Goal: Task Accomplishment & Management: Manage account settings

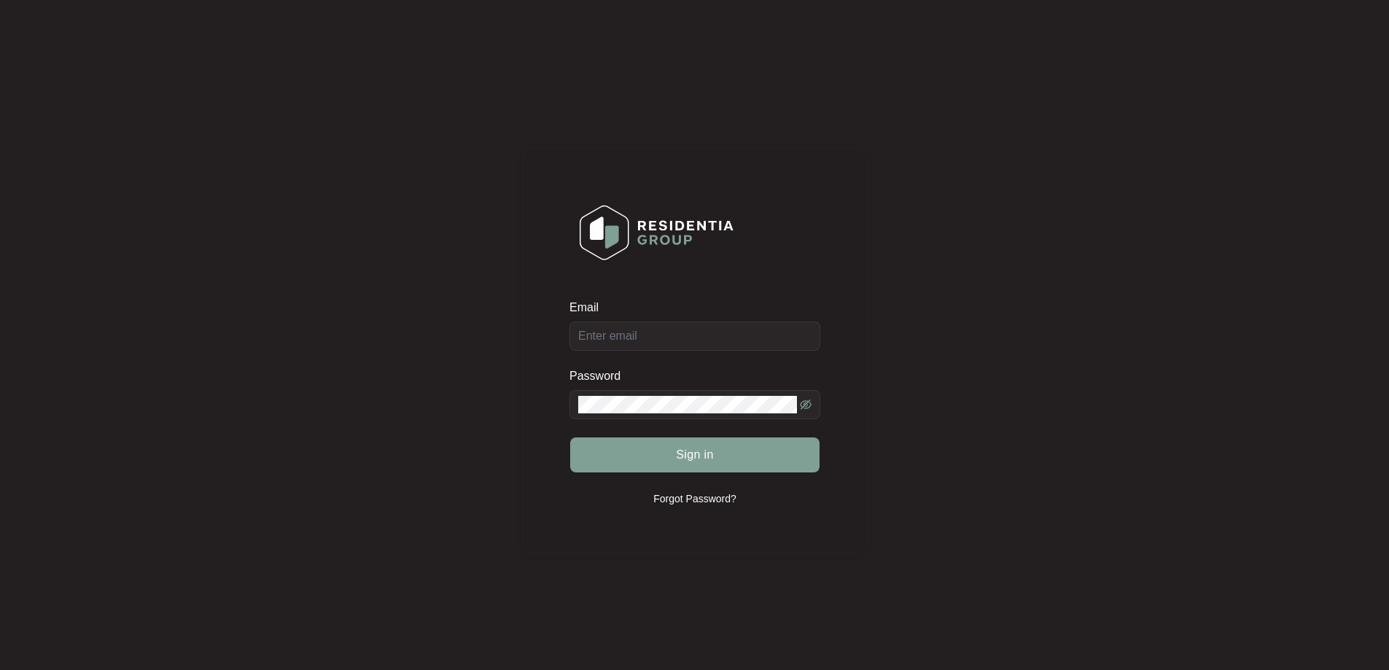
click at [676, 334] on div "Email" at bounding box center [695, 325] width 251 height 51
click at [664, 345] on input "Email" at bounding box center [695, 336] width 251 height 29
type input "[EMAIL_ADDRESS][DOMAIN_NAME]"
click at [570, 438] on button "Sign in" at bounding box center [694, 455] width 249 height 35
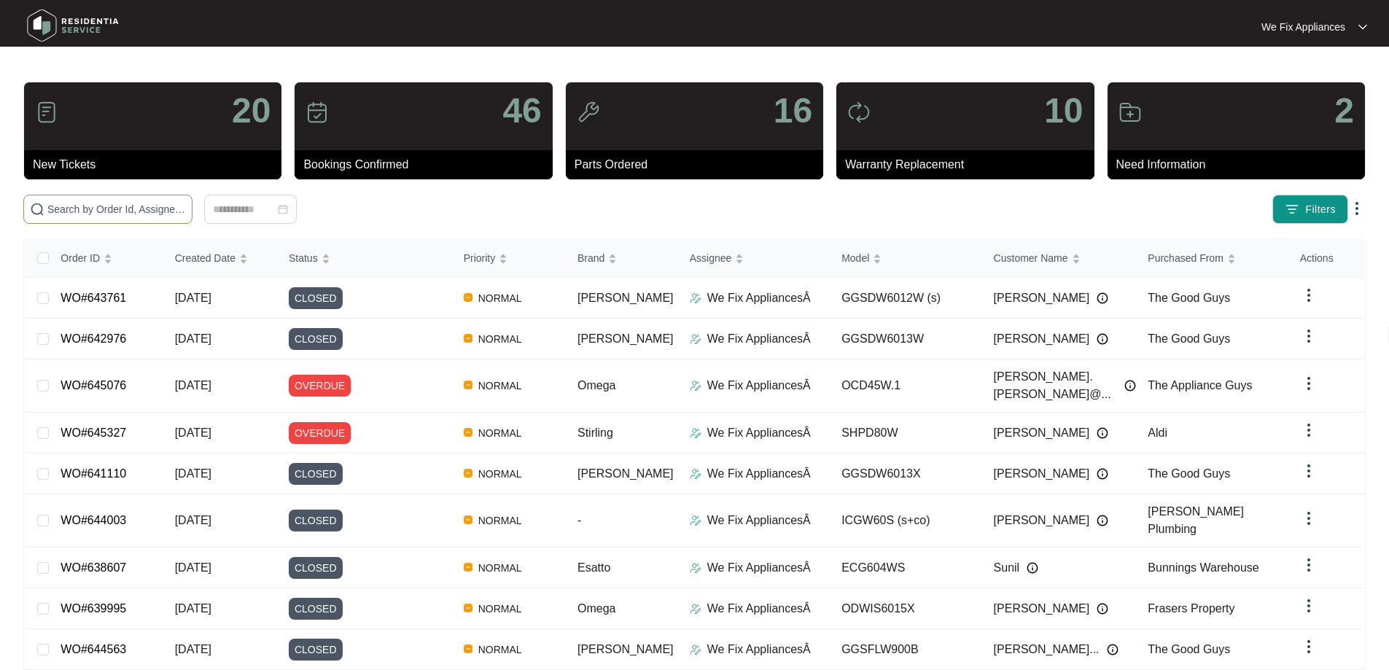
paste input "643977"
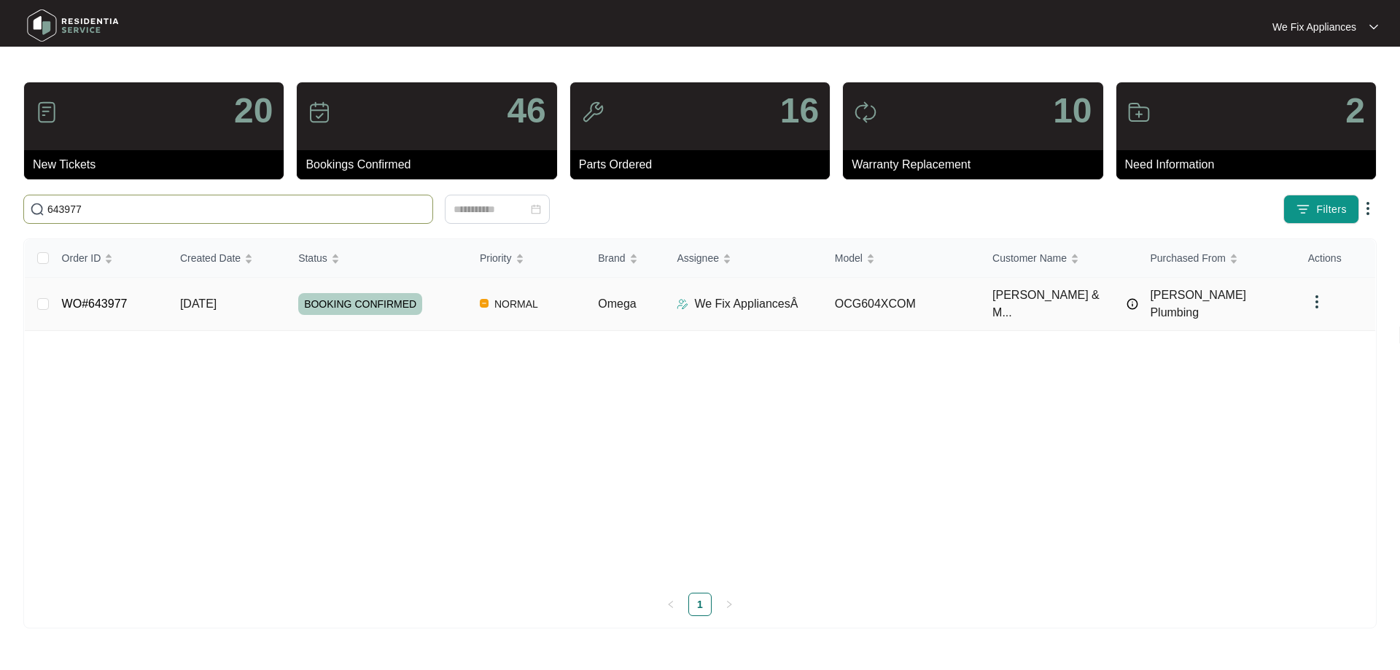
type input "643977"
click at [92, 298] on link "WO#643977" at bounding box center [95, 304] width 66 height 12
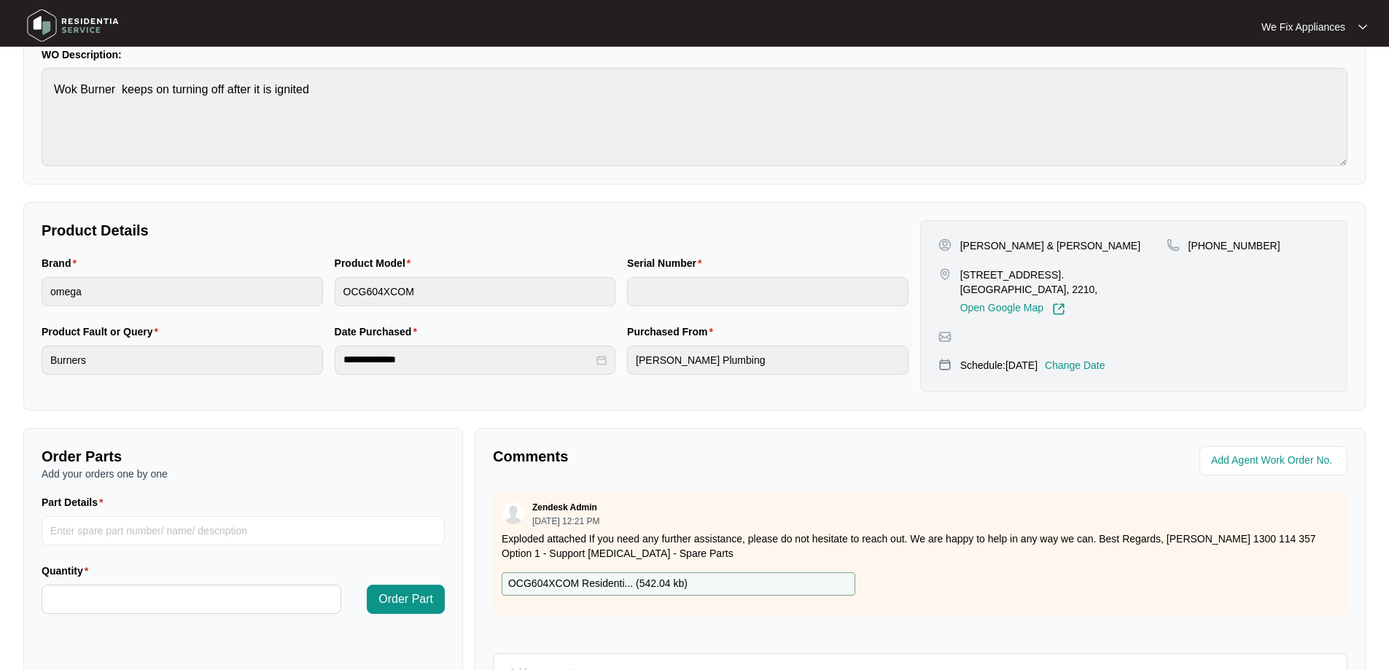
scroll to position [298, 0]
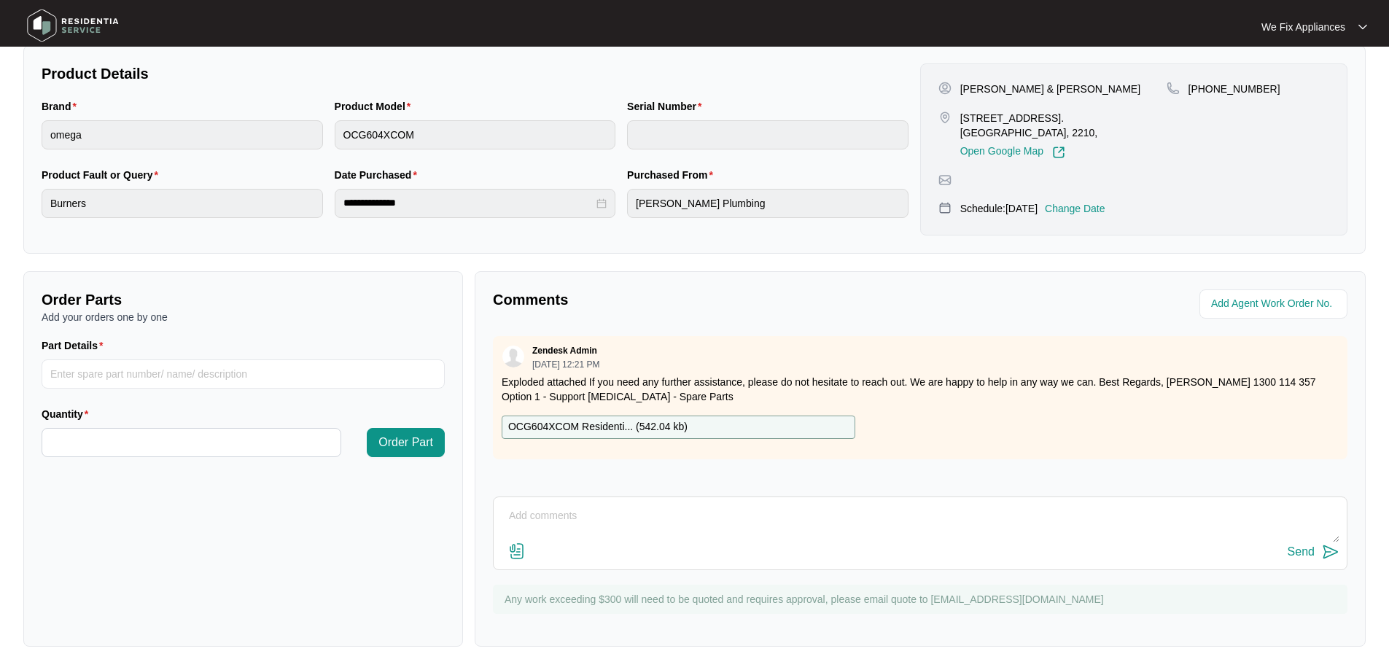
click at [796, 517] on textarea at bounding box center [920, 524] width 839 height 38
type textarea "Hi guys, customer cancelled this morning there service call, said he will call …"
click at [1302, 553] on div "Send" at bounding box center [1301, 552] width 27 height 13
click at [84, 18] on img at bounding box center [73, 26] width 102 height 44
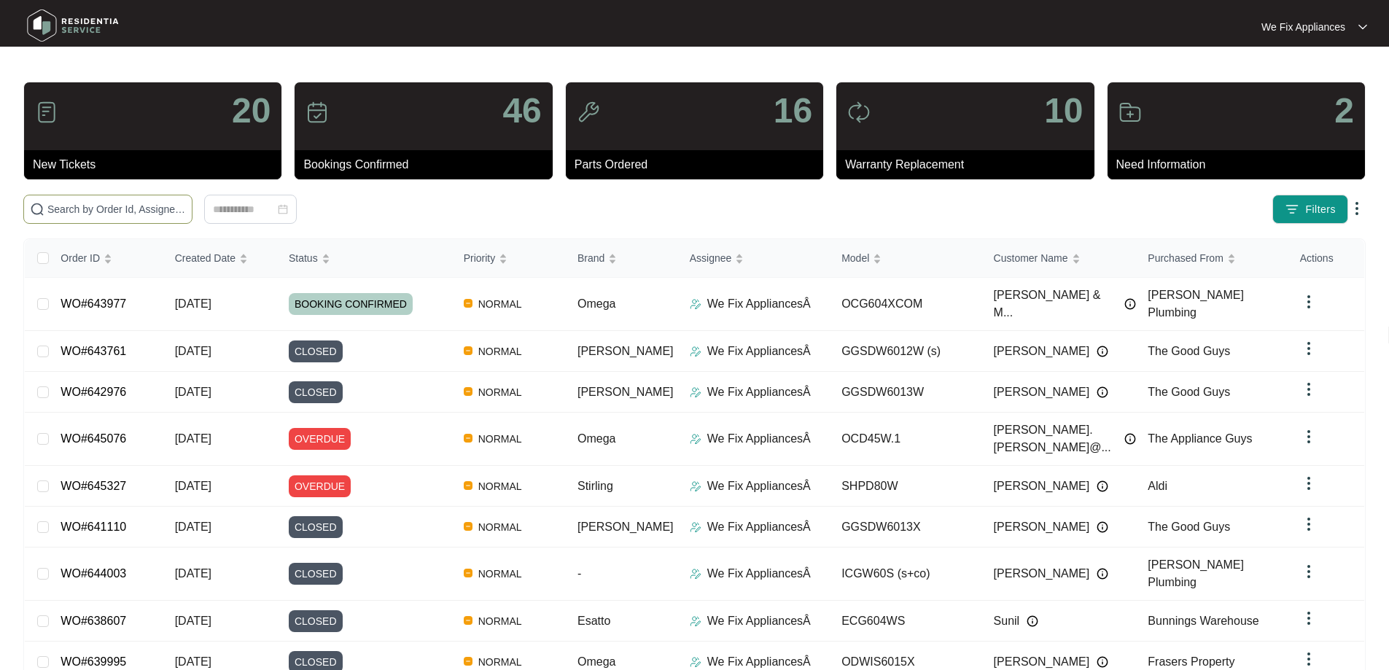
paste input "645595"
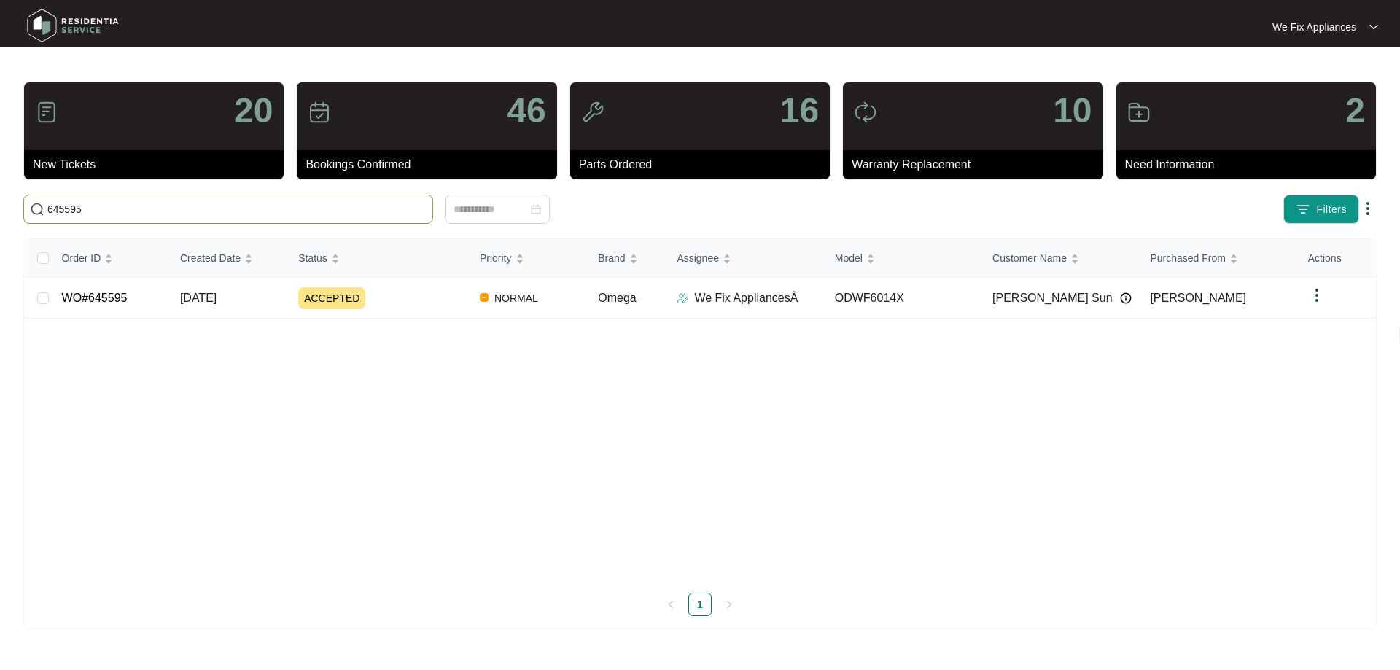
type input "645595"
click at [99, 303] on link "WO#645595" at bounding box center [95, 298] width 66 height 12
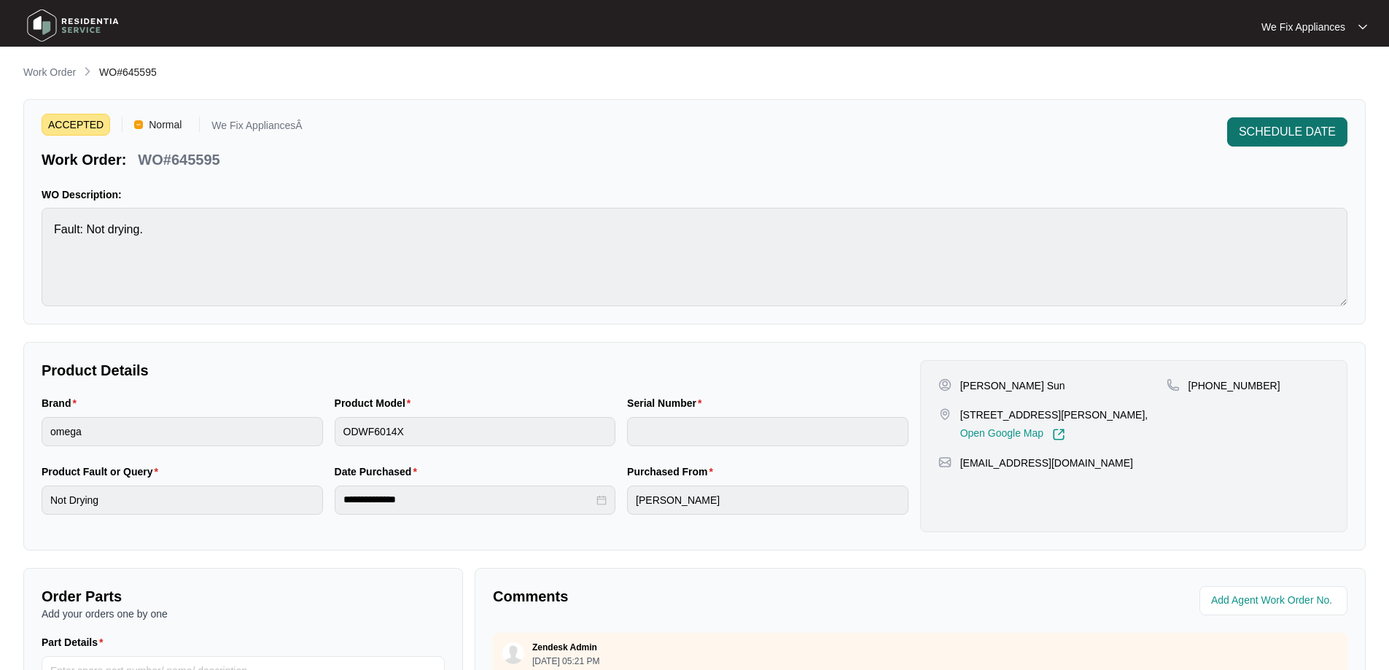
click at [1295, 129] on span "SCHEDULE DATE" at bounding box center [1287, 132] width 97 height 18
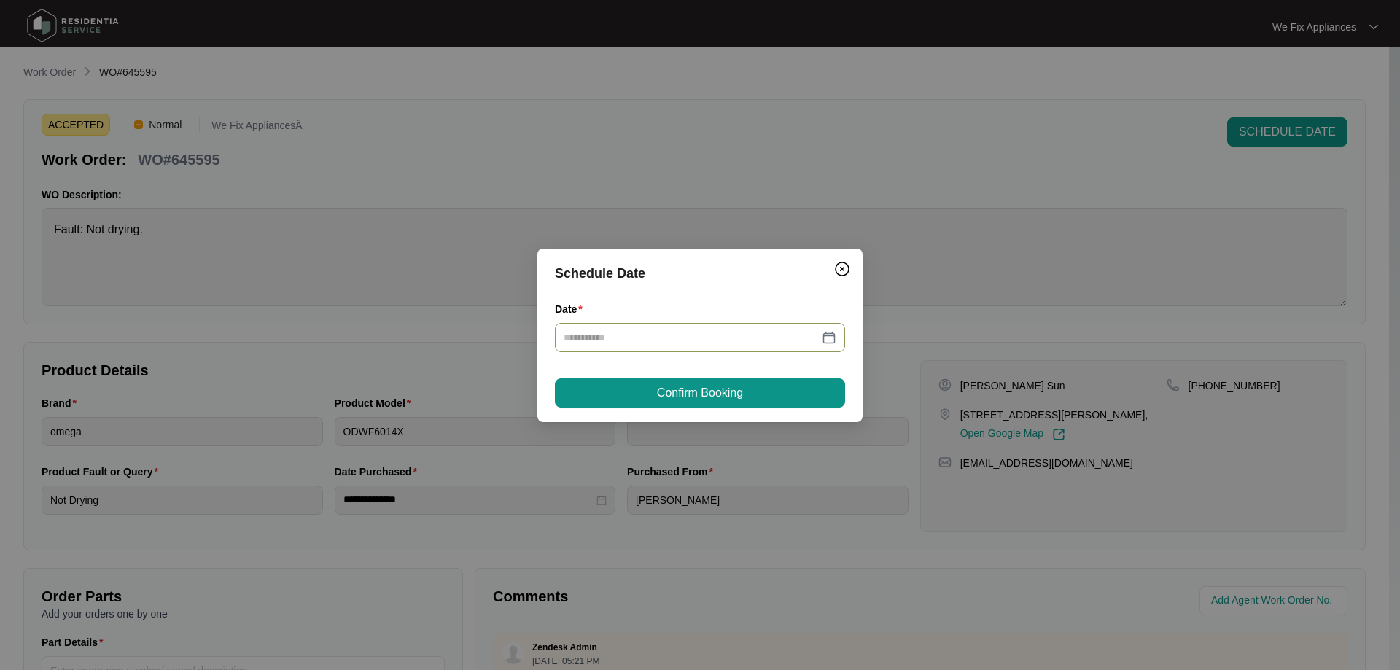
click at [621, 345] on input "Date" at bounding box center [691, 338] width 255 height 16
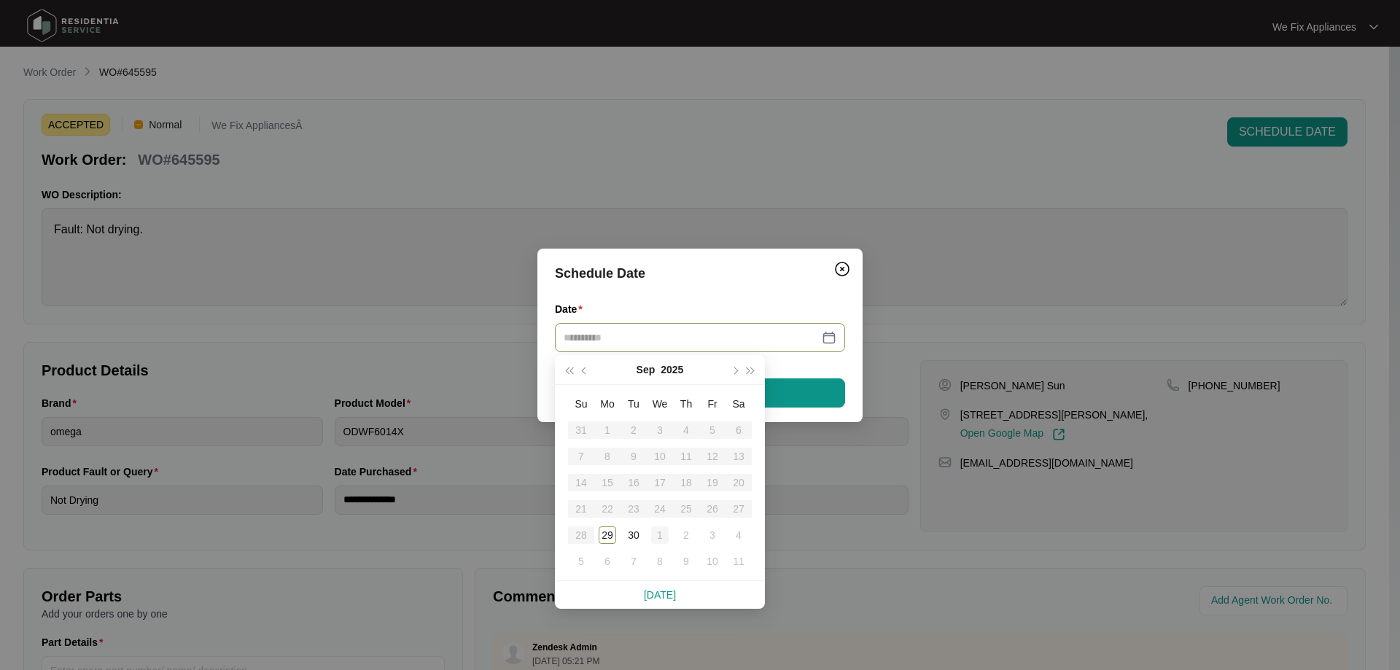
type input "**********"
click at [661, 538] on div "1" at bounding box center [660, 536] width 18 height 18
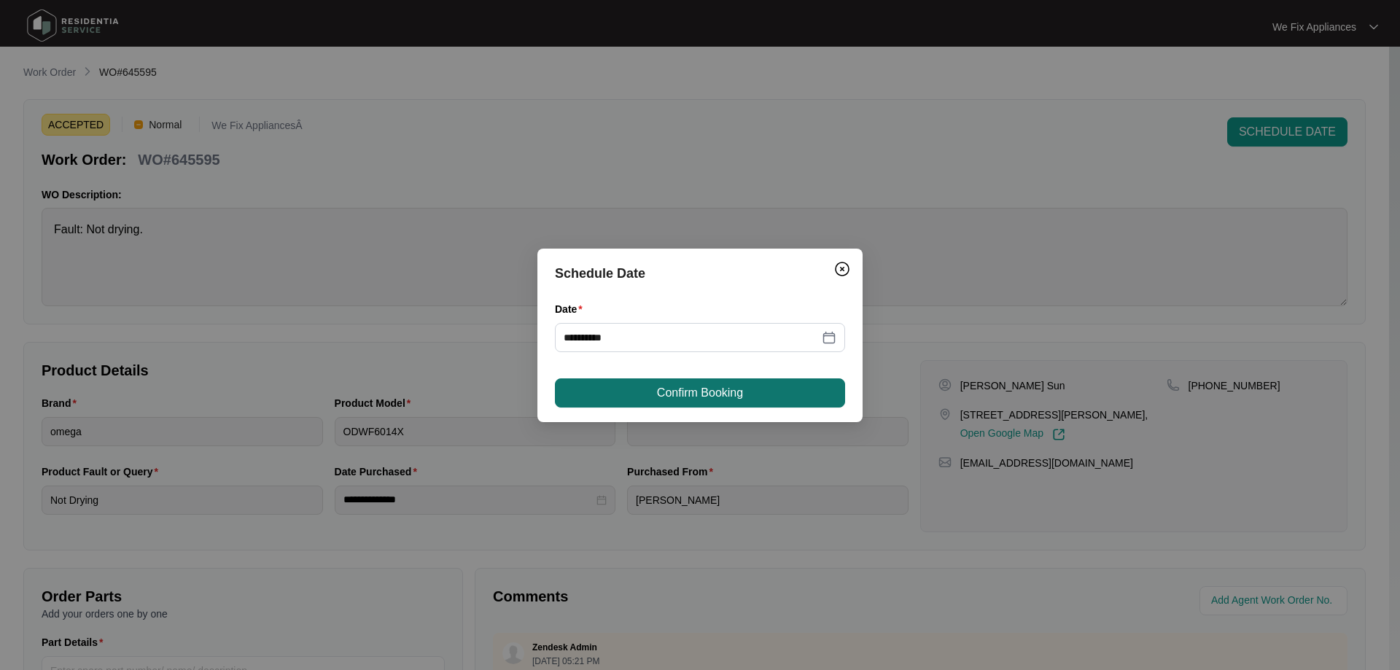
click at [741, 380] on button "Confirm Booking" at bounding box center [700, 393] width 290 height 29
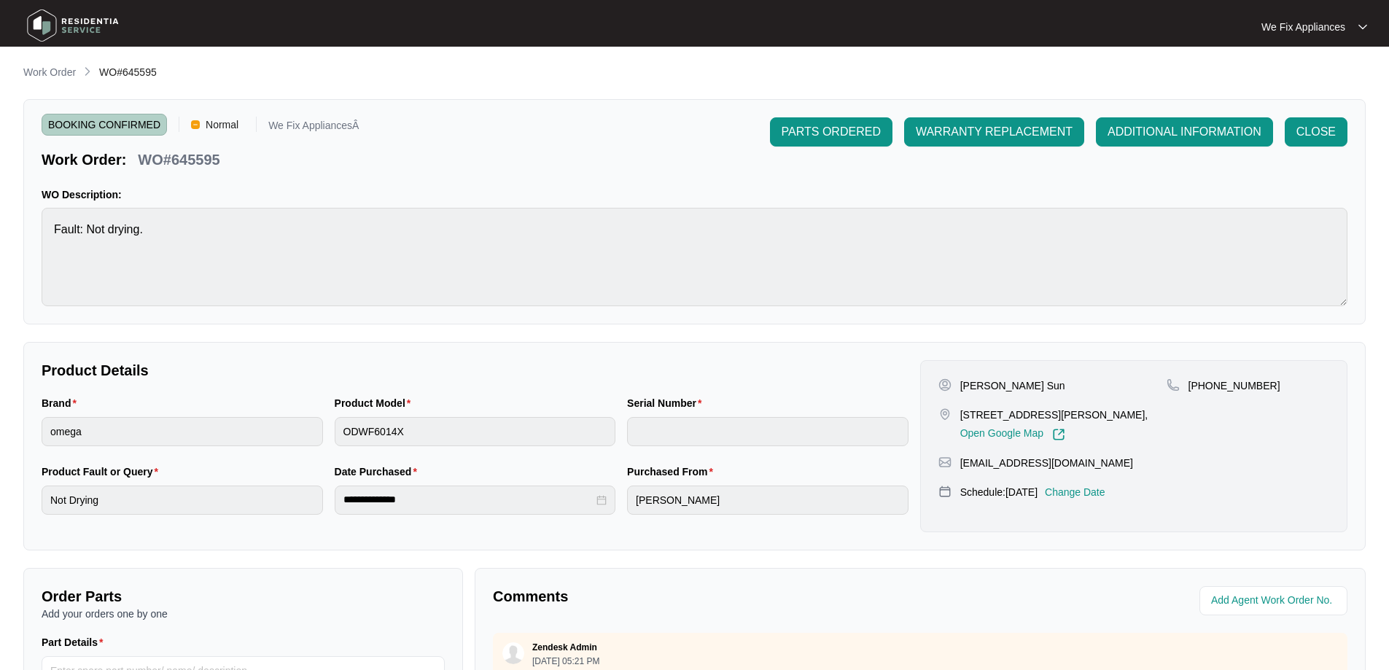
click at [110, 27] on img at bounding box center [73, 26] width 102 height 44
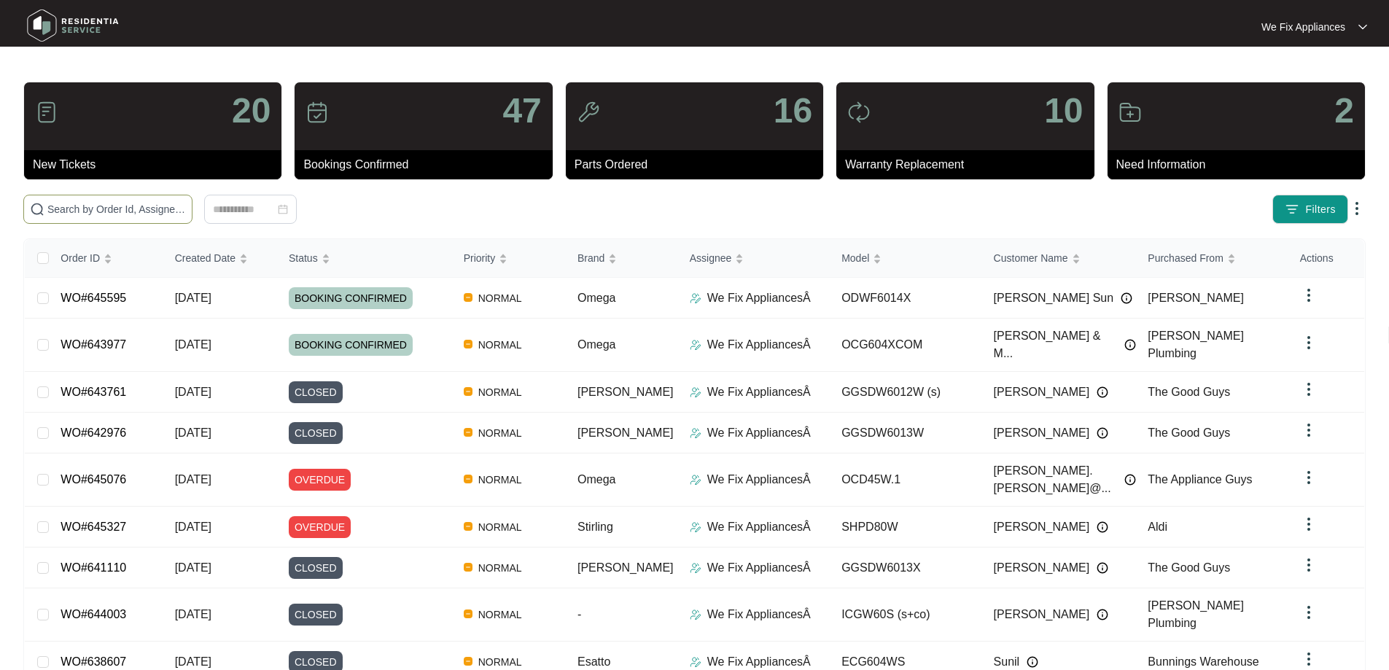
paste input "645600"
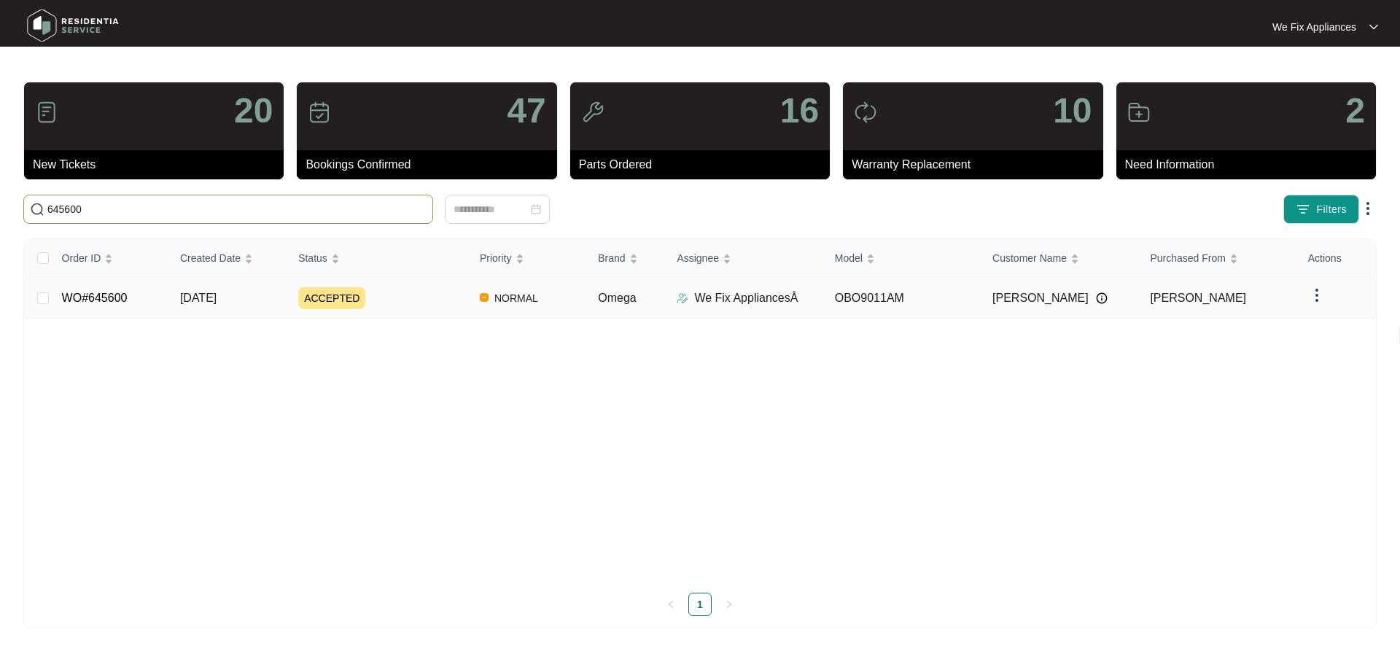
type input "645600"
click at [77, 289] on td "WO#645600" at bounding box center [109, 298] width 118 height 41
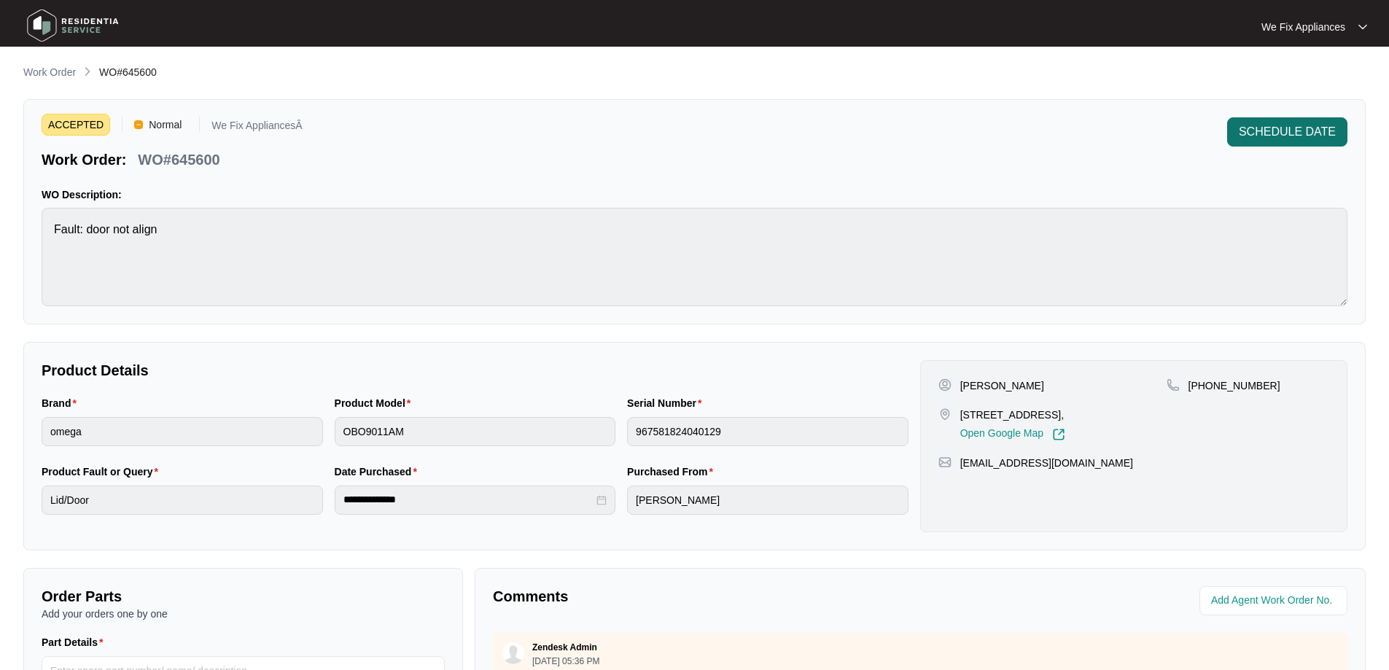
click at [1306, 138] on span "SCHEDULE DATE" at bounding box center [1287, 132] width 97 height 18
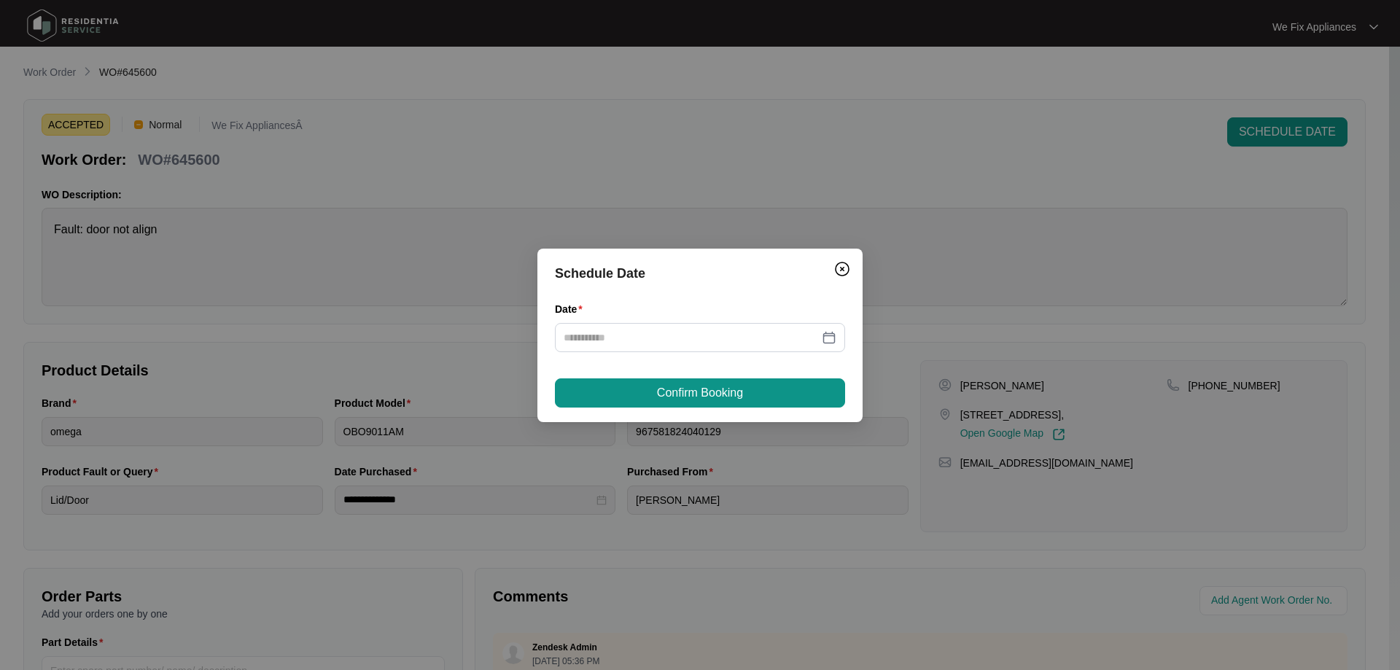
click at [640, 322] on div "Date" at bounding box center [700, 312] width 290 height 22
click at [635, 339] on input "Date" at bounding box center [691, 338] width 255 height 16
click at [871, 190] on div "Schedule Date Date Confirm Booking" at bounding box center [700, 335] width 1400 height 670
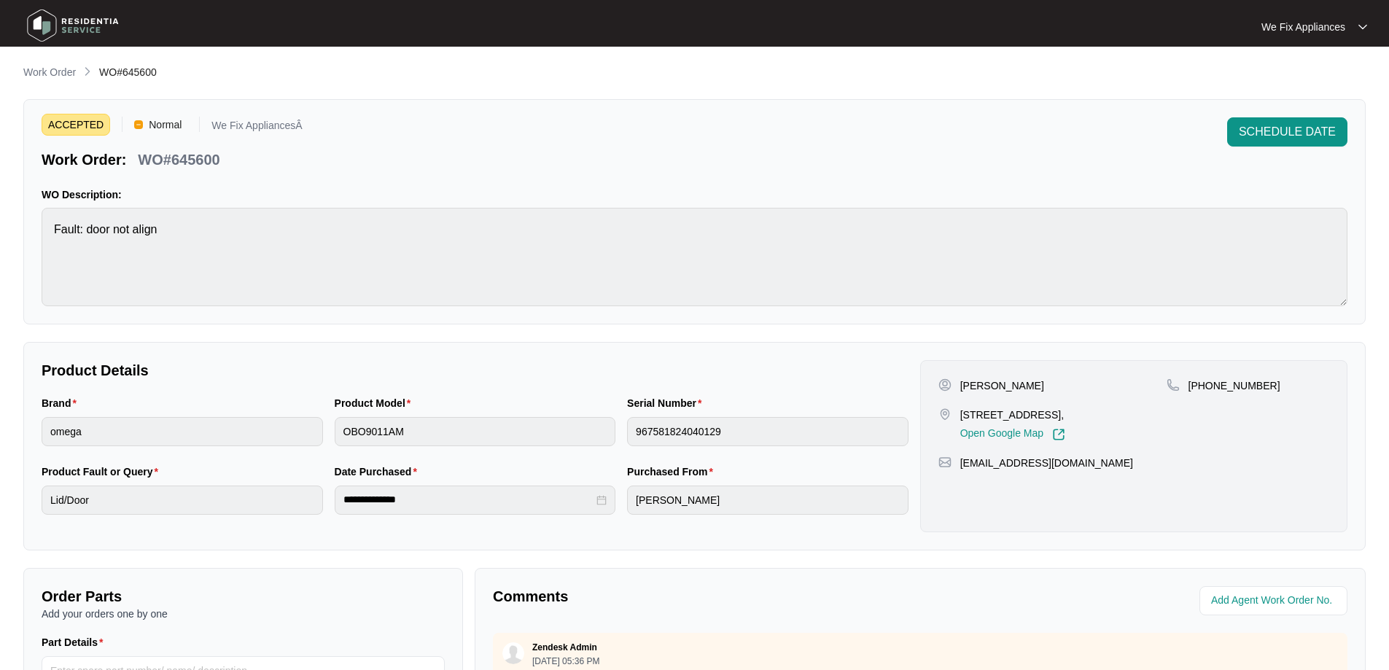
scroll to position [298, 0]
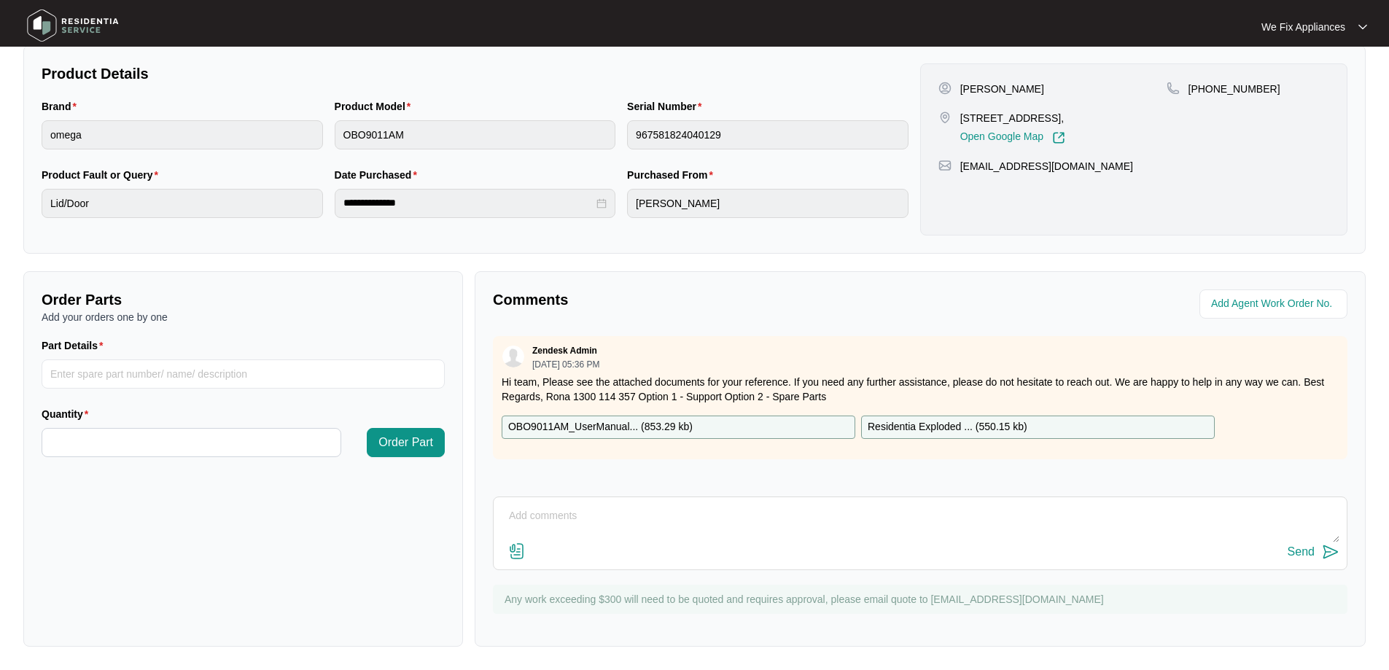
click at [634, 525] on textarea at bounding box center [920, 524] width 839 height 38
click at [1303, 540] on textarea "Hi guys, left message for customer to call back thank you" at bounding box center [920, 524] width 839 height 38
type textarea "Hi guys, left message for customer to call back thank you"
click at [1311, 552] on div "Send" at bounding box center [1301, 552] width 27 height 13
click at [98, 34] on img at bounding box center [73, 26] width 102 height 44
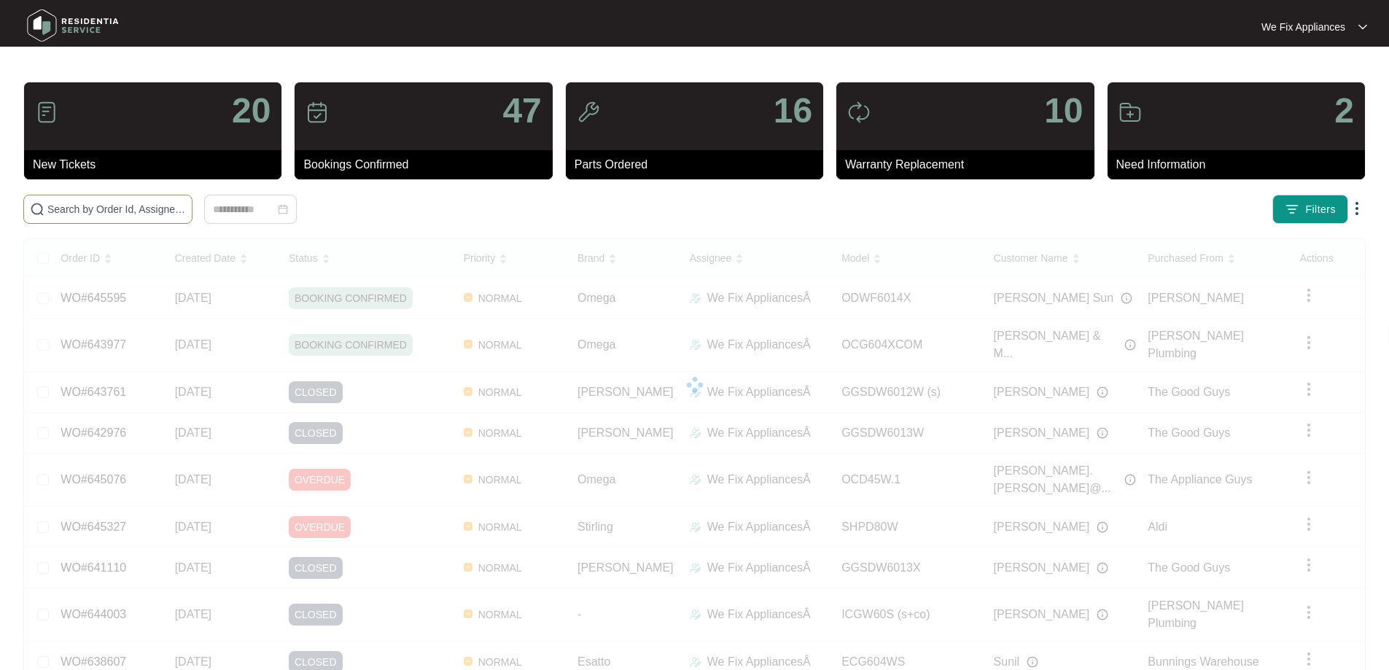
drag, startPoint x: 165, startPoint y: 196, endPoint x: 139, endPoint y: 206, distance: 27.9
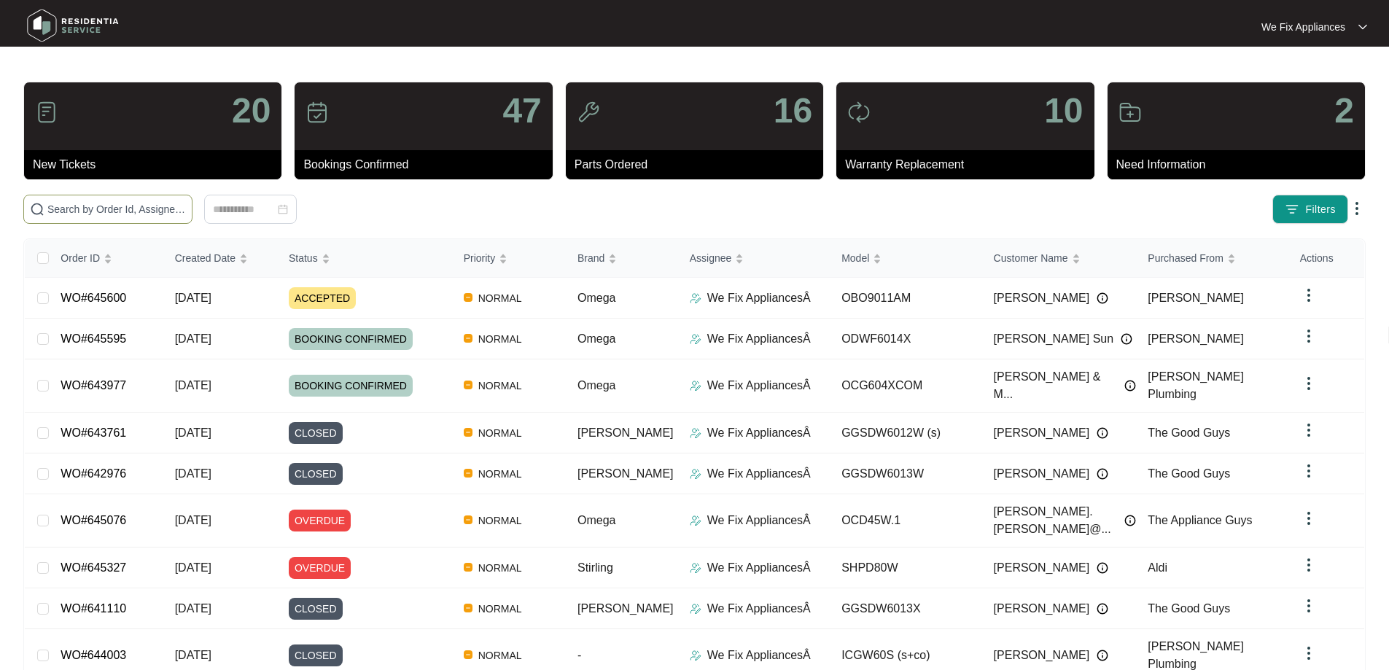
paste input "645545"
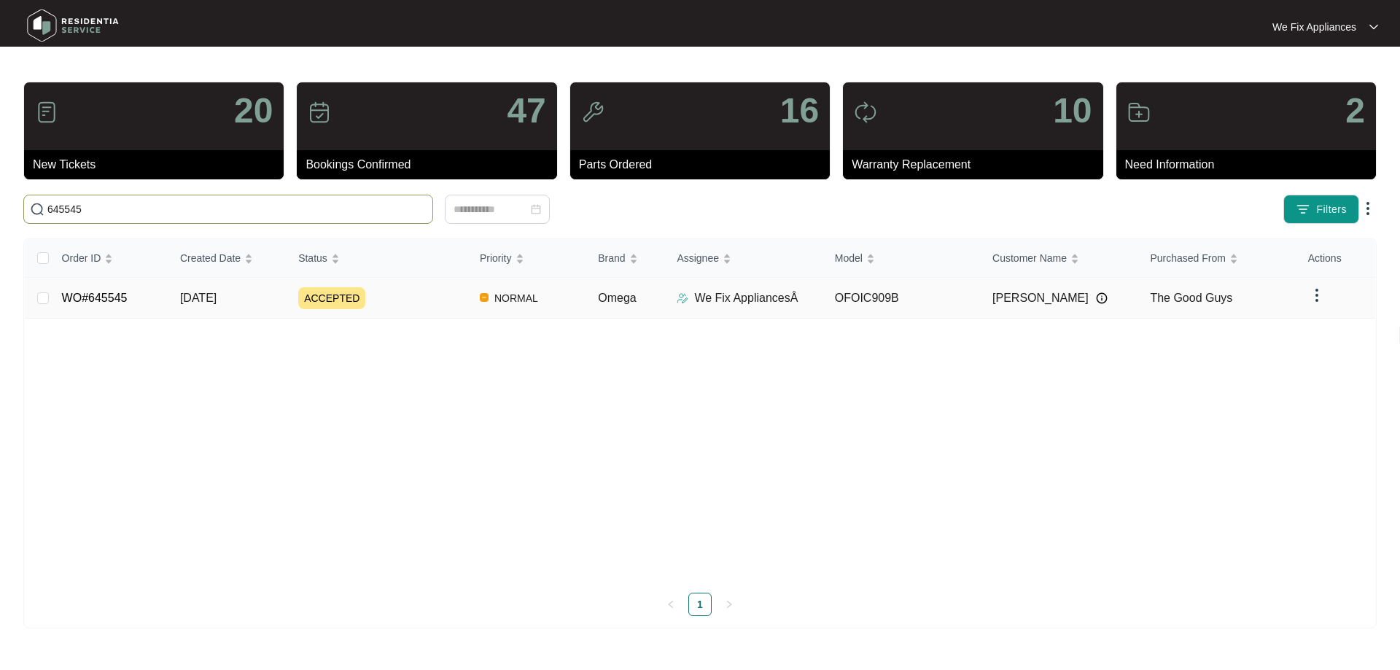
type input "645545"
click at [69, 303] on link "WO#645545" at bounding box center [95, 298] width 66 height 12
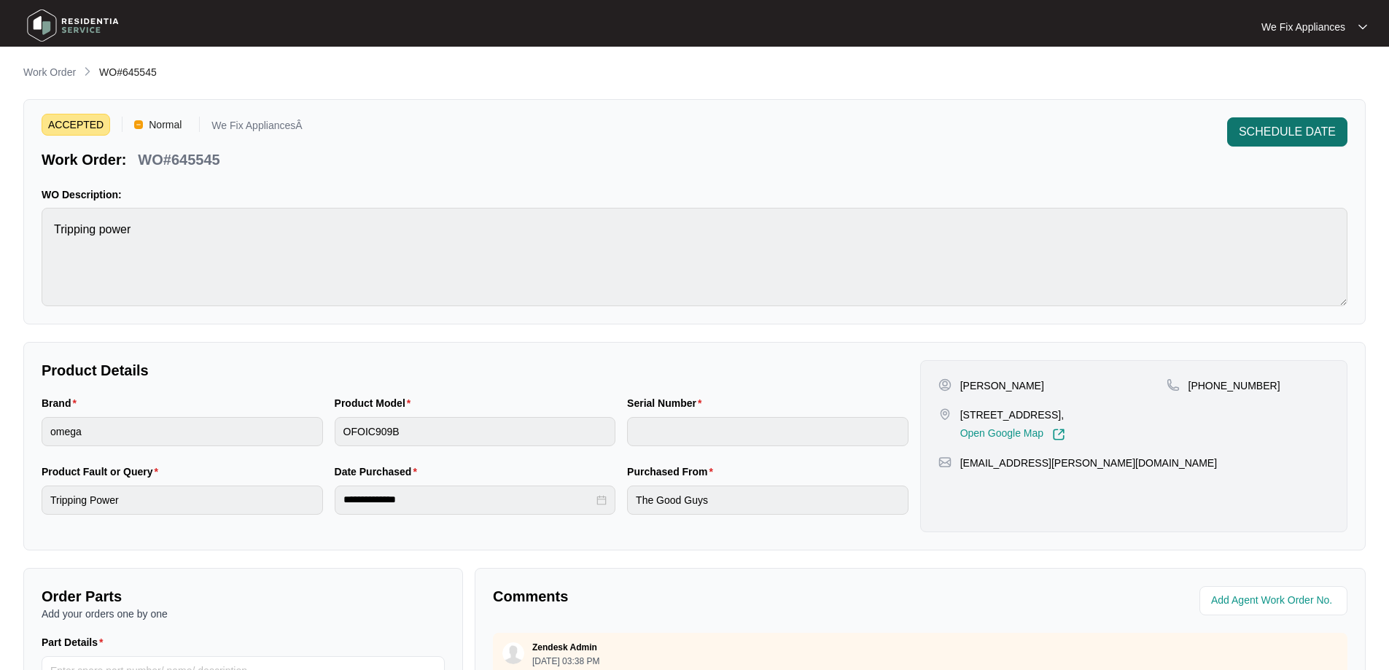
click at [1236, 123] on button "SCHEDULE DATE" at bounding box center [1288, 131] width 120 height 29
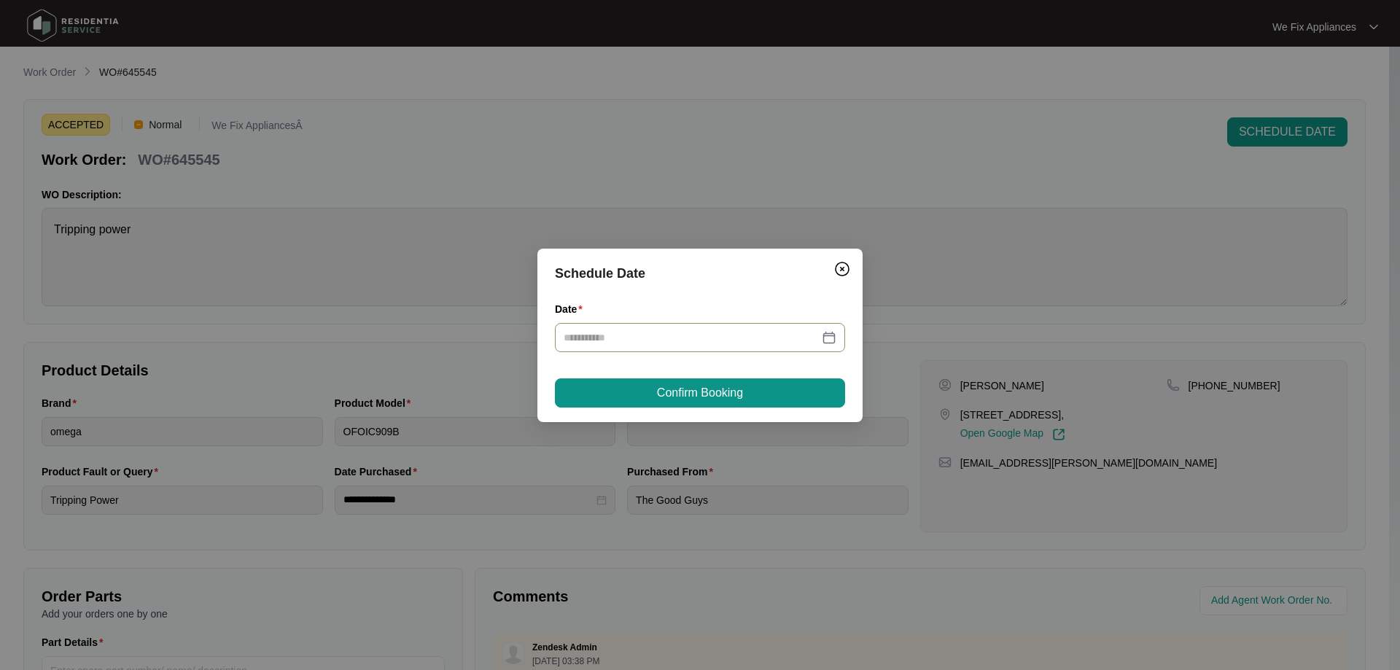
click at [665, 349] on div at bounding box center [700, 337] width 290 height 29
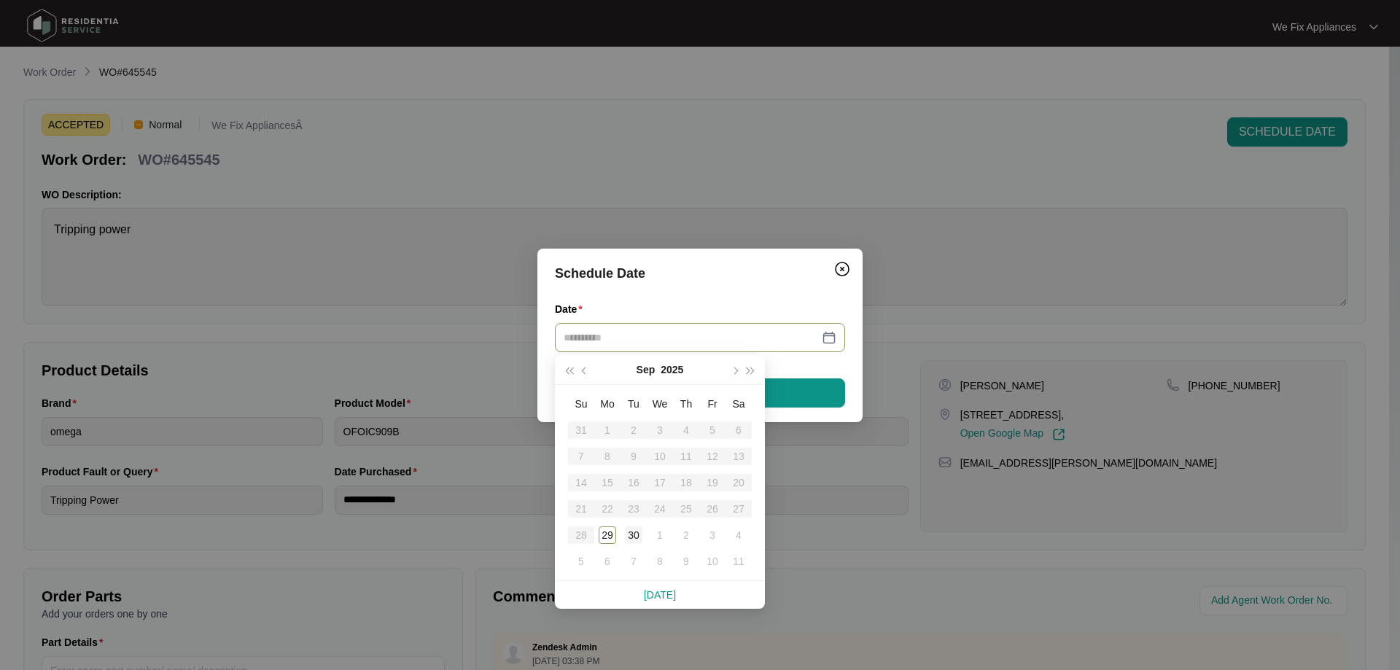
type input "**********"
click at [635, 538] on div "30" at bounding box center [634, 536] width 18 height 18
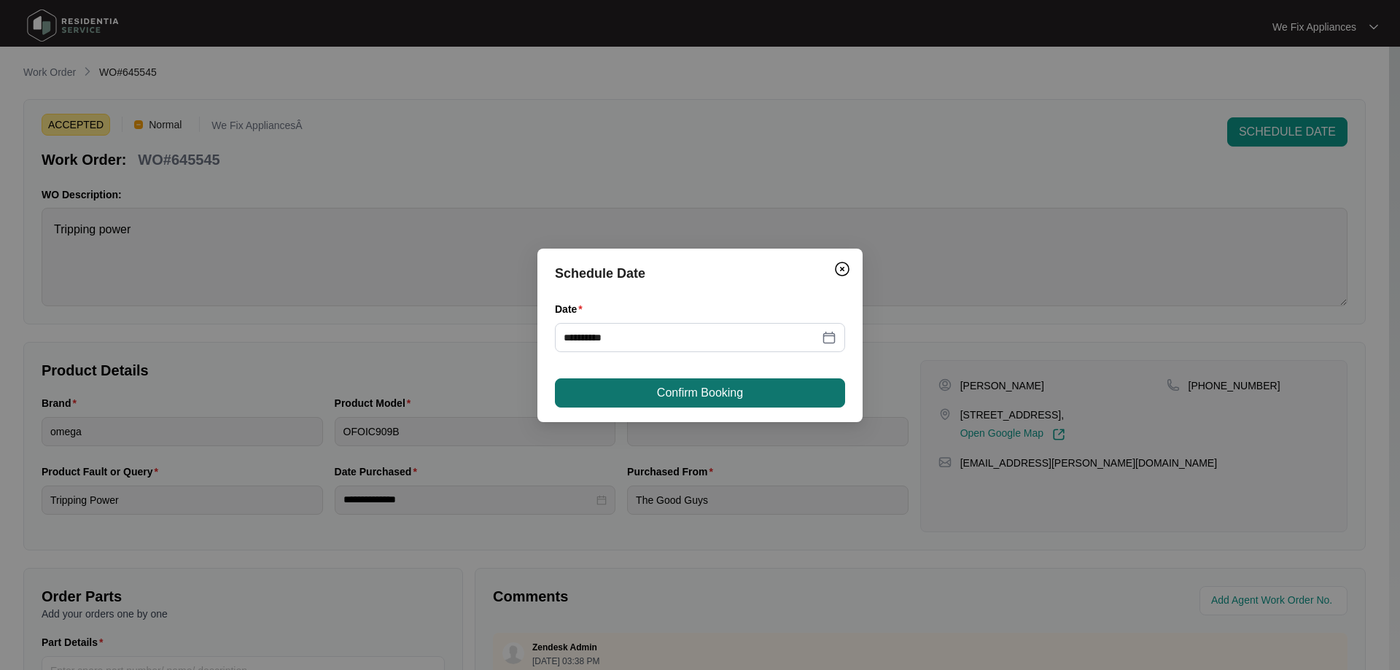
click at [686, 402] on button "Confirm Booking" at bounding box center [700, 393] width 290 height 29
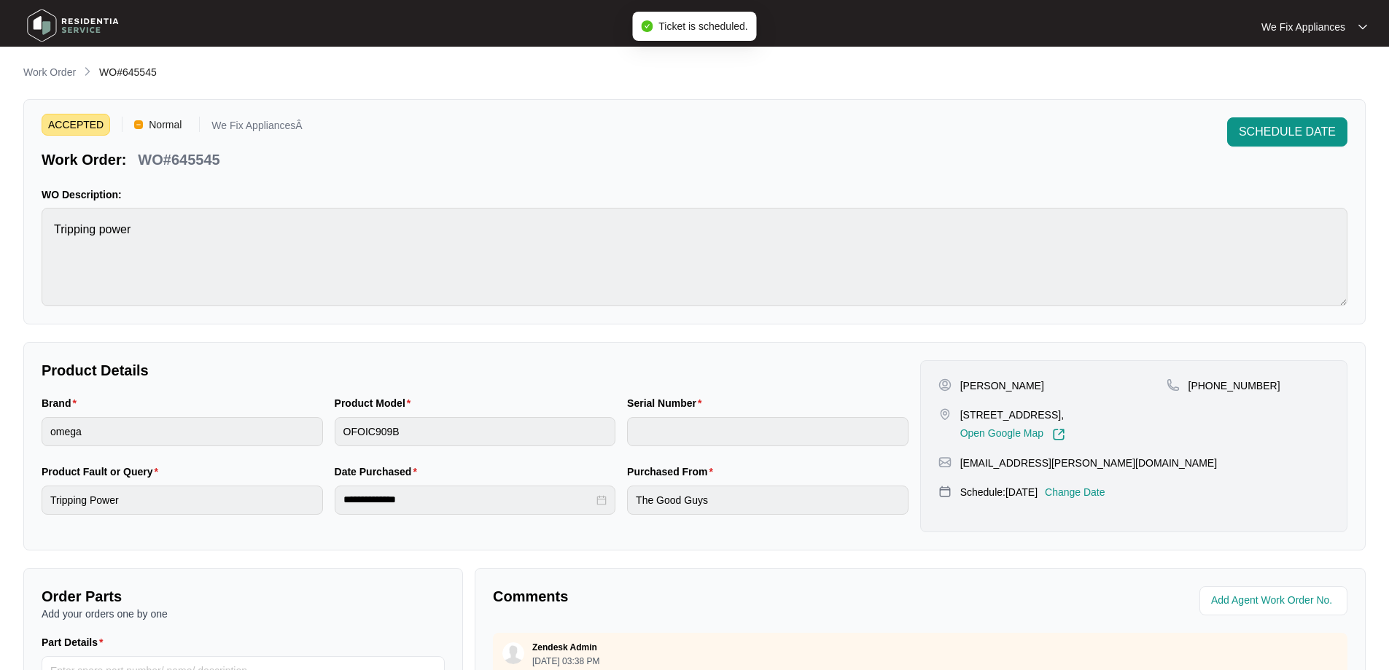
click at [74, 29] on img at bounding box center [73, 26] width 102 height 44
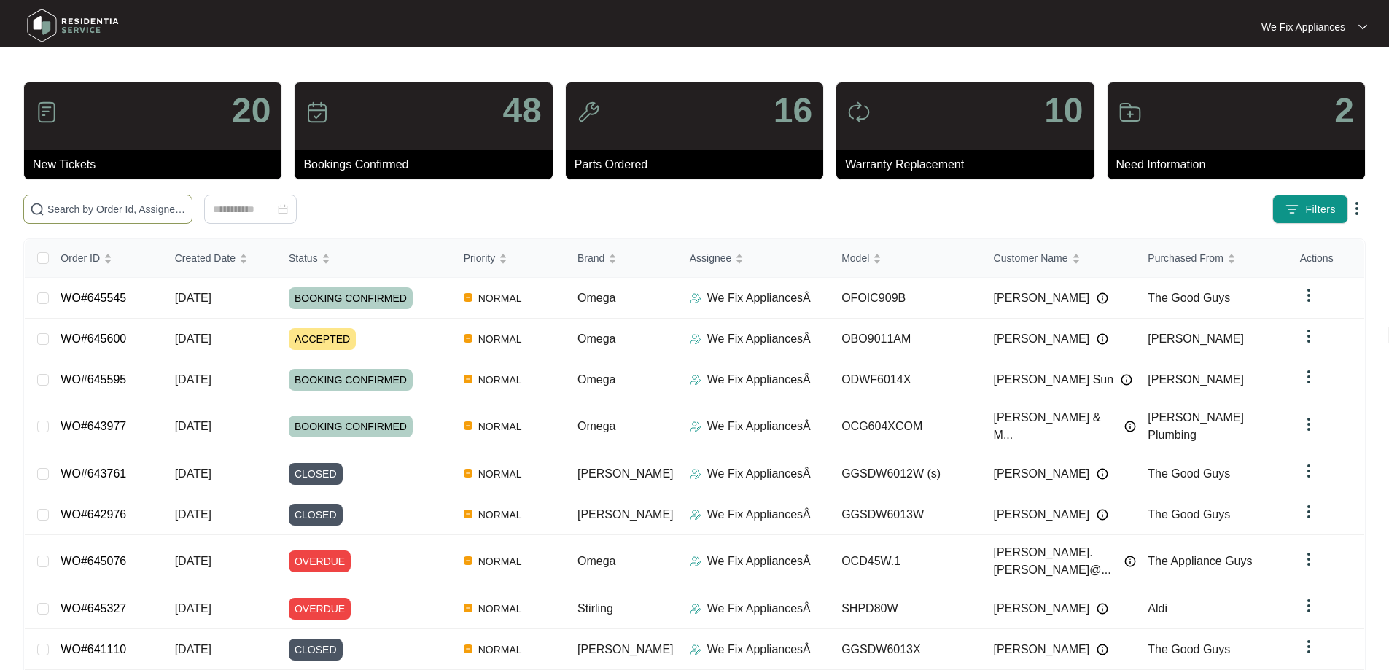
paste input "645076"
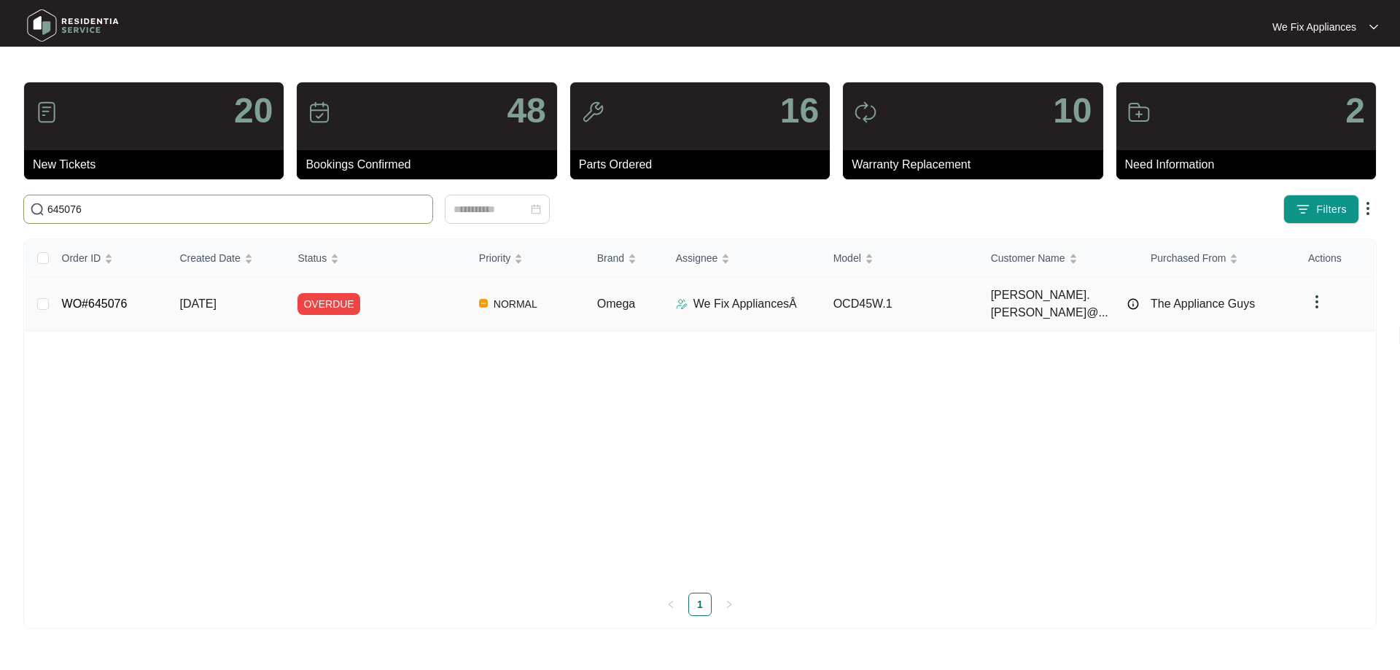
type input "645076"
click at [92, 298] on link "WO#645076" at bounding box center [95, 304] width 66 height 12
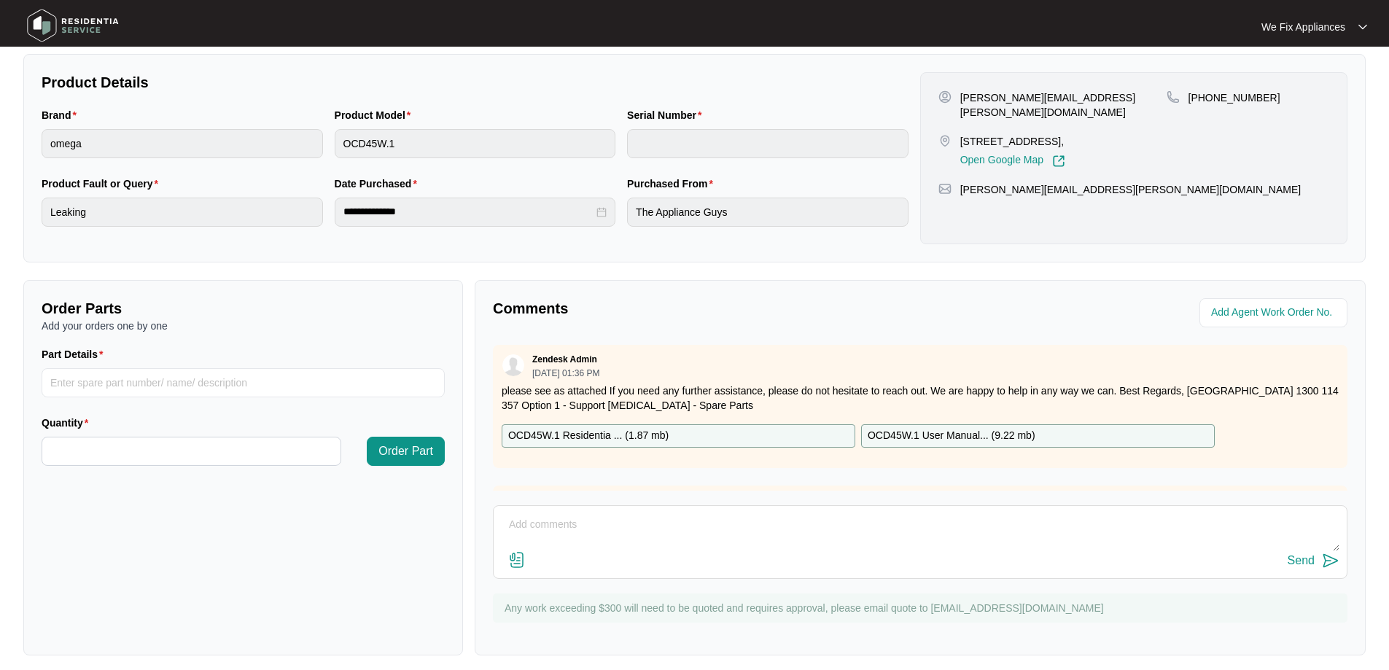
scroll to position [298, 0]
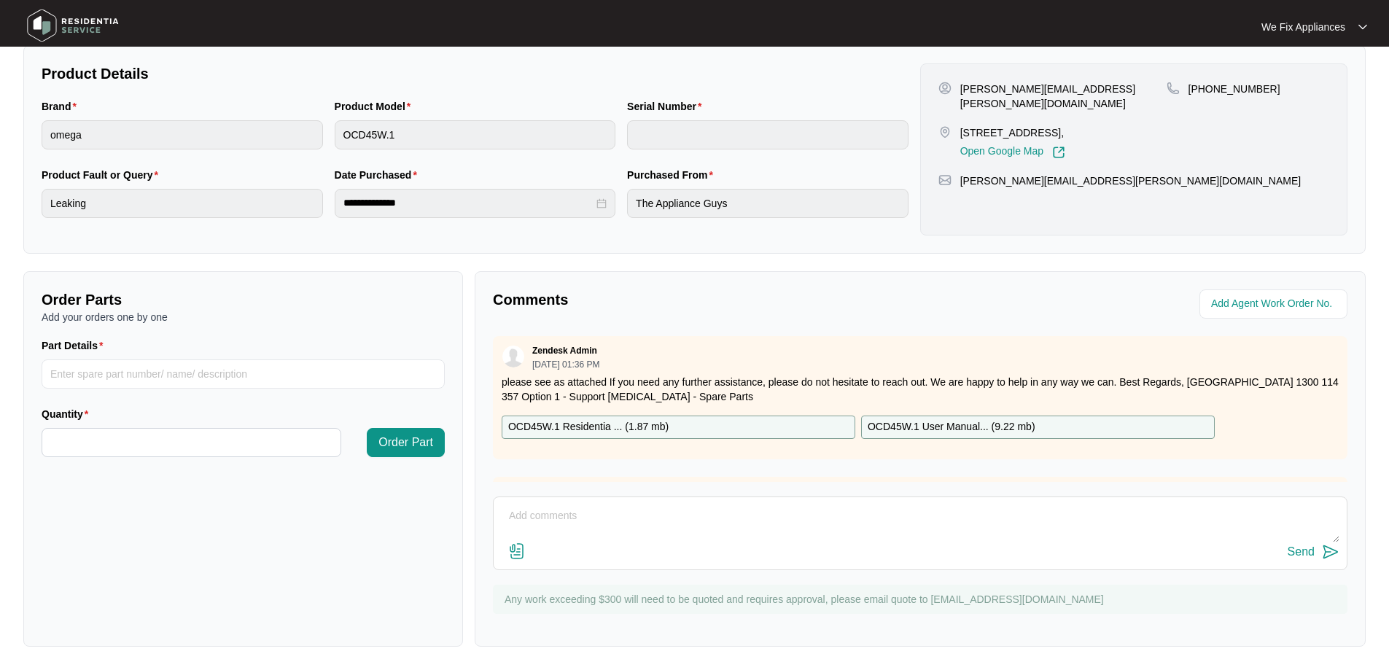
click at [648, 525] on textarea at bounding box center [920, 524] width 839 height 38
type textarea "Hi guys, left message for customer to call us back thank you."
click at [1299, 548] on div "Send" at bounding box center [1301, 552] width 27 height 13
click at [83, 34] on img at bounding box center [73, 26] width 102 height 44
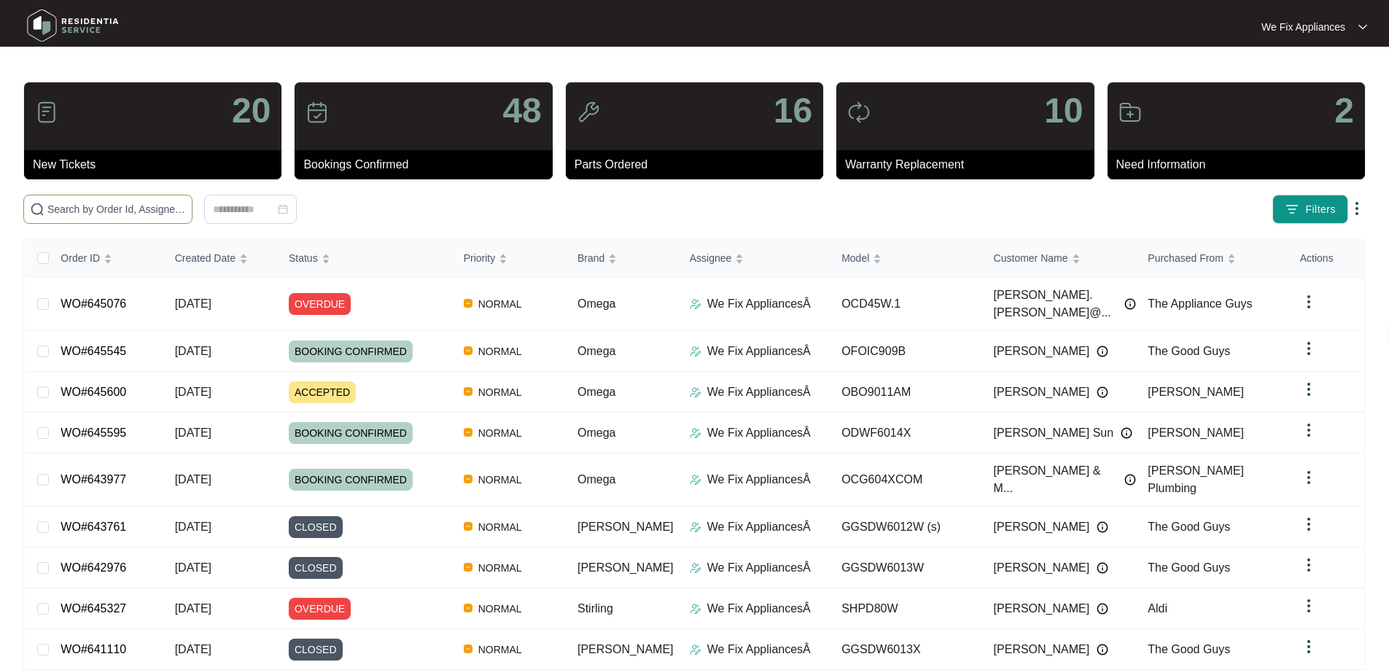
drag, startPoint x: 114, startPoint y: 201, endPoint x: 83, endPoint y: 212, distance: 32.5
paste input "642201"
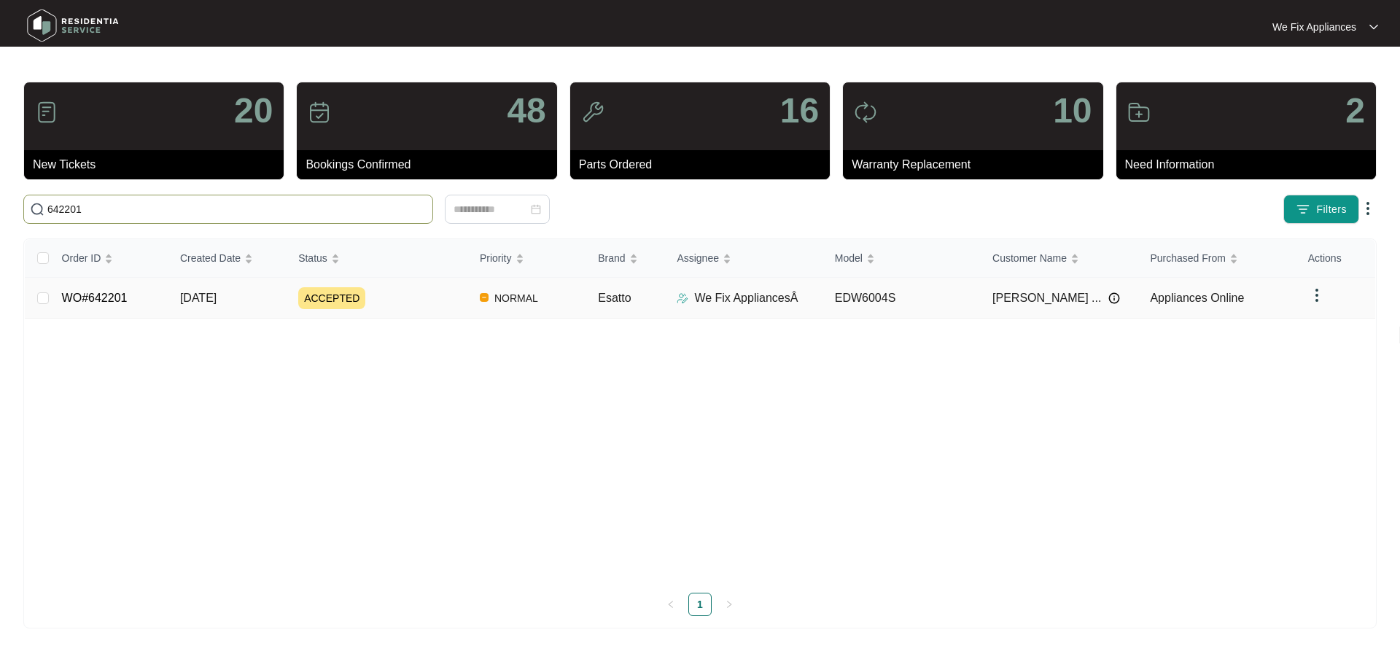
type input "642201"
click at [83, 300] on link "WO#642201" at bounding box center [95, 298] width 66 height 12
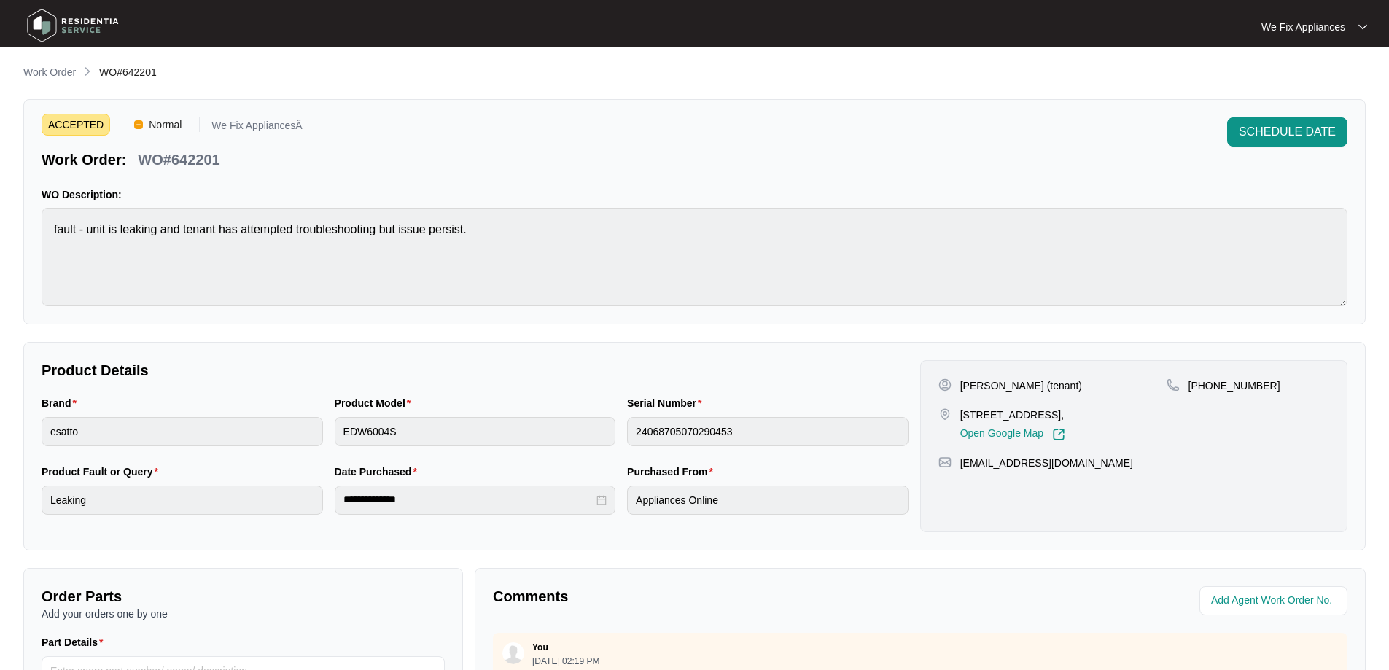
scroll to position [298, 0]
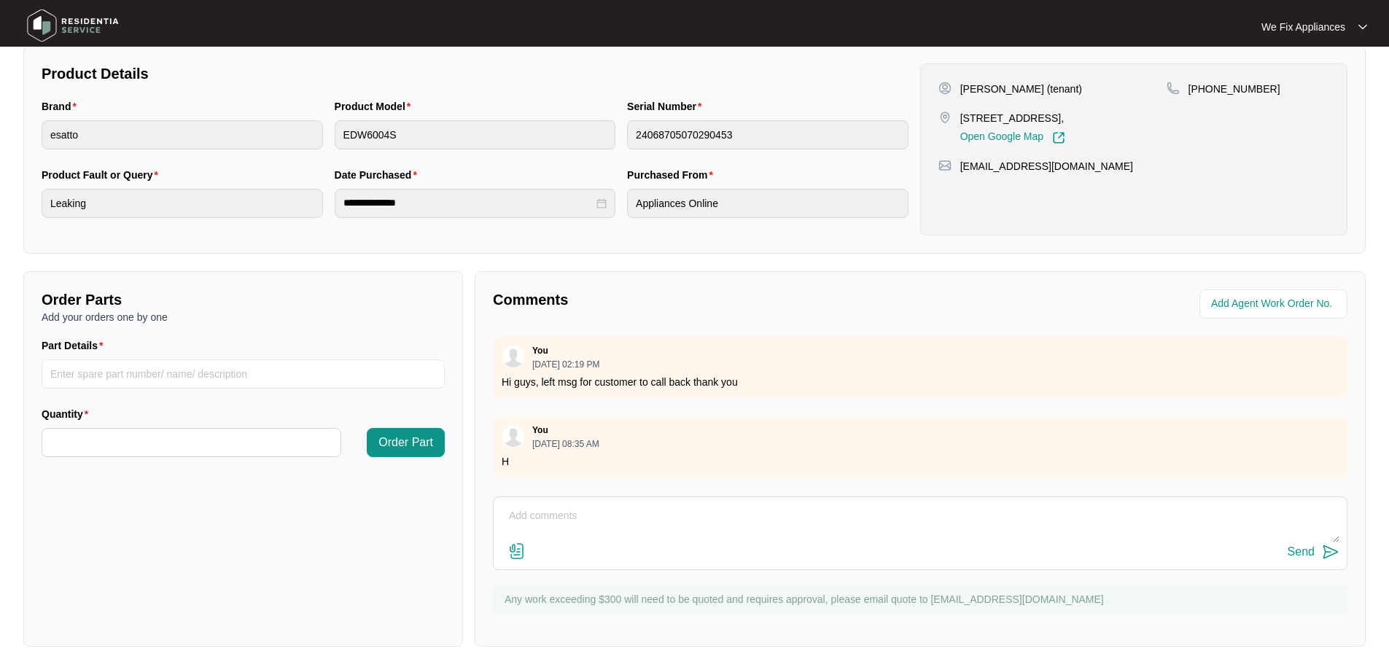
click at [589, 502] on div "Send" at bounding box center [920, 534] width 855 height 74
click at [535, 543] on div "Send" at bounding box center [920, 553] width 839 height 20
click at [565, 532] on textarea at bounding box center [920, 524] width 839 height 38
type textarea "J"
type textarea "Hi guys, spoke with customer this morning and he advised [PERSON_NAME] call bac…"
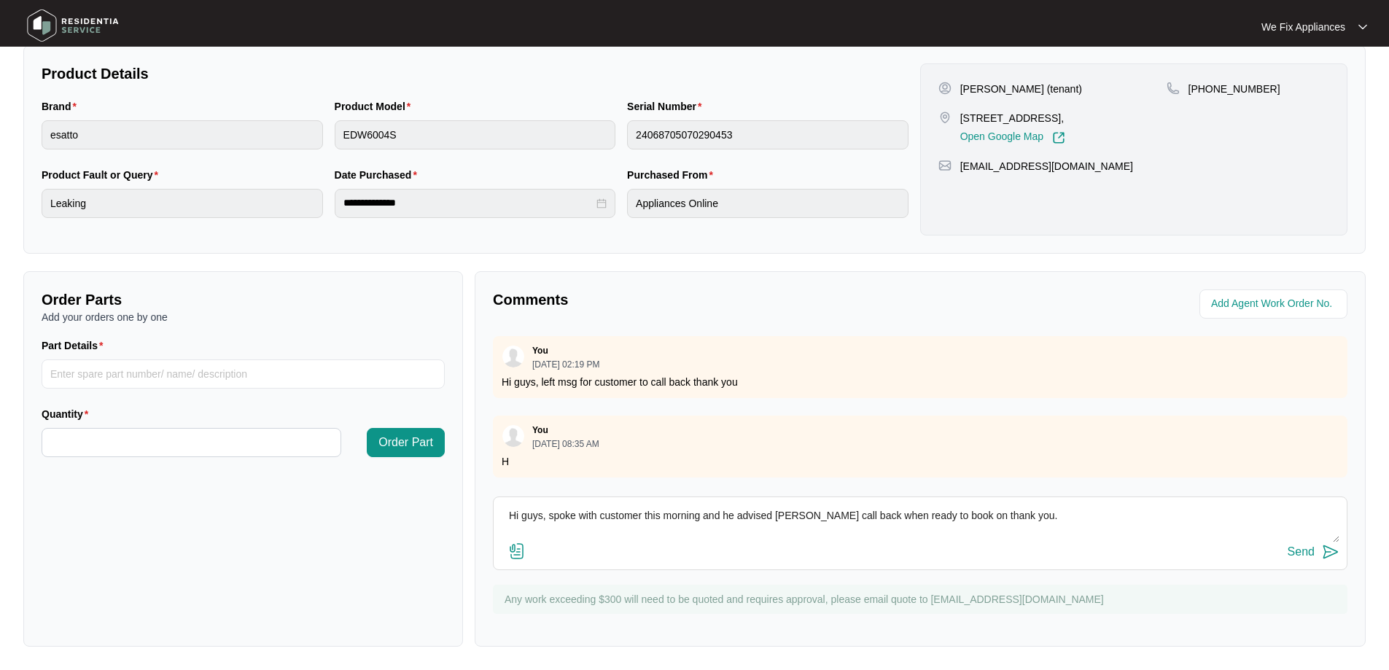
click at [1300, 550] on div "Send" at bounding box center [1301, 552] width 27 height 13
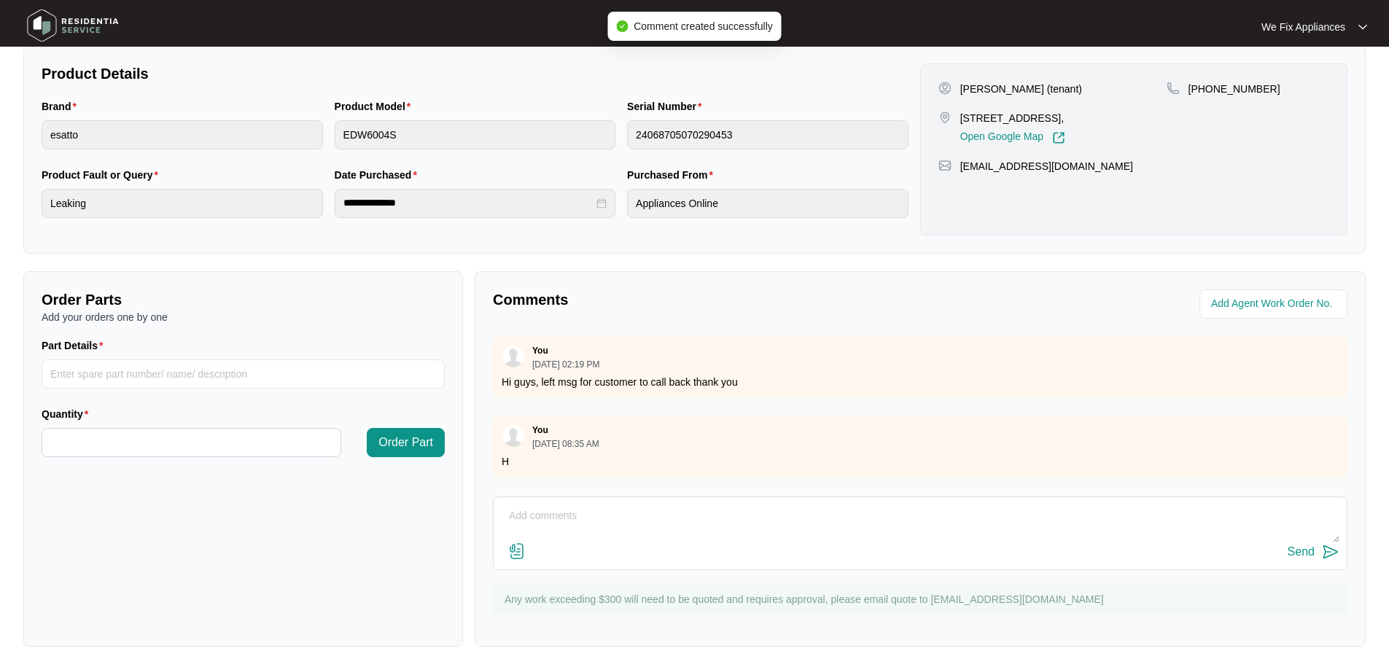
click at [88, 35] on img at bounding box center [73, 26] width 102 height 44
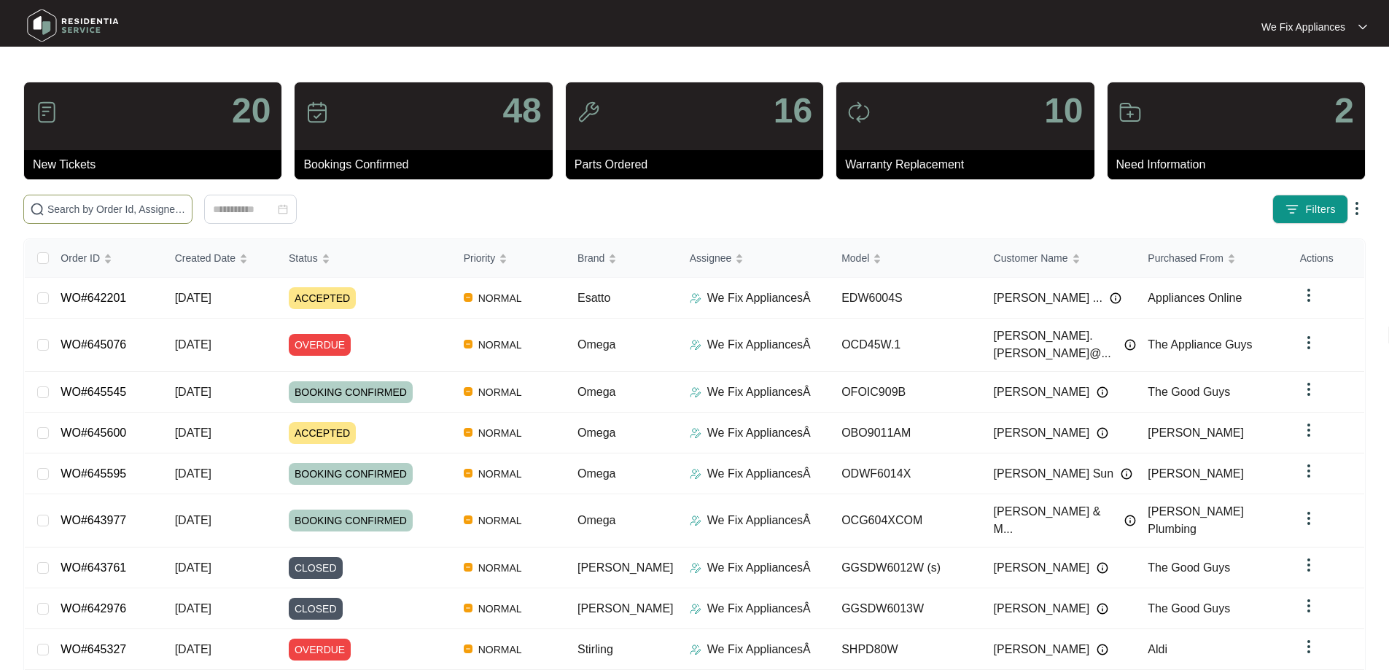
paste input "644913"
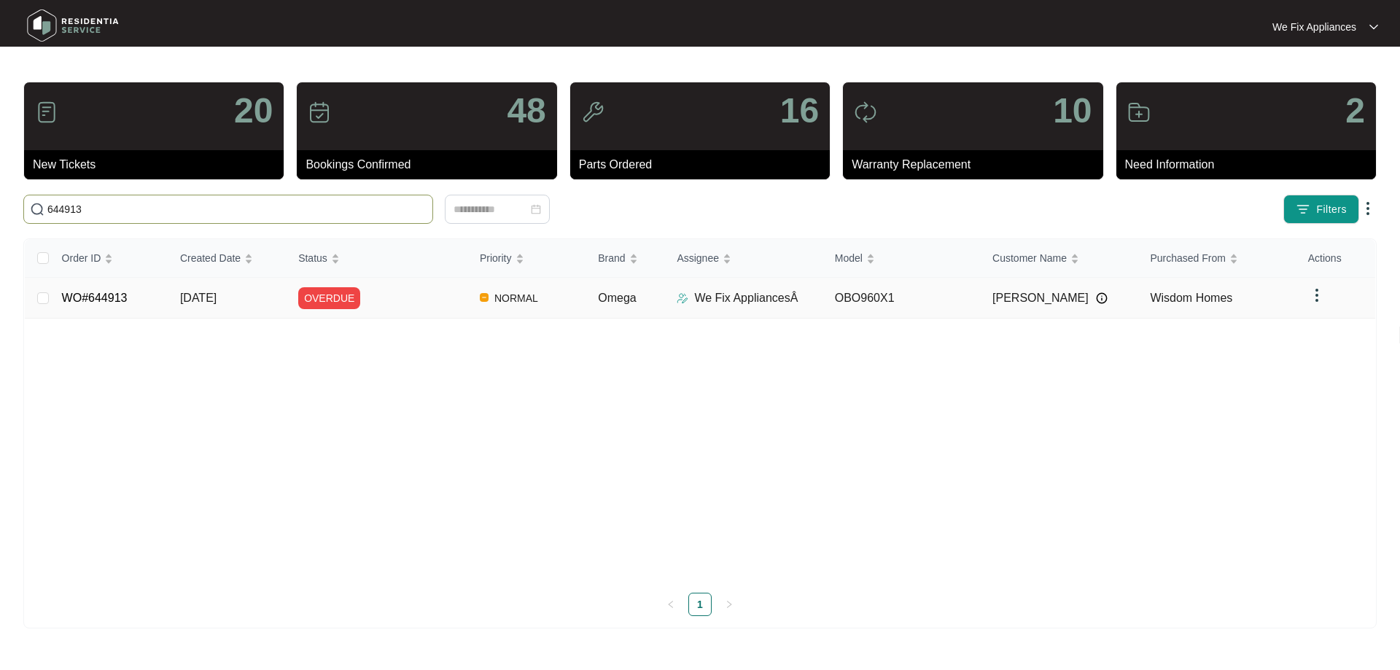
type input "644913"
click at [90, 295] on link "WO#644913" at bounding box center [95, 298] width 66 height 12
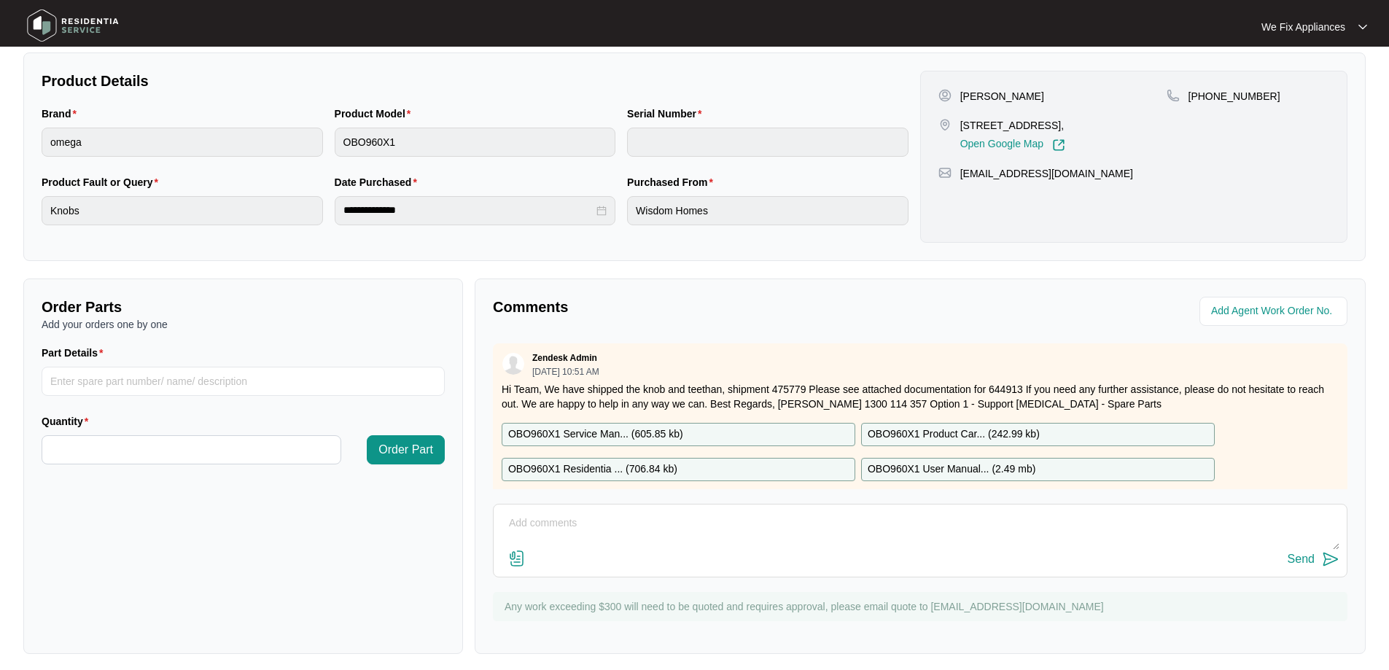
scroll to position [298, 0]
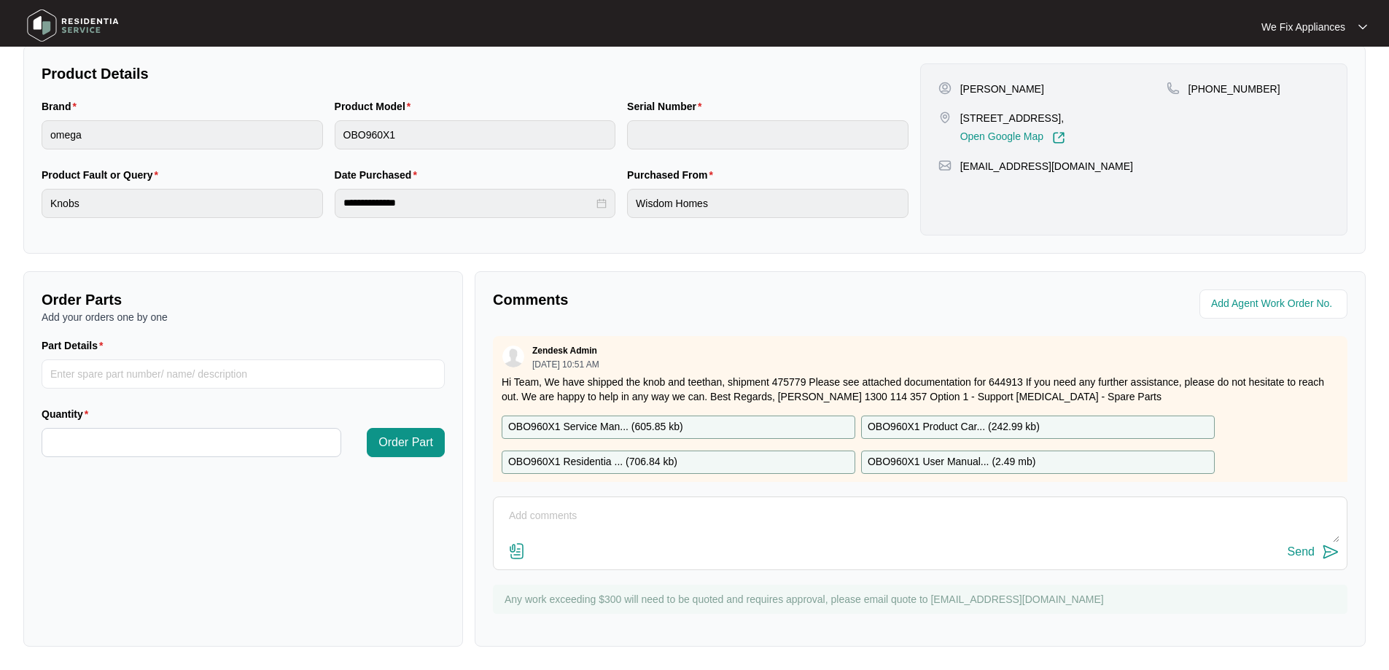
click at [593, 497] on div "Send" at bounding box center [920, 534] width 855 height 74
click at [591, 509] on textarea at bounding box center [920, 524] width 839 height 38
click at [619, 500] on div "Send" at bounding box center [920, 534] width 855 height 74
click at [694, 501] on div "Send" at bounding box center [920, 534] width 855 height 74
click at [680, 527] on textarea at bounding box center [920, 524] width 839 height 38
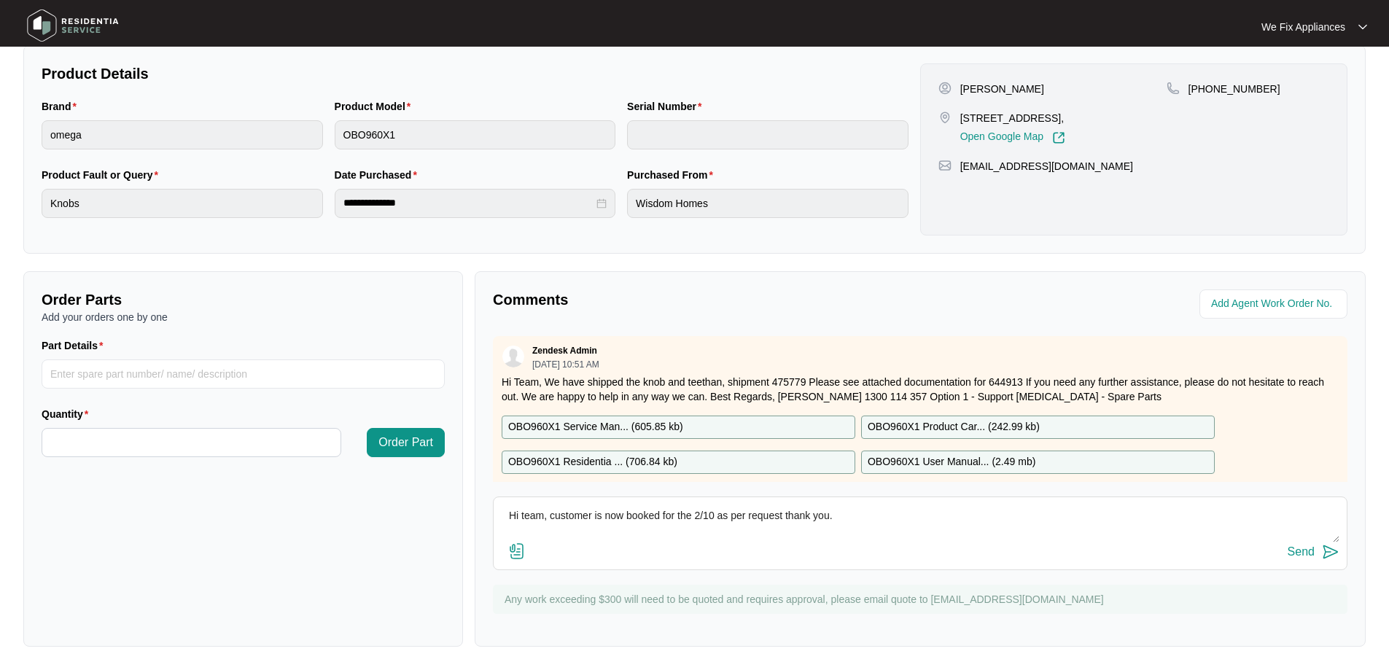
type textarea "Hi team, customer is now booked for the 2/10 as per request thank you."
click at [1296, 548] on div "Send" at bounding box center [1301, 552] width 27 height 13
click at [109, 31] on img at bounding box center [73, 26] width 102 height 44
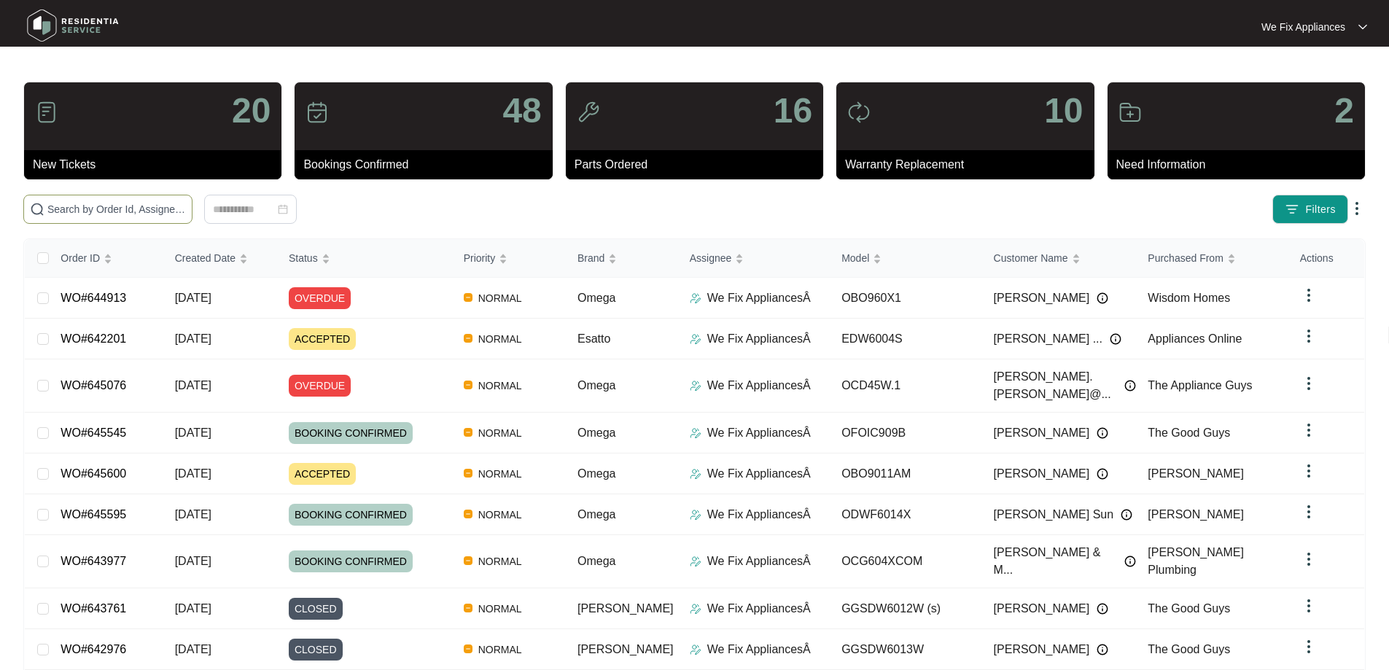
paste input "641300"
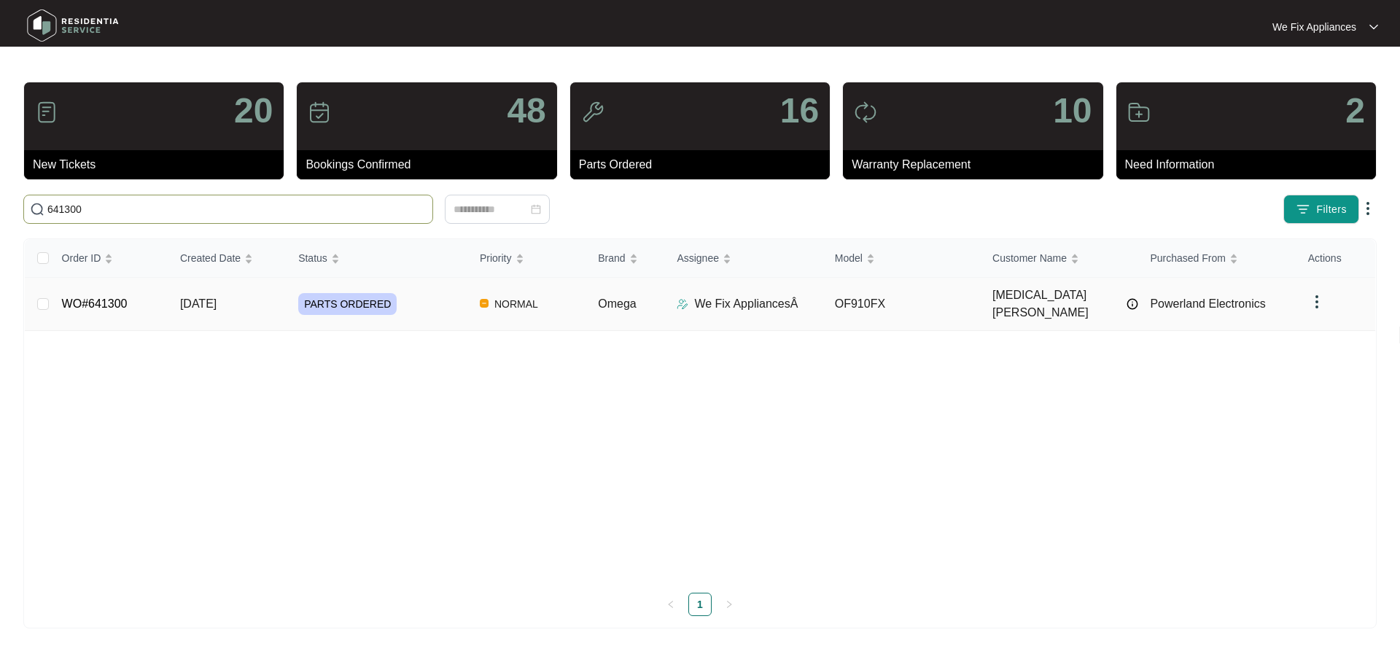
type input "641300"
click at [104, 284] on td "WO#641300" at bounding box center [109, 304] width 118 height 53
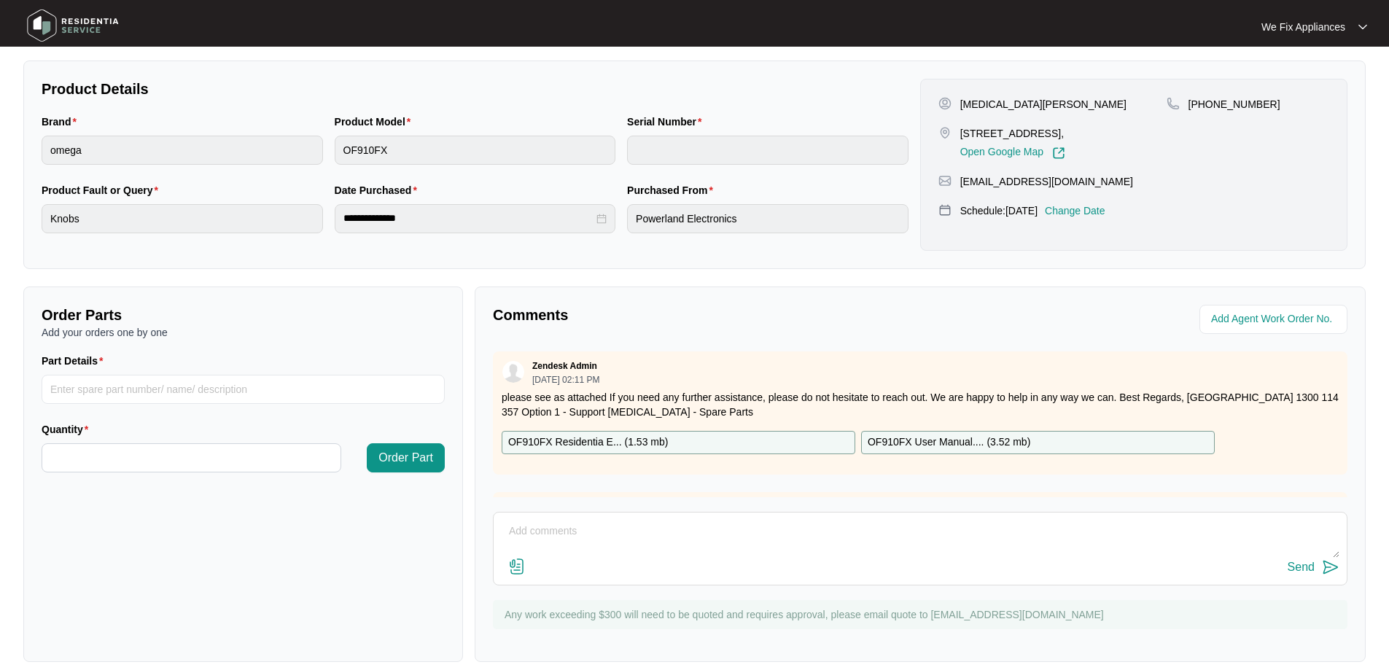
scroll to position [298, 0]
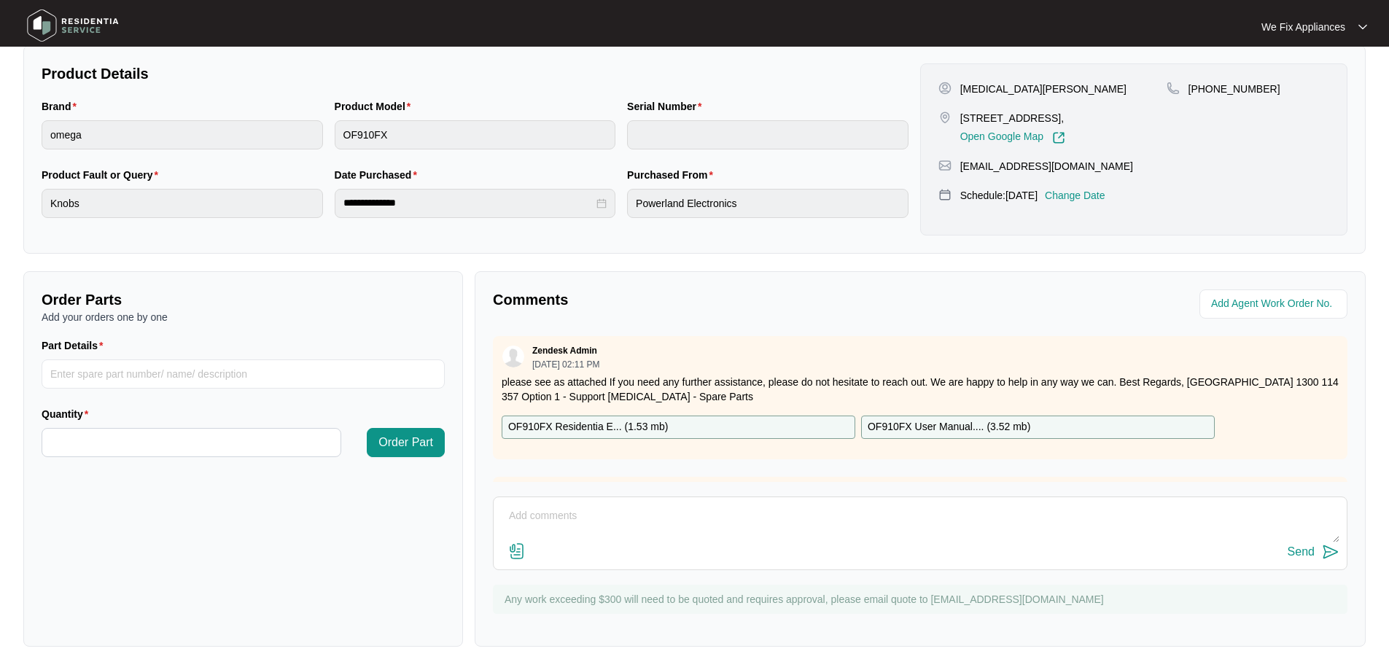
click at [629, 527] on textarea at bounding box center [920, 524] width 839 height 38
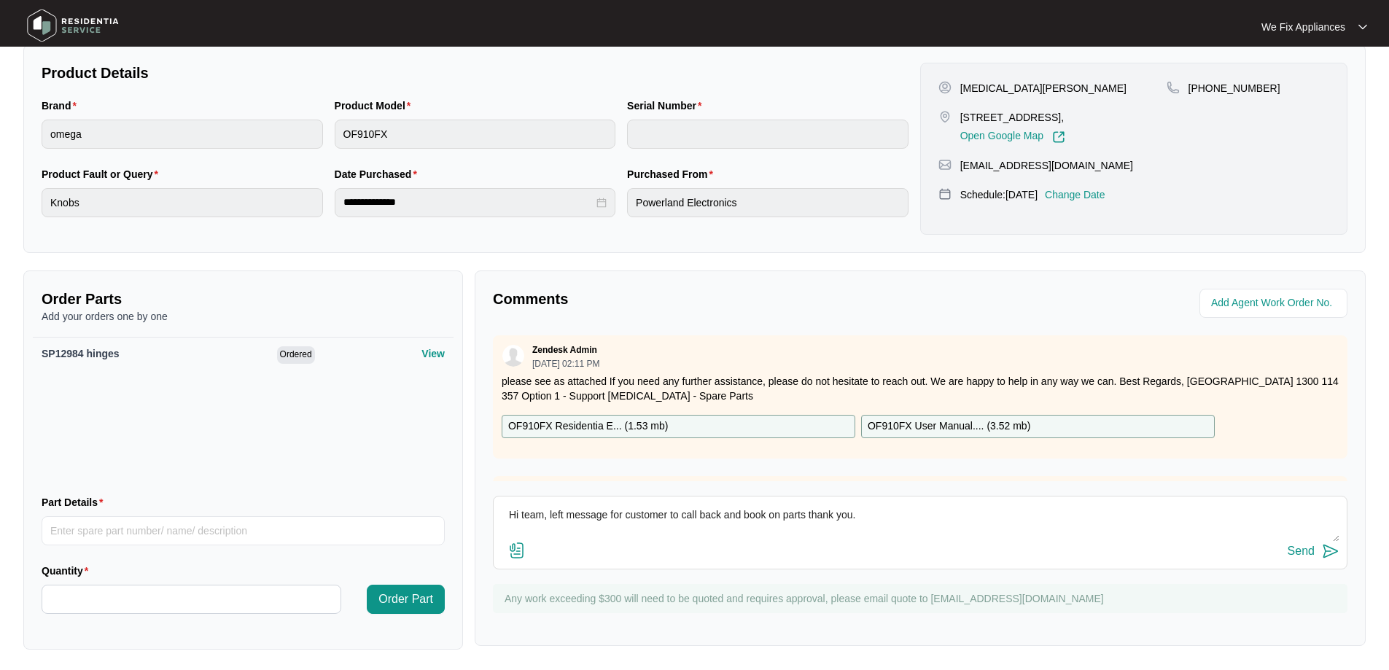
type textarea "Hi team, left message for customer to call back and book on parts thank you."
click at [1301, 546] on div "Send" at bounding box center [1301, 551] width 27 height 13
click at [86, 26] on img at bounding box center [73, 26] width 102 height 44
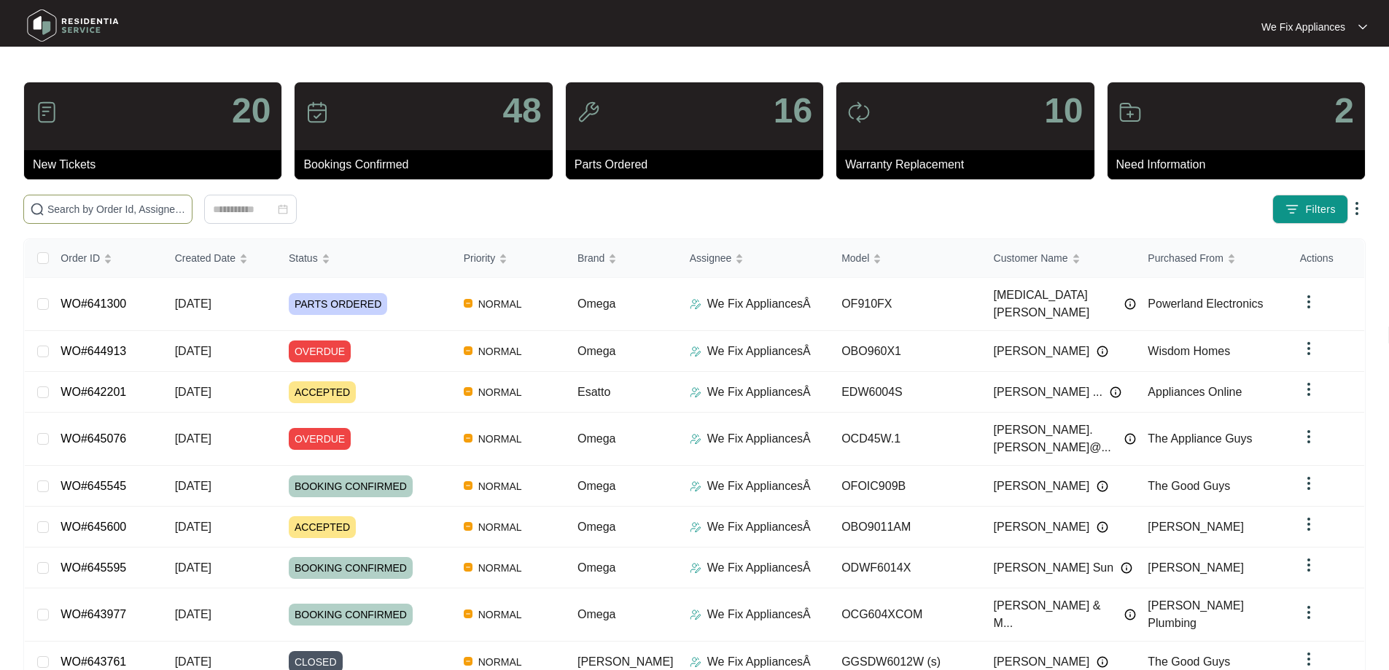
paste input "637504"
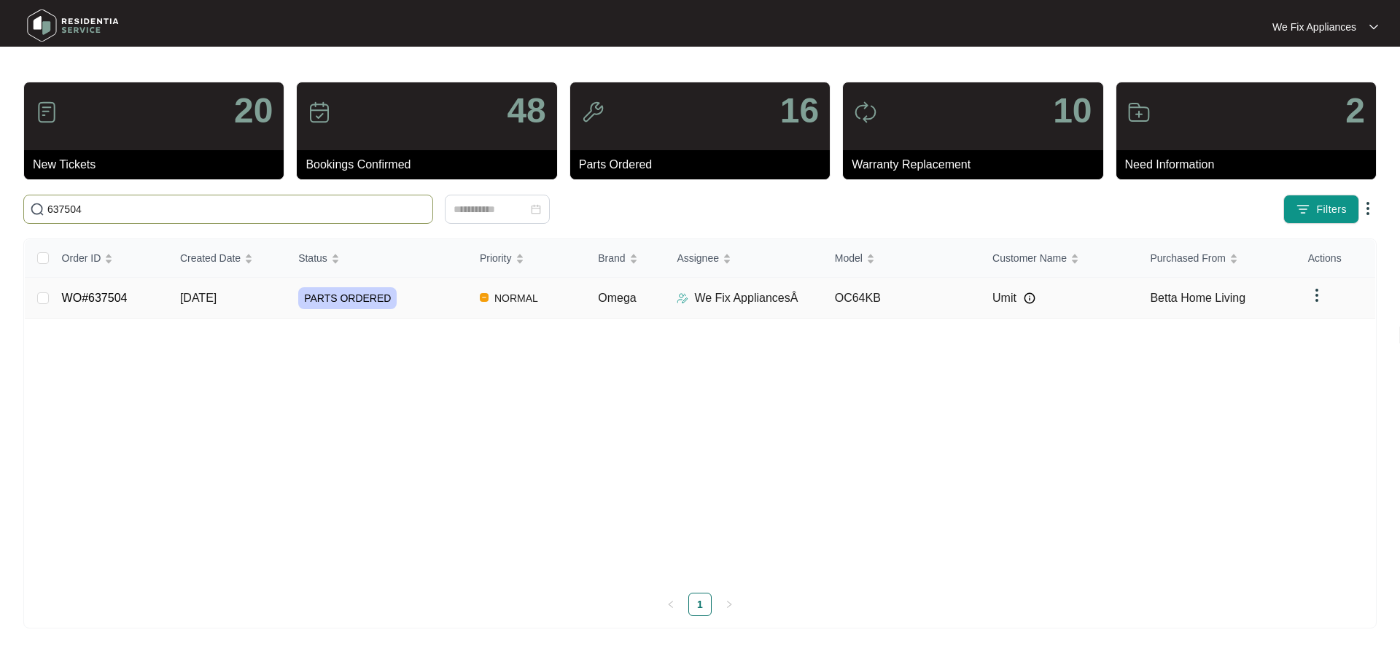
type input "637504"
click at [104, 295] on link "WO#637504" at bounding box center [95, 298] width 66 height 12
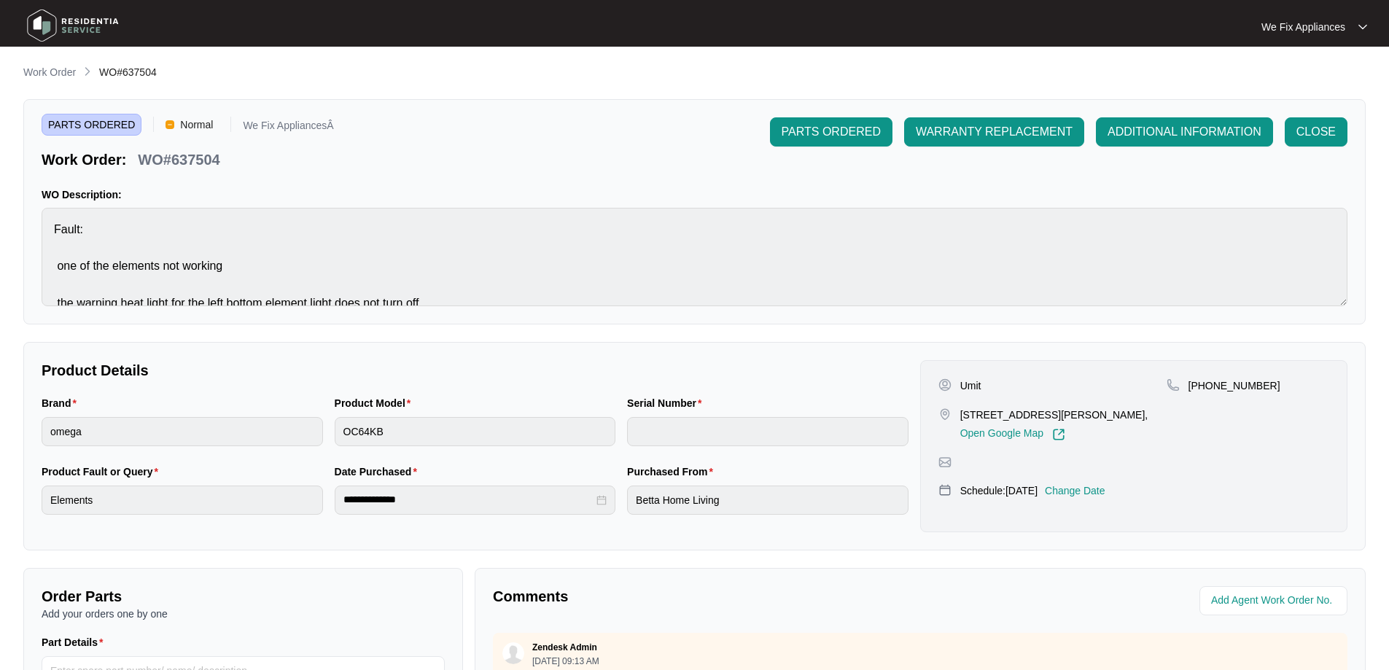
click at [1106, 498] on p "Change Date" at bounding box center [1075, 491] width 61 height 15
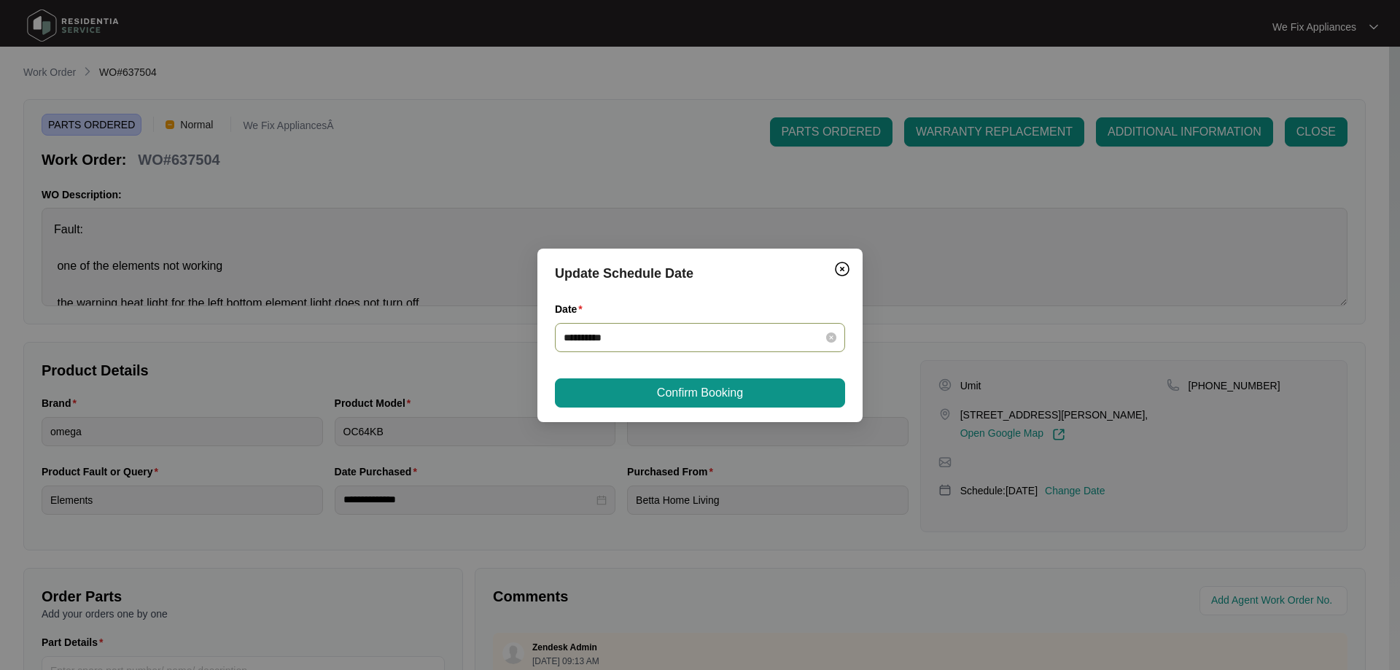
click at [724, 330] on input "**********" at bounding box center [691, 338] width 255 height 16
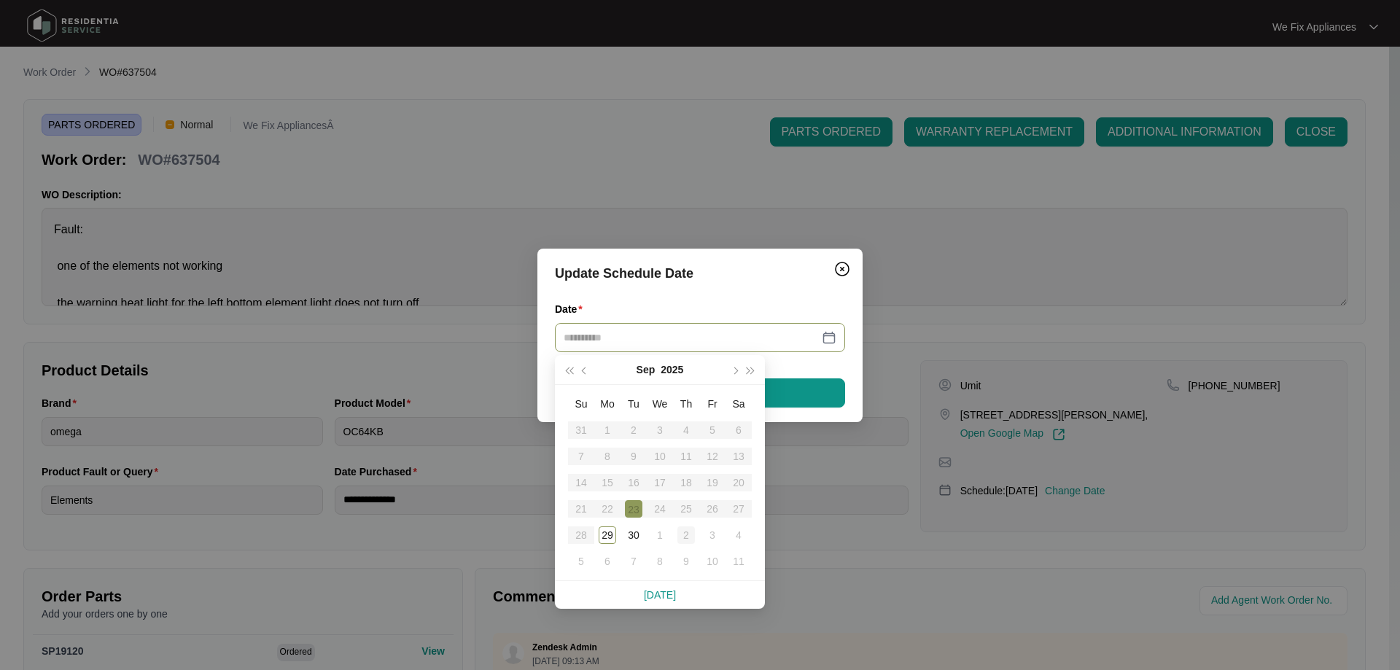
type input "**********"
click at [683, 532] on div "2" at bounding box center [687, 536] width 18 height 18
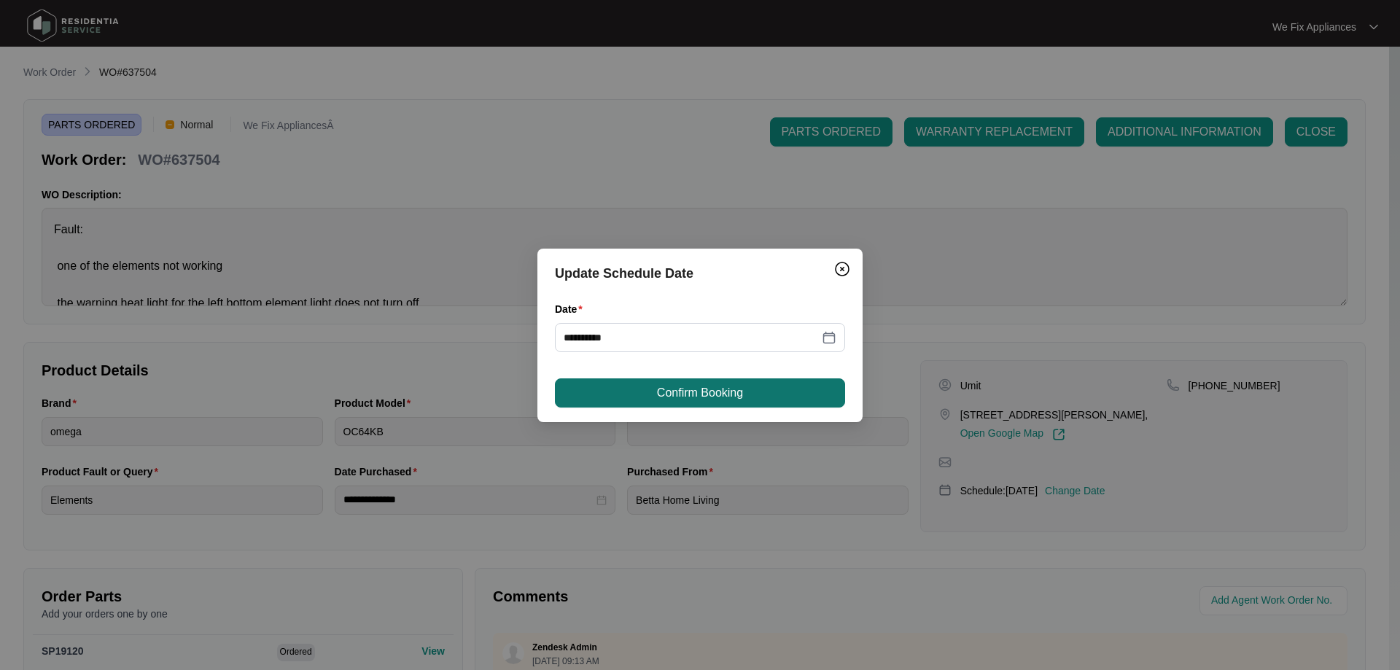
click at [670, 392] on span "Confirm Booking" at bounding box center [700, 393] width 86 height 18
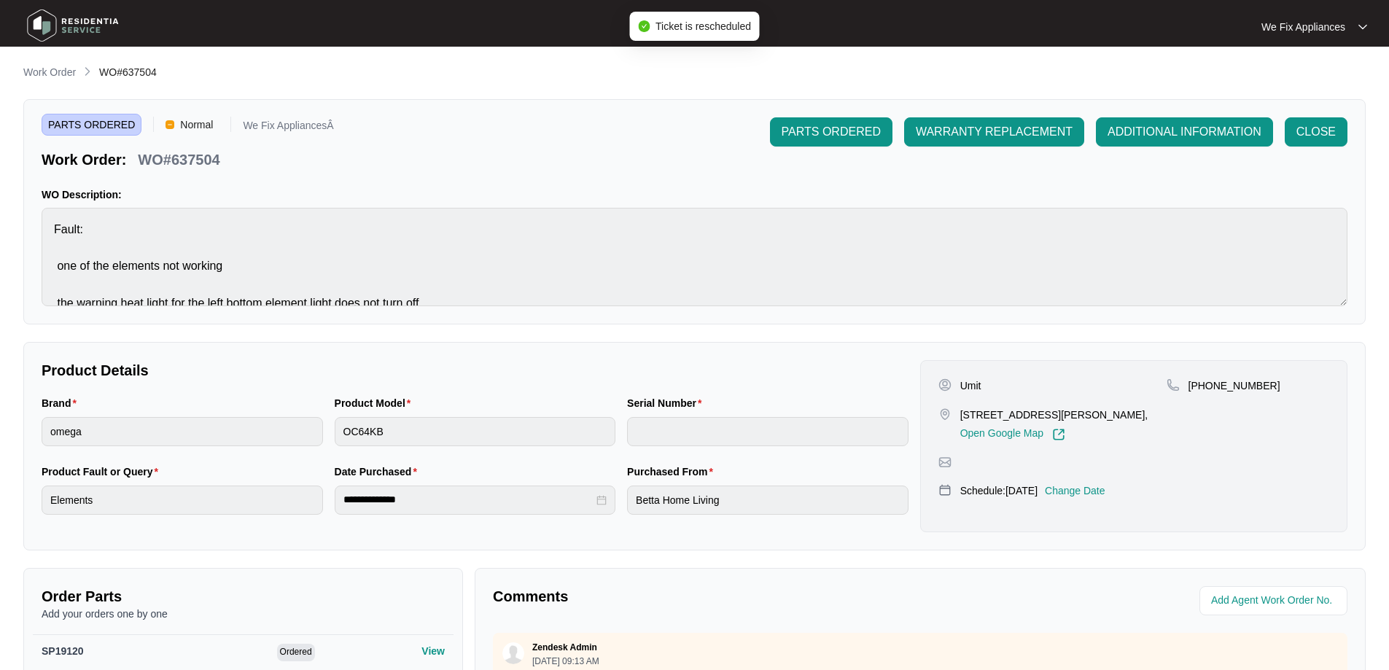
click at [93, 23] on img at bounding box center [73, 26] width 102 height 44
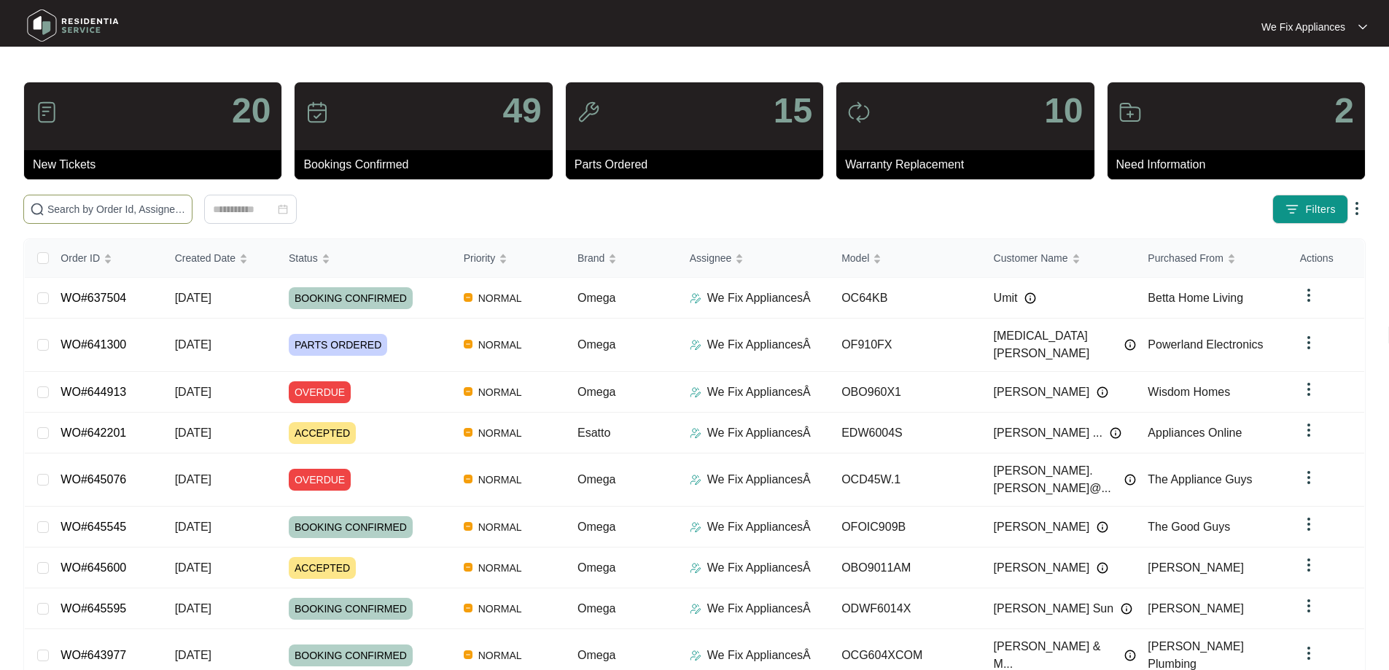
paste input "641943"
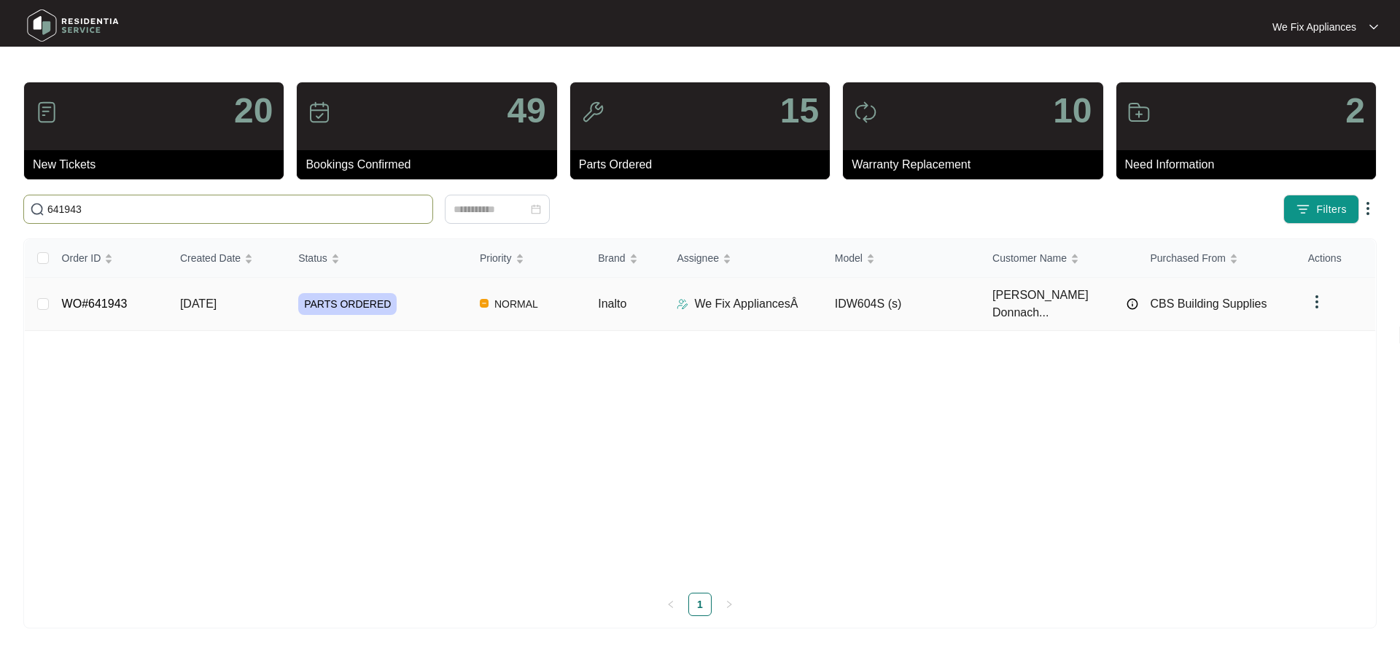
type input "641943"
click at [83, 305] on td "WO#641943" at bounding box center [109, 304] width 118 height 53
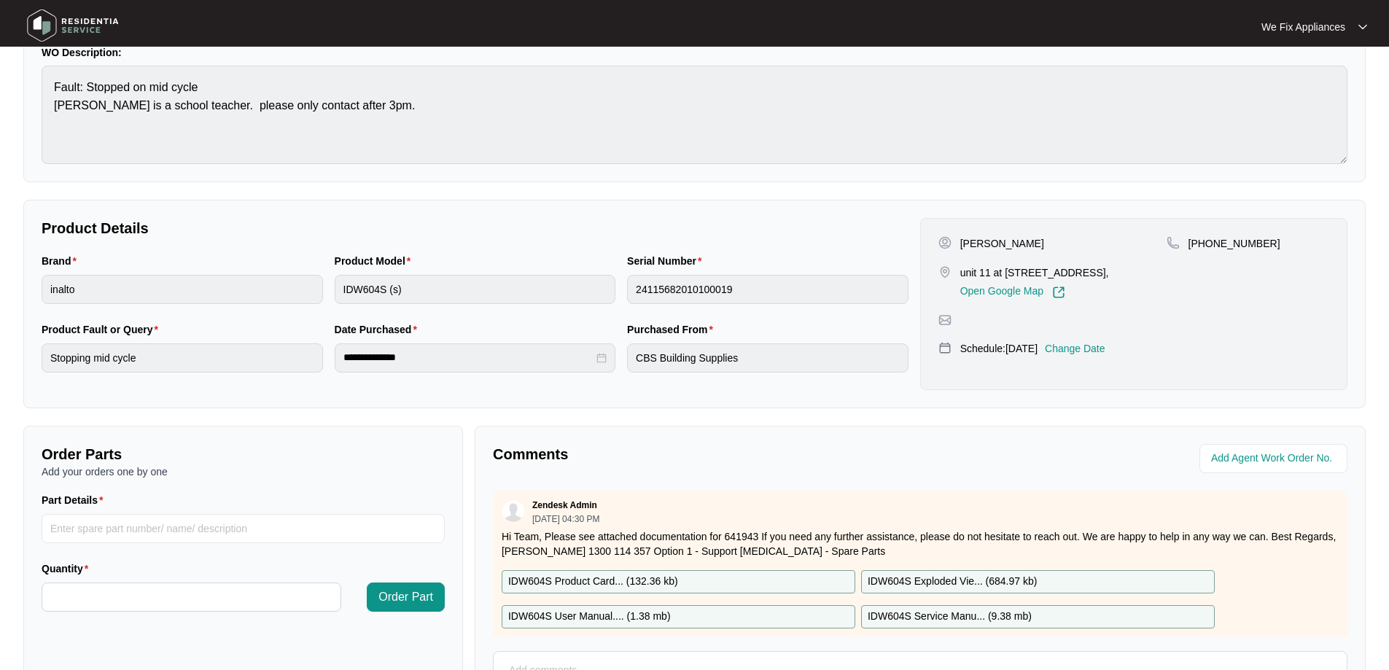
scroll to position [298, 0]
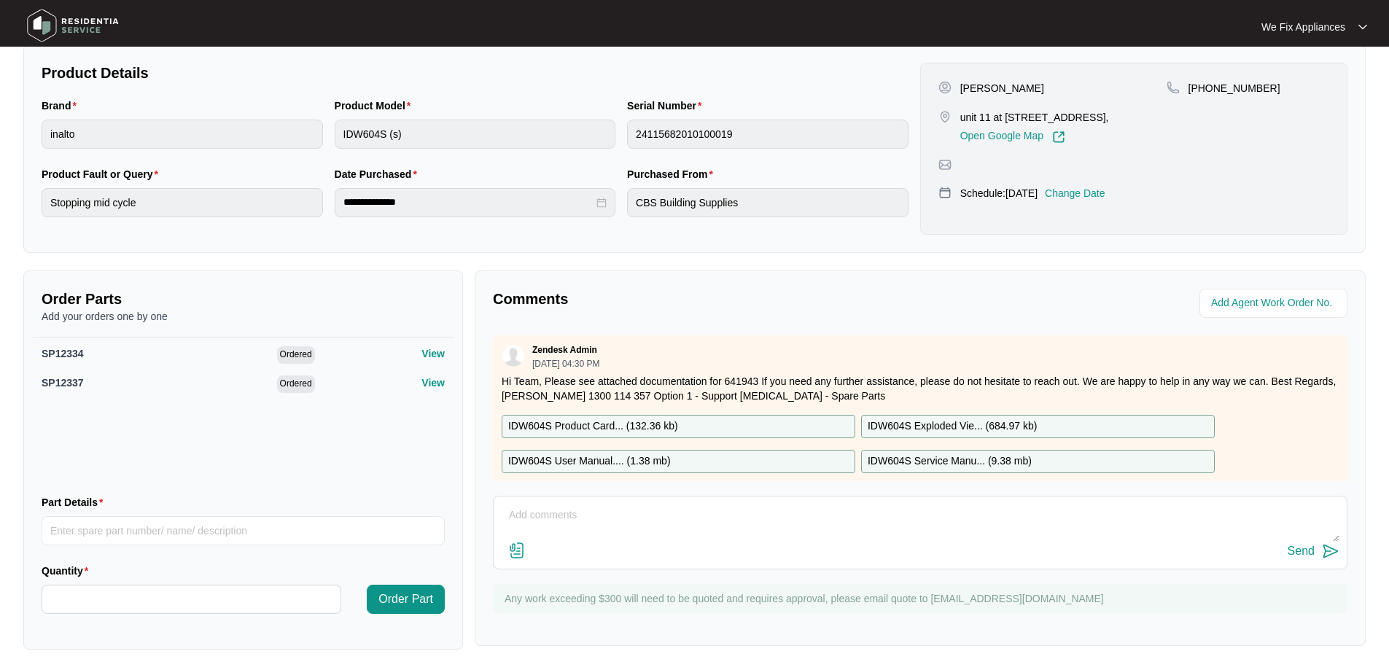
click at [660, 521] on textarea at bounding box center [920, 523] width 839 height 38
type textarea "Hi team, left msg for customer to call back and book on thank you."
click at [1317, 544] on button "Send" at bounding box center [1314, 552] width 52 height 20
click at [1095, 201] on p "Change Date" at bounding box center [1075, 193] width 61 height 15
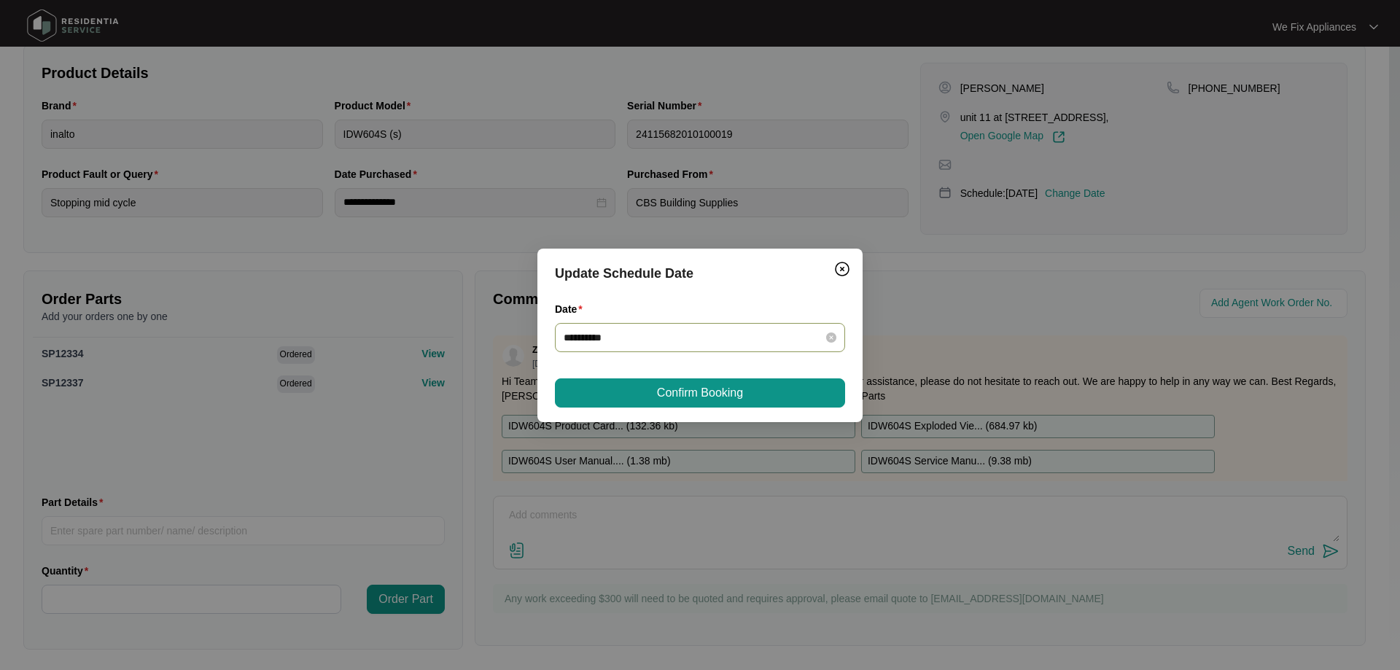
click at [699, 333] on input "**********" at bounding box center [691, 338] width 255 height 16
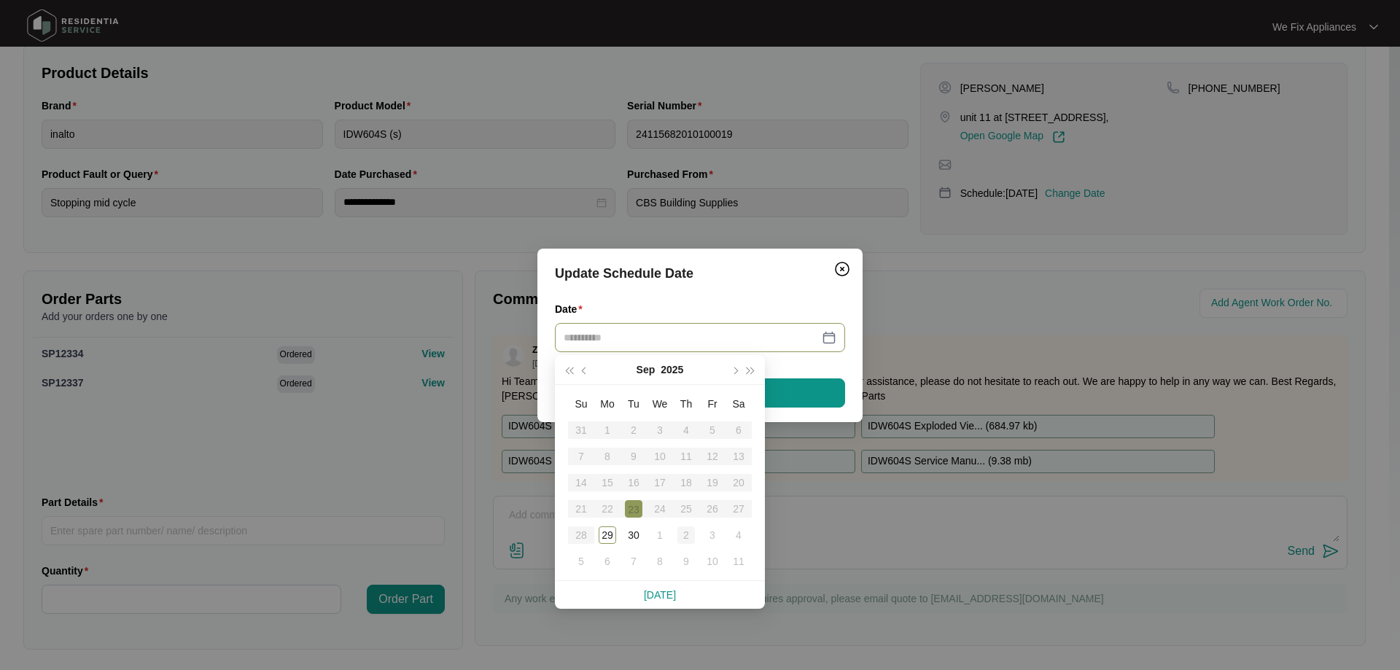
type input "**********"
click at [680, 538] on div "2" at bounding box center [687, 536] width 18 height 18
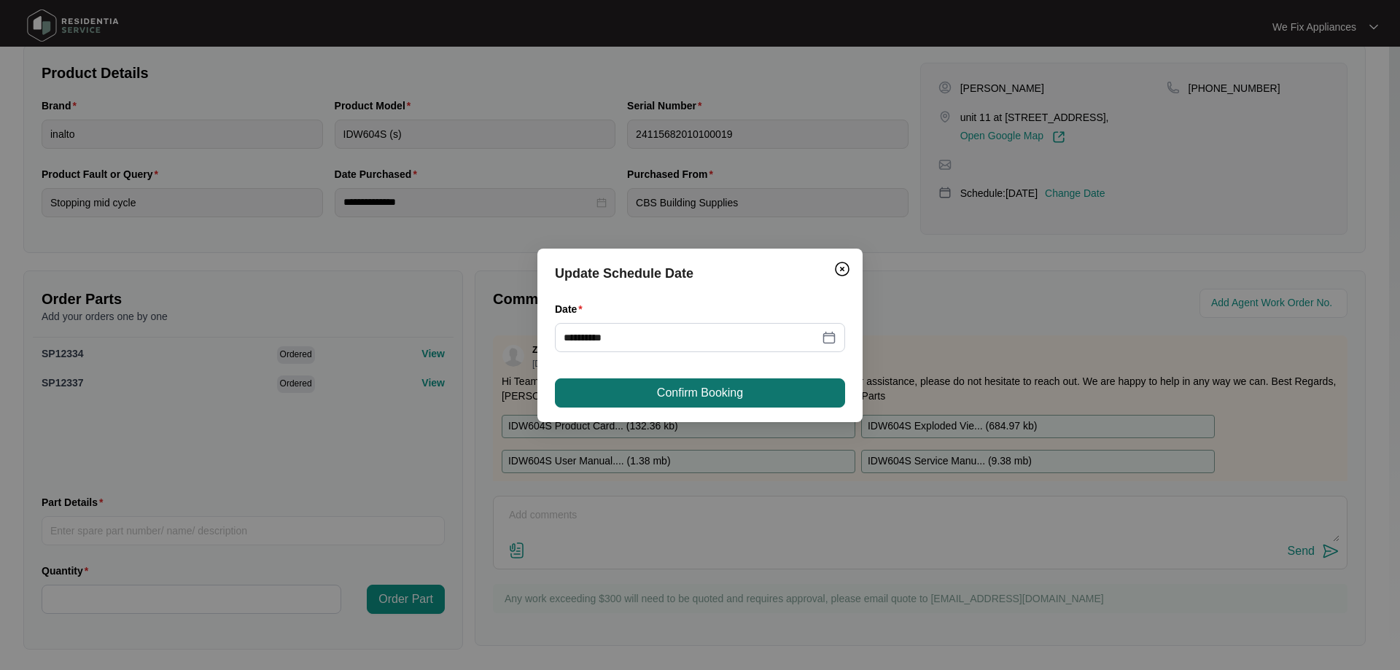
click at [712, 387] on span "Confirm Booking" at bounding box center [700, 393] width 86 height 18
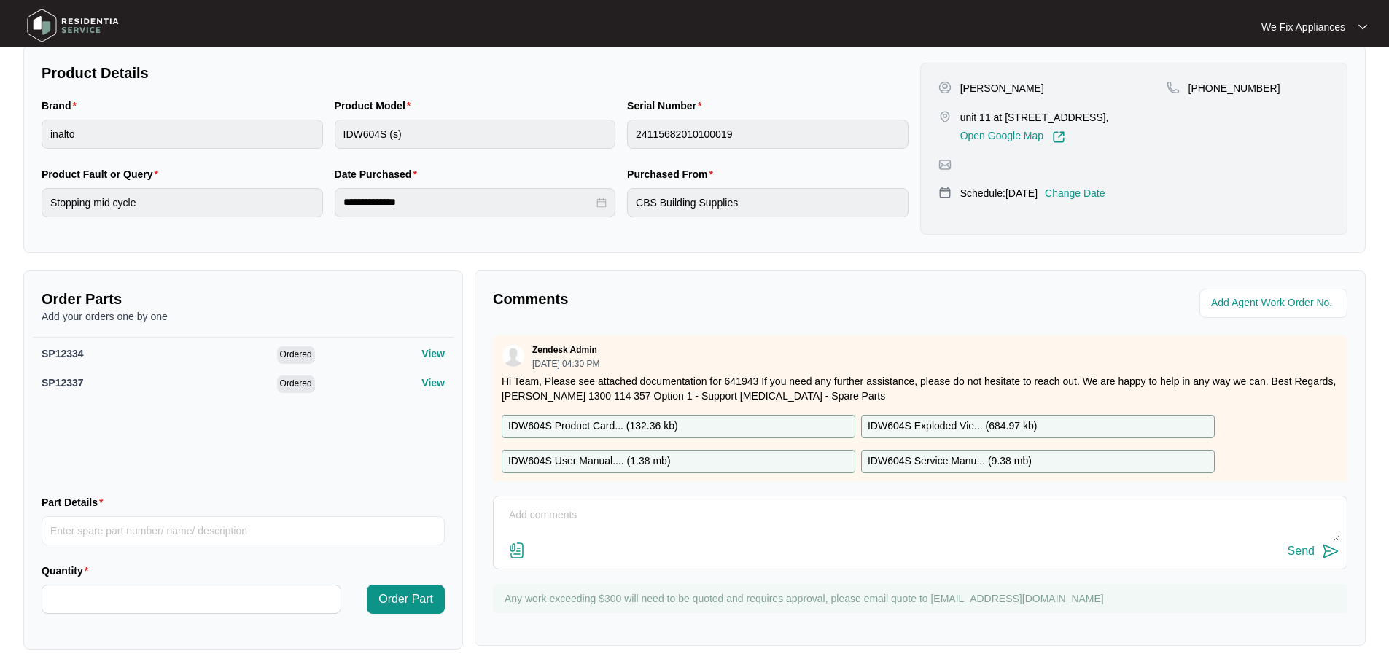
click at [87, 23] on img at bounding box center [73, 26] width 102 height 44
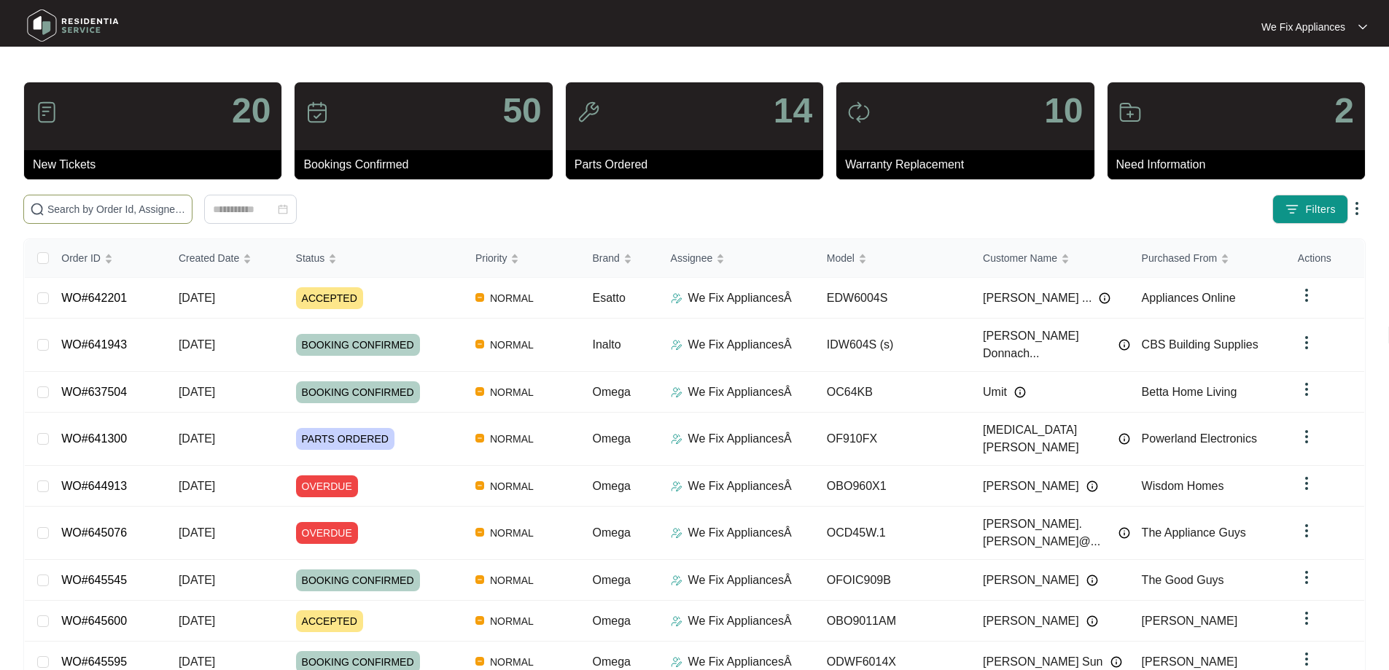
paste input "641658"
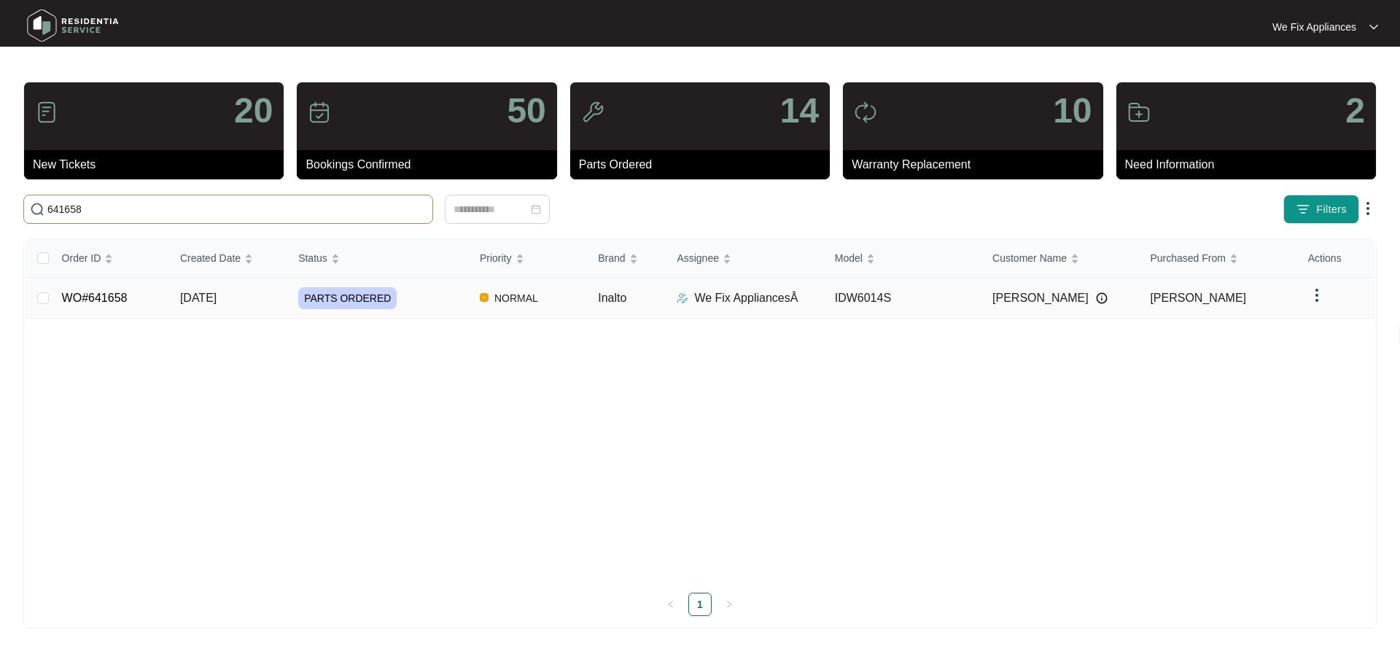
type input "641658"
click at [108, 297] on link "WO#641658" at bounding box center [95, 298] width 66 height 12
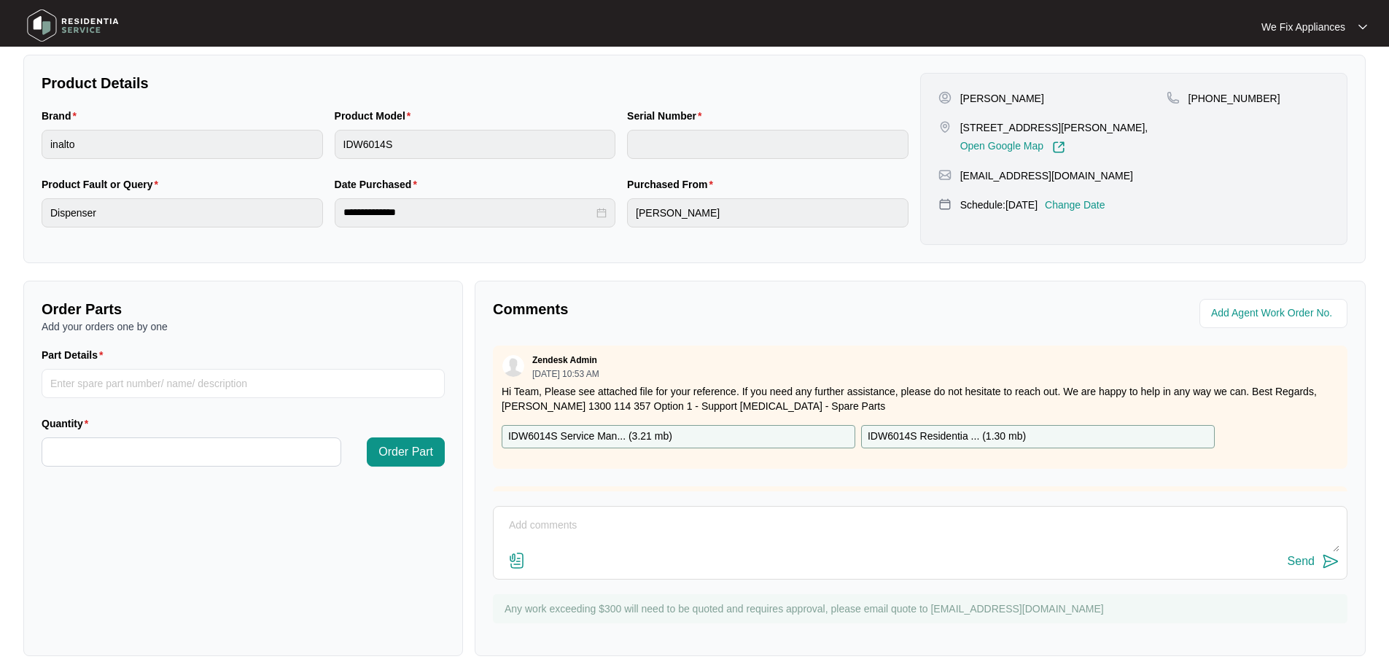
scroll to position [298, 0]
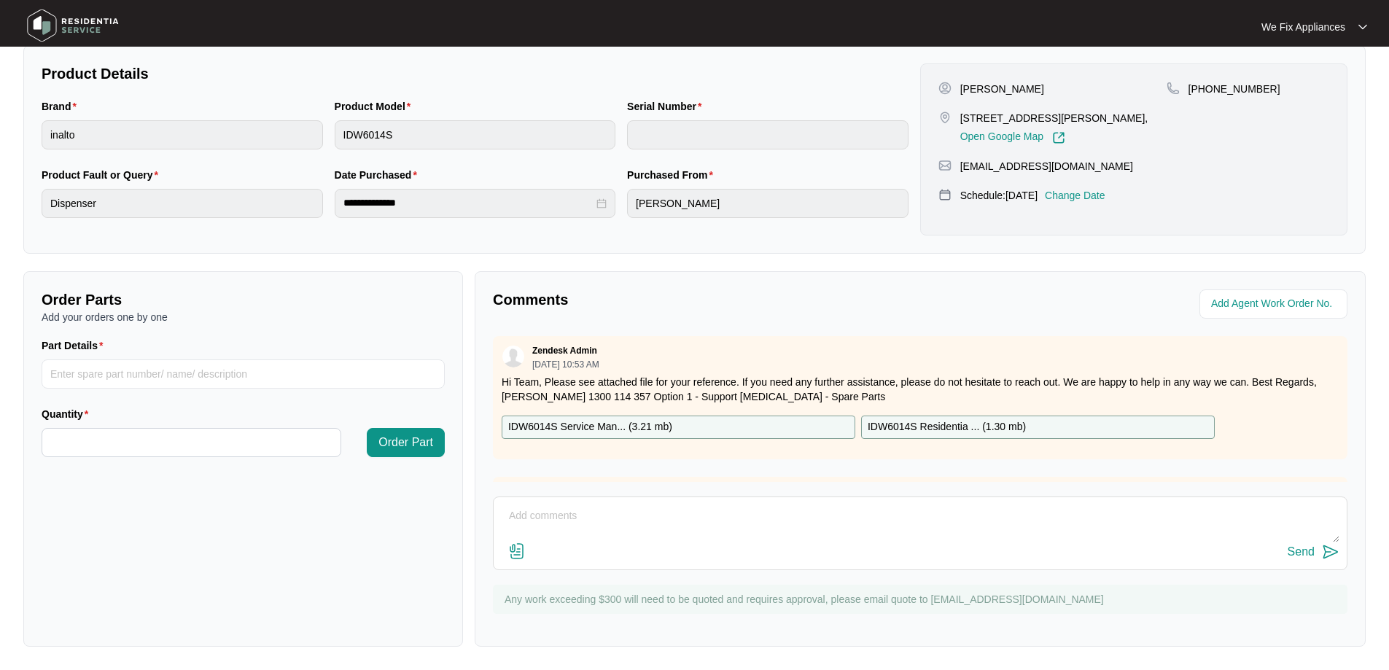
click at [609, 519] on textarea at bounding box center [920, 524] width 839 height 38
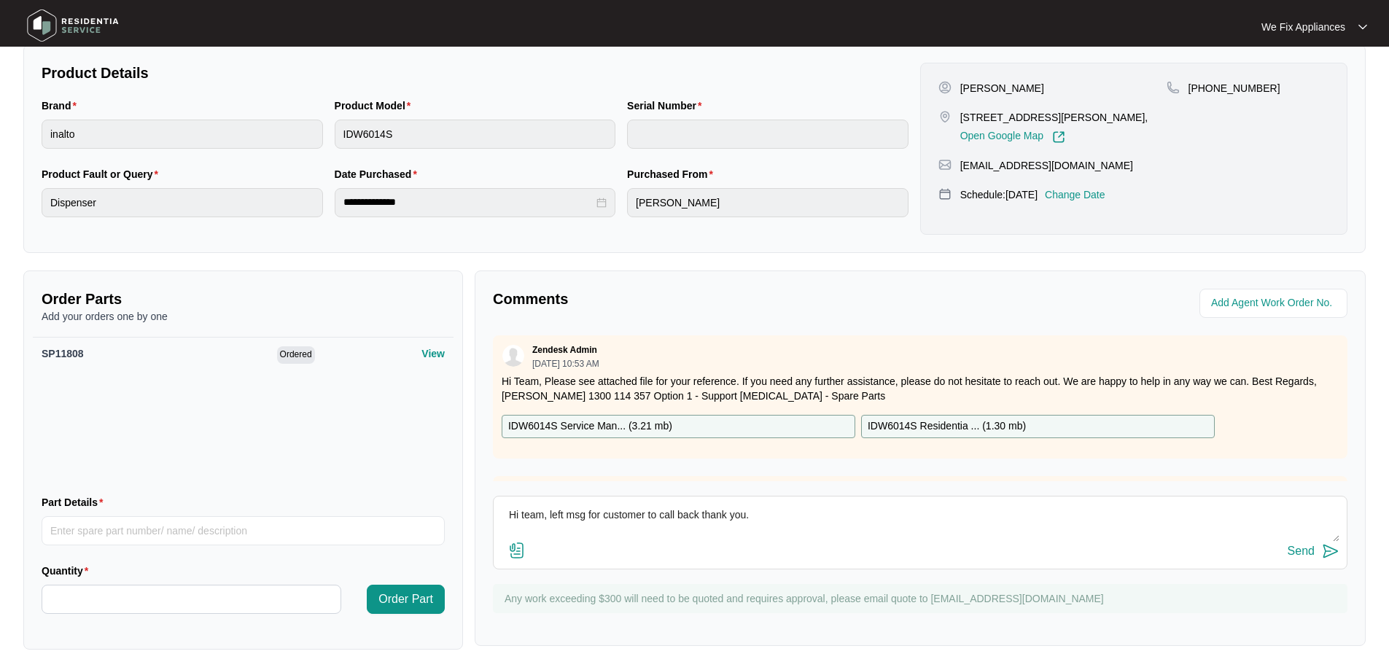
type textarea "Hi team, left msg for customer to call back thank you."
click at [1305, 546] on div "Send" at bounding box center [1301, 551] width 27 height 13
click at [85, 22] on img at bounding box center [73, 26] width 102 height 44
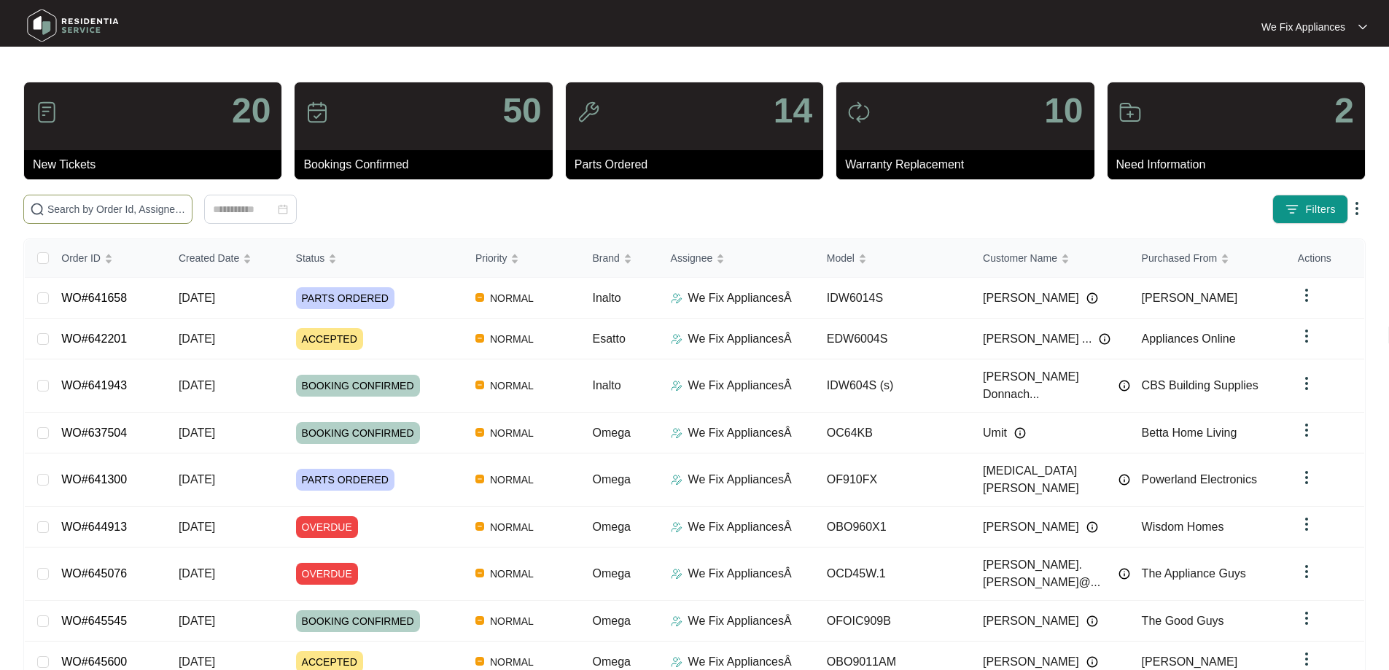
paste input "641300"
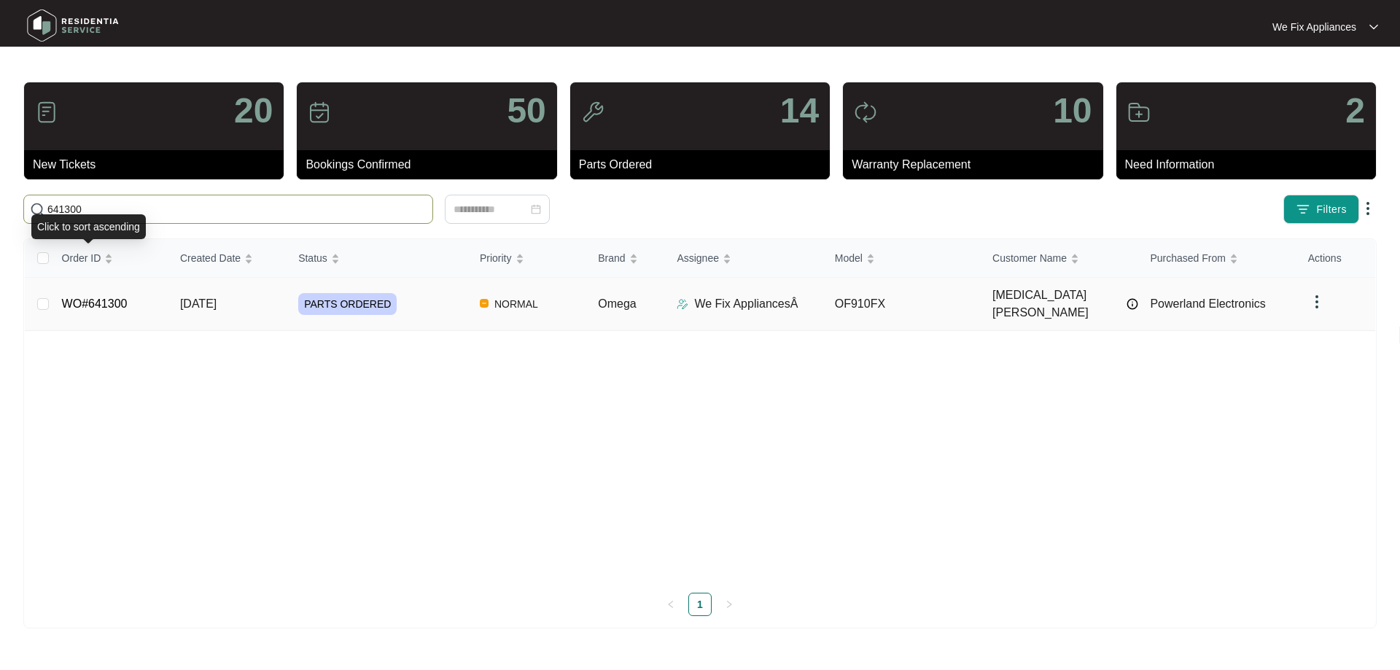
type input "641300"
click at [74, 298] on link "WO#641300" at bounding box center [95, 304] width 66 height 12
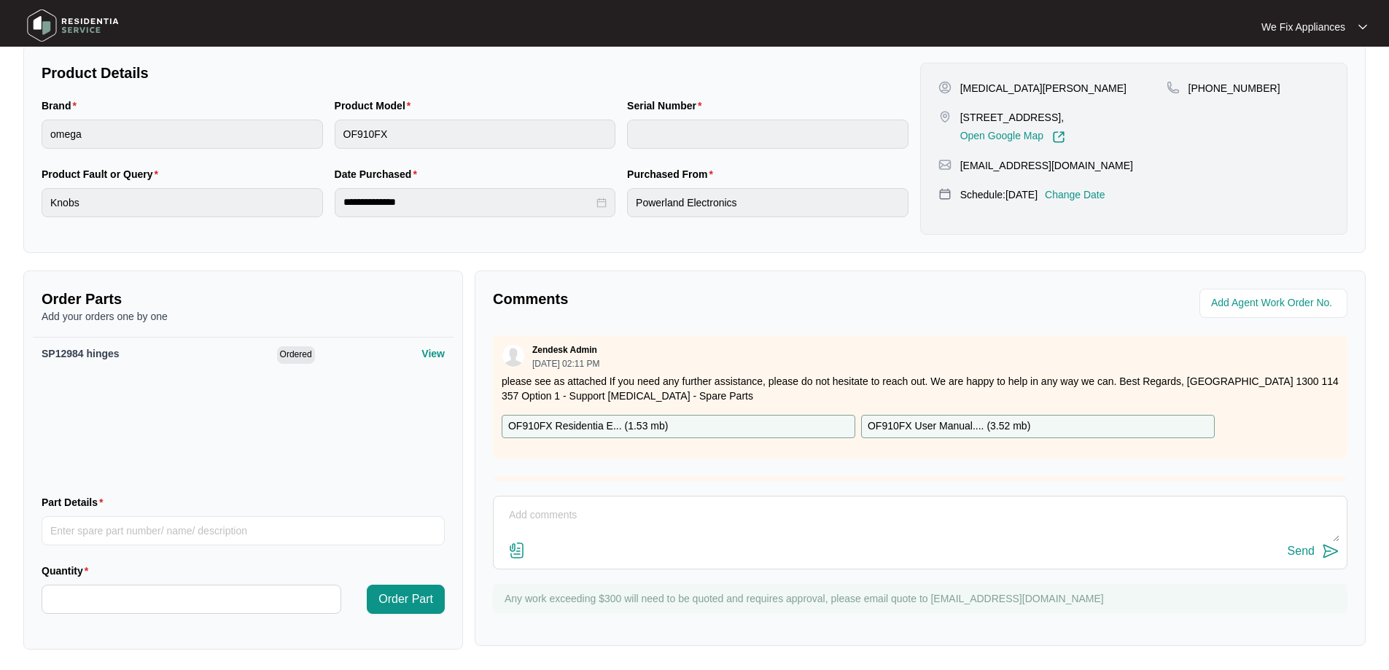
scroll to position [285, 0]
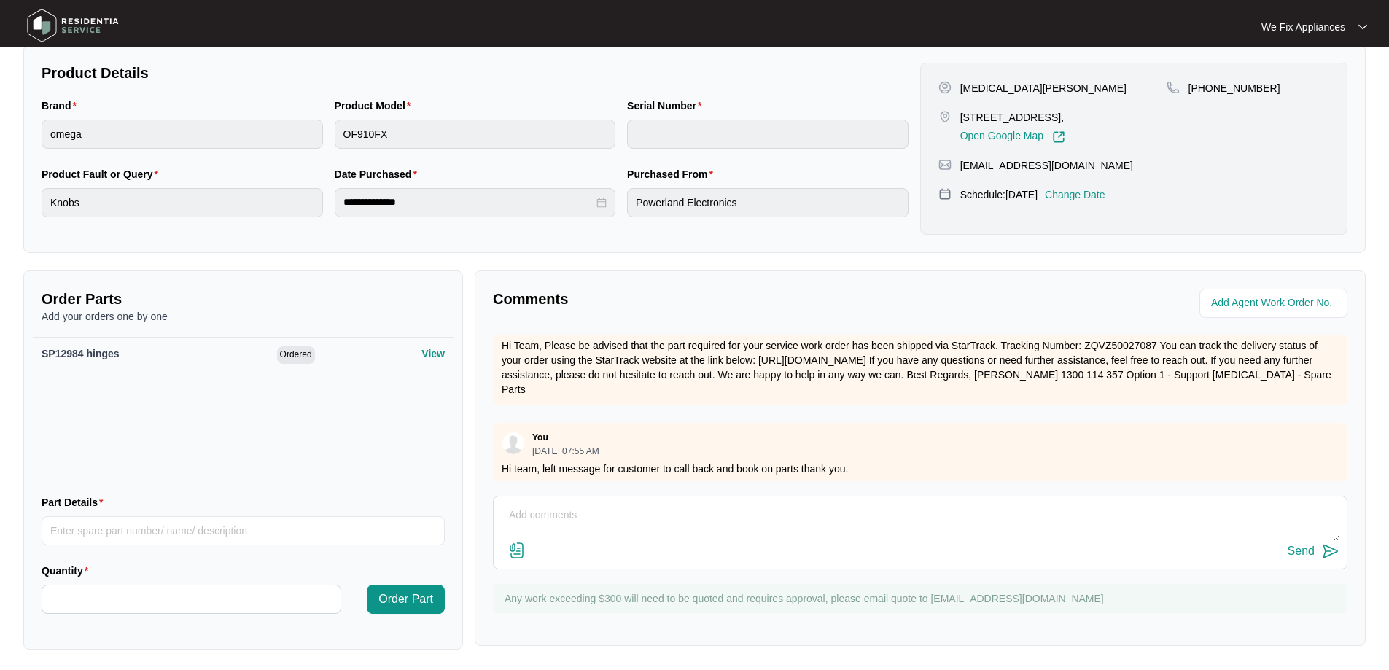
click at [612, 539] on textarea at bounding box center [920, 523] width 839 height 38
click at [101, 23] on img at bounding box center [73, 26] width 102 height 44
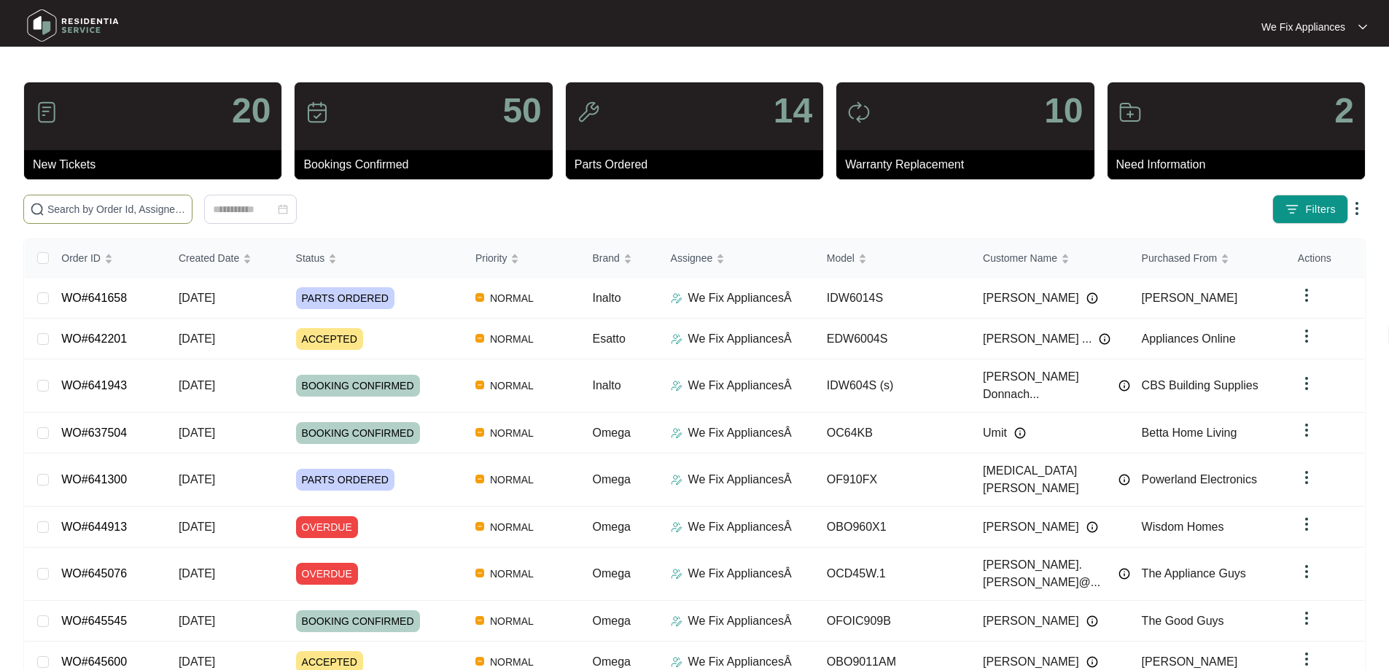
paste input "631008"
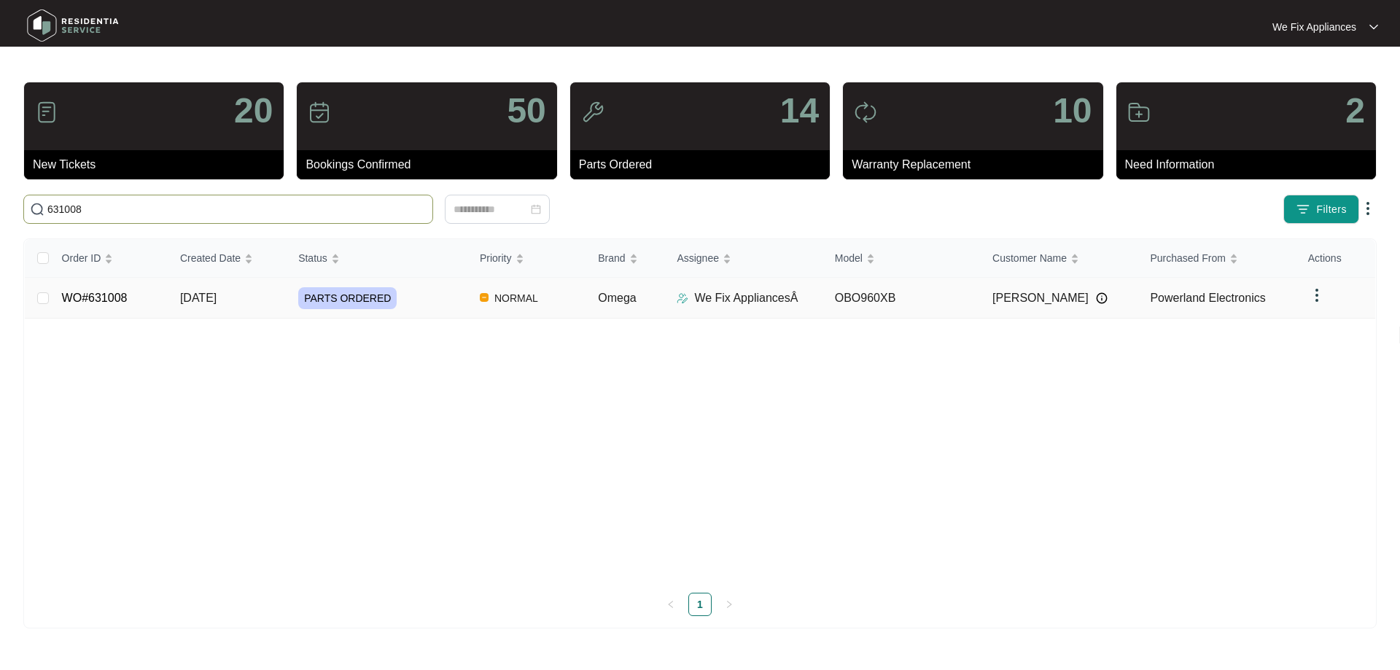
type input "631008"
click at [133, 293] on td "WO#631008" at bounding box center [109, 298] width 118 height 41
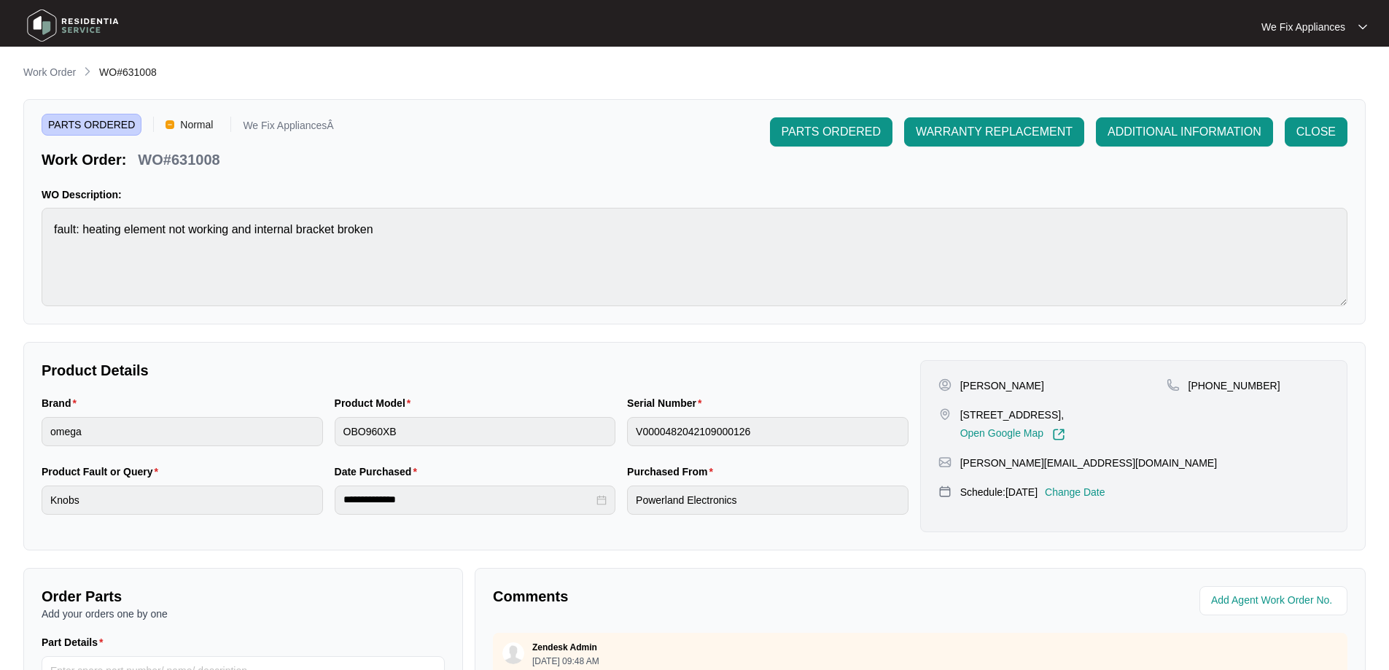
click at [1095, 493] on p "Change Date" at bounding box center [1075, 492] width 61 height 15
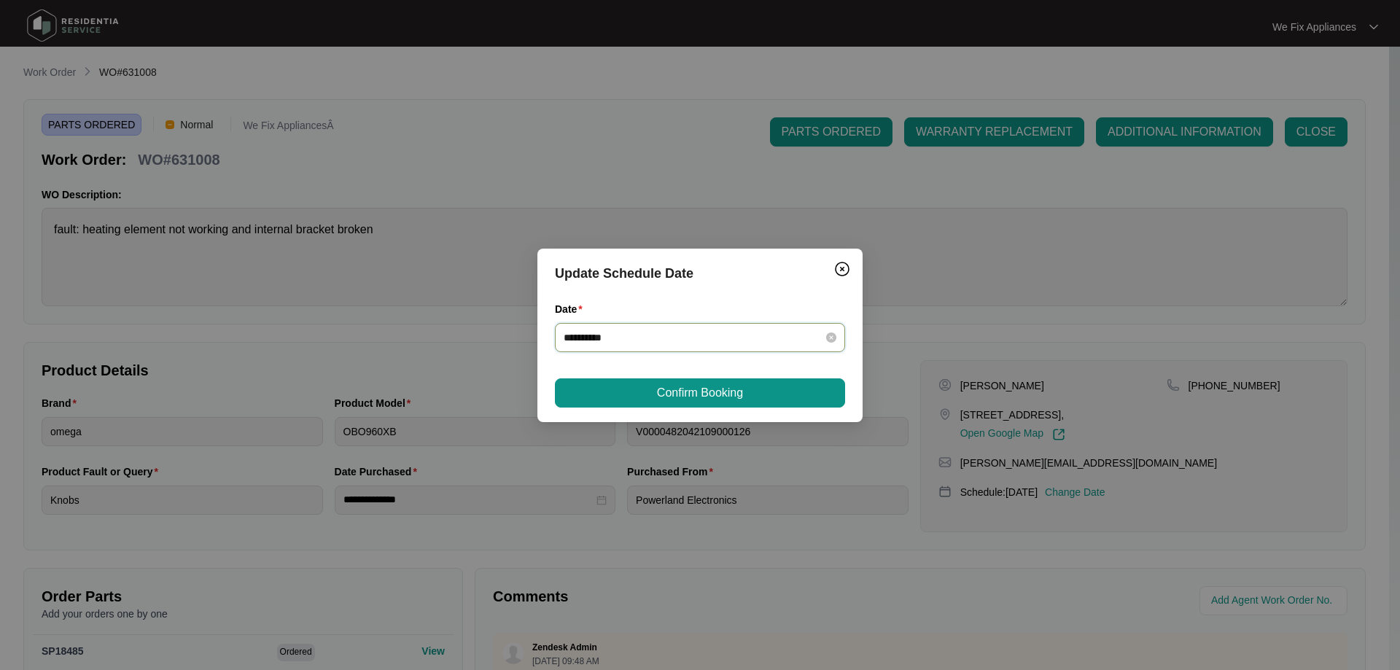
click at [679, 338] on input "**********" at bounding box center [691, 338] width 255 height 16
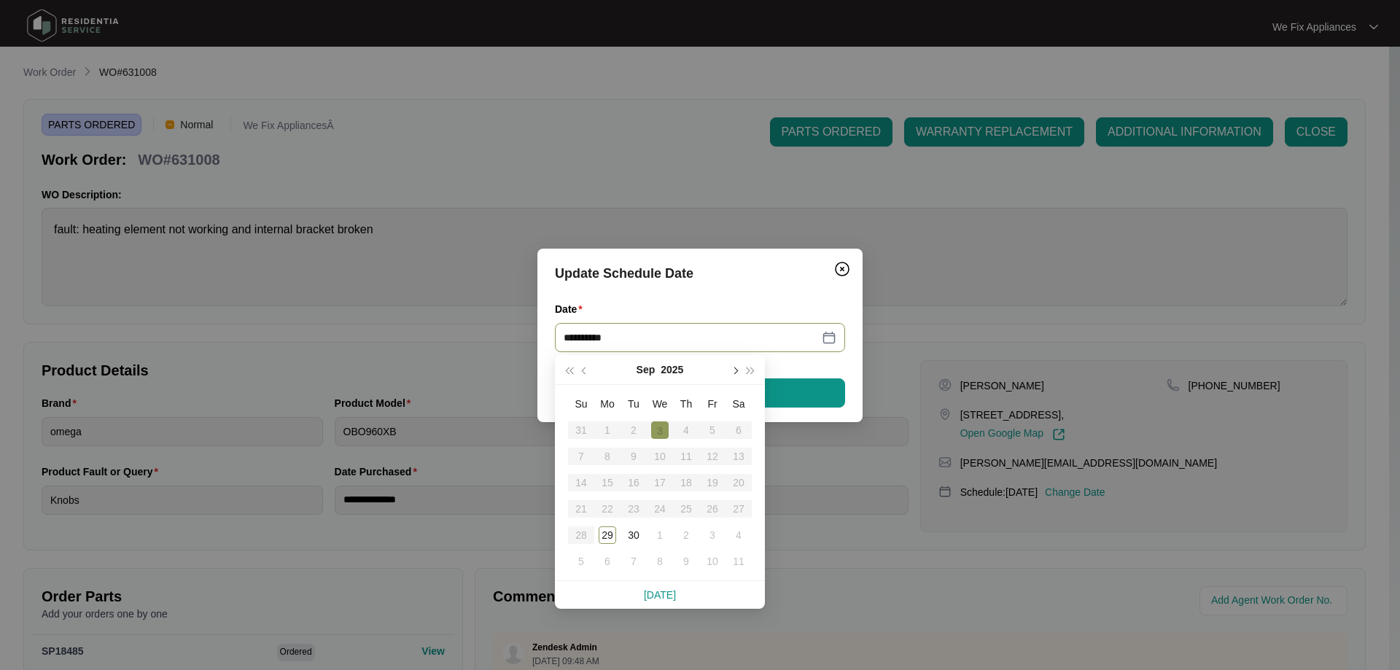
click at [732, 373] on button "button" at bounding box center [734, 369] width 16 height 29
type input "**********"
click at [652, 425] on div "1" at bounding box center [660, 431] width 18 height 18
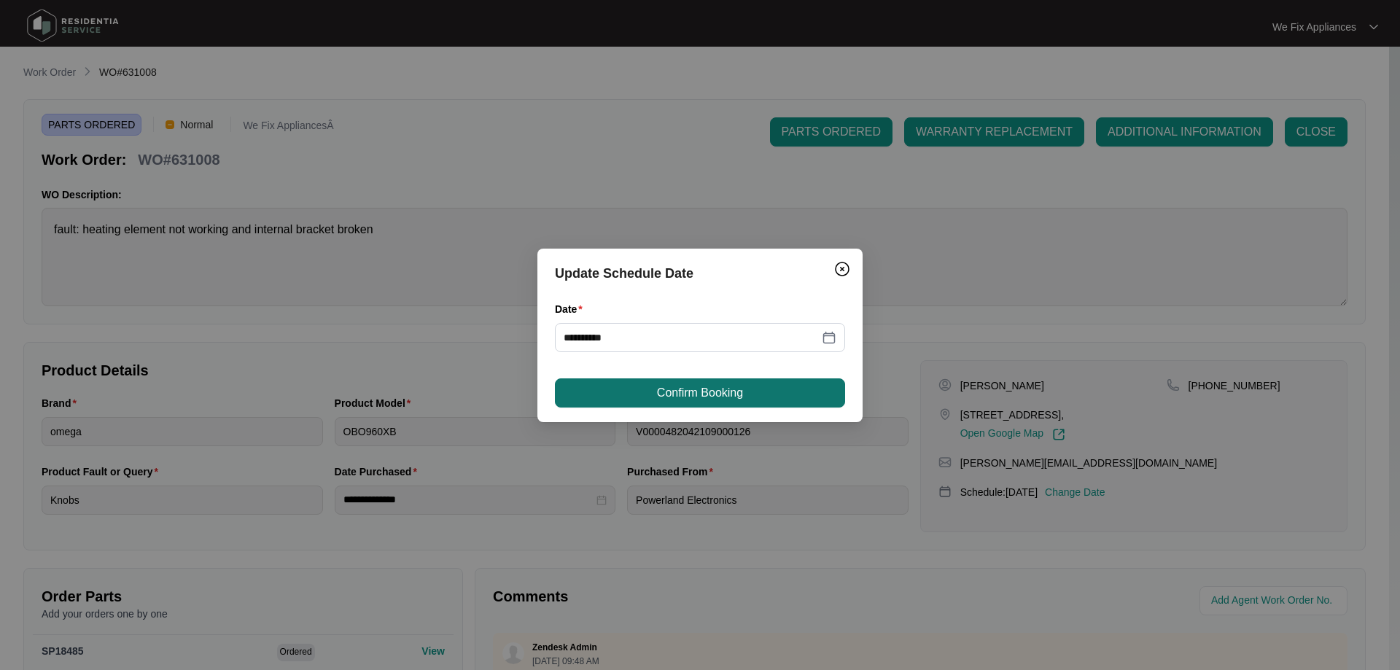
click at [673, 389] on span "Confirm Booking" at bounding box center [700, 393] width 86 height 18
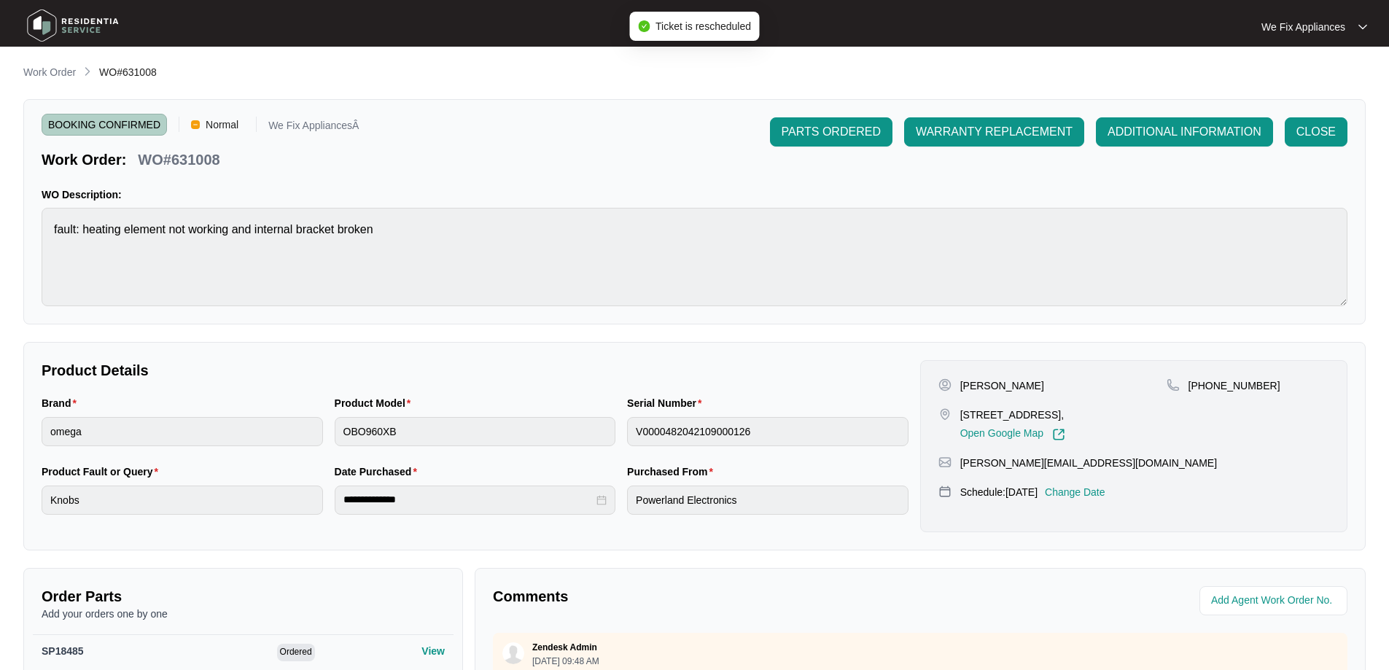
click at [72, 29] on img at bounding box center [73, 26] width 102 height 44
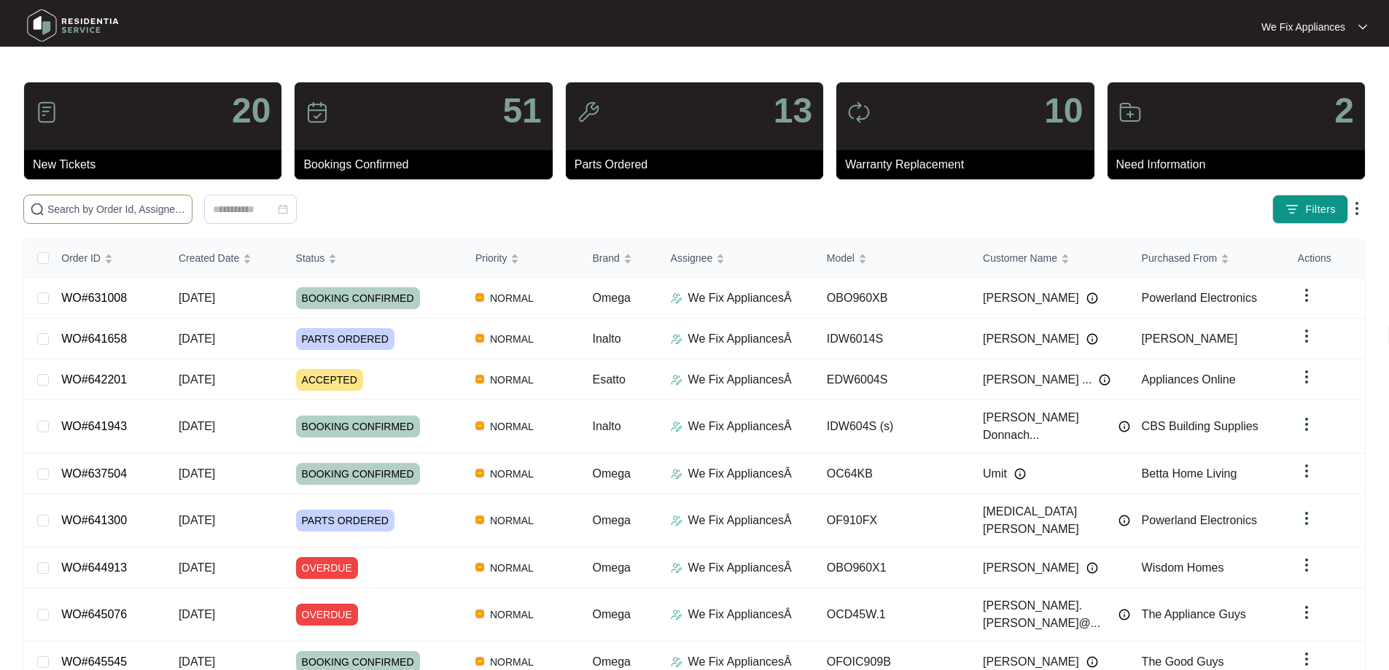
paste input "645600"
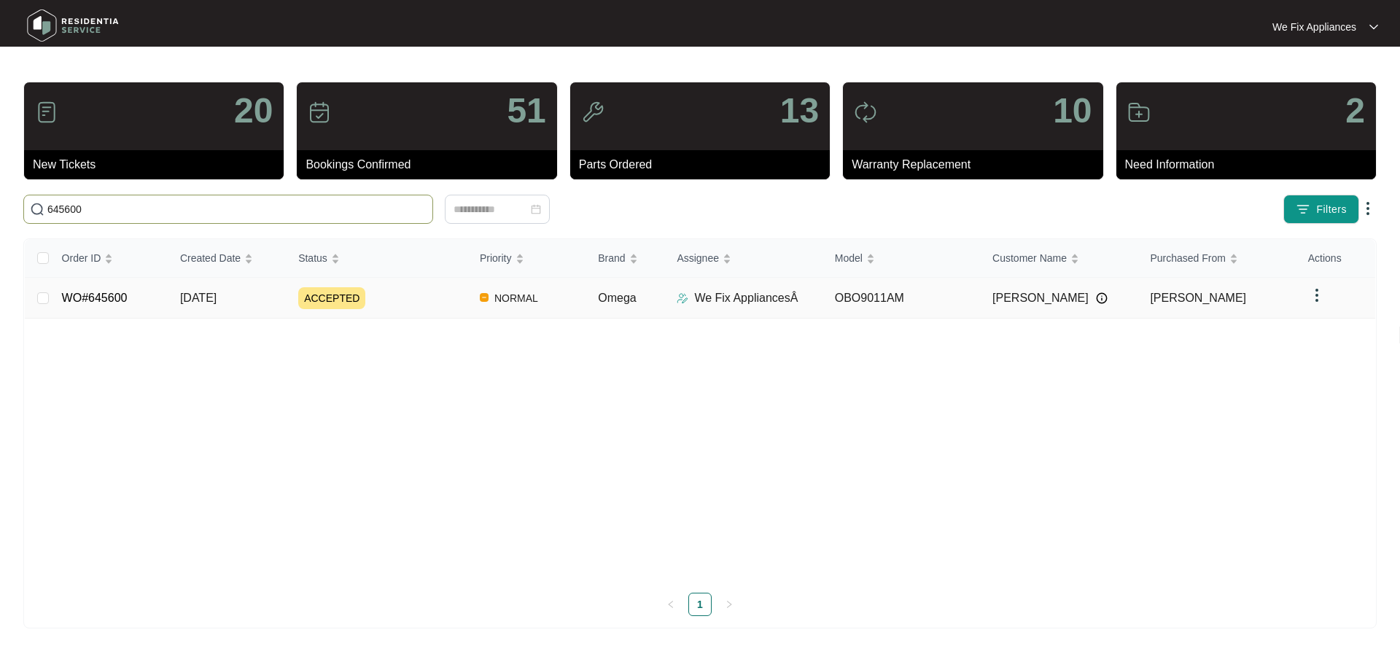
type input "645600"
click at [112, 295] on link "WO#645600" at bounding box center [95, 298] width 66 height 12
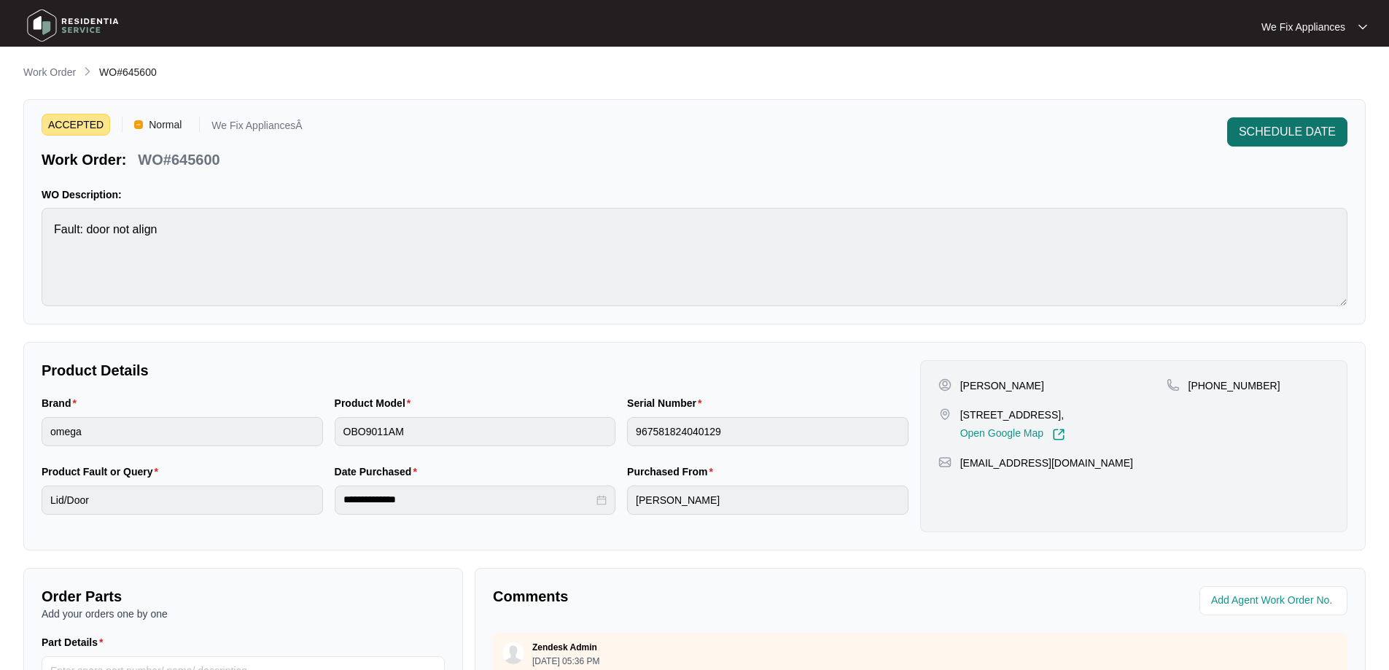
click at [1302, 127] on span "SCHEDULE DATE" at bounding box center [1287, 132] width 97 height 18
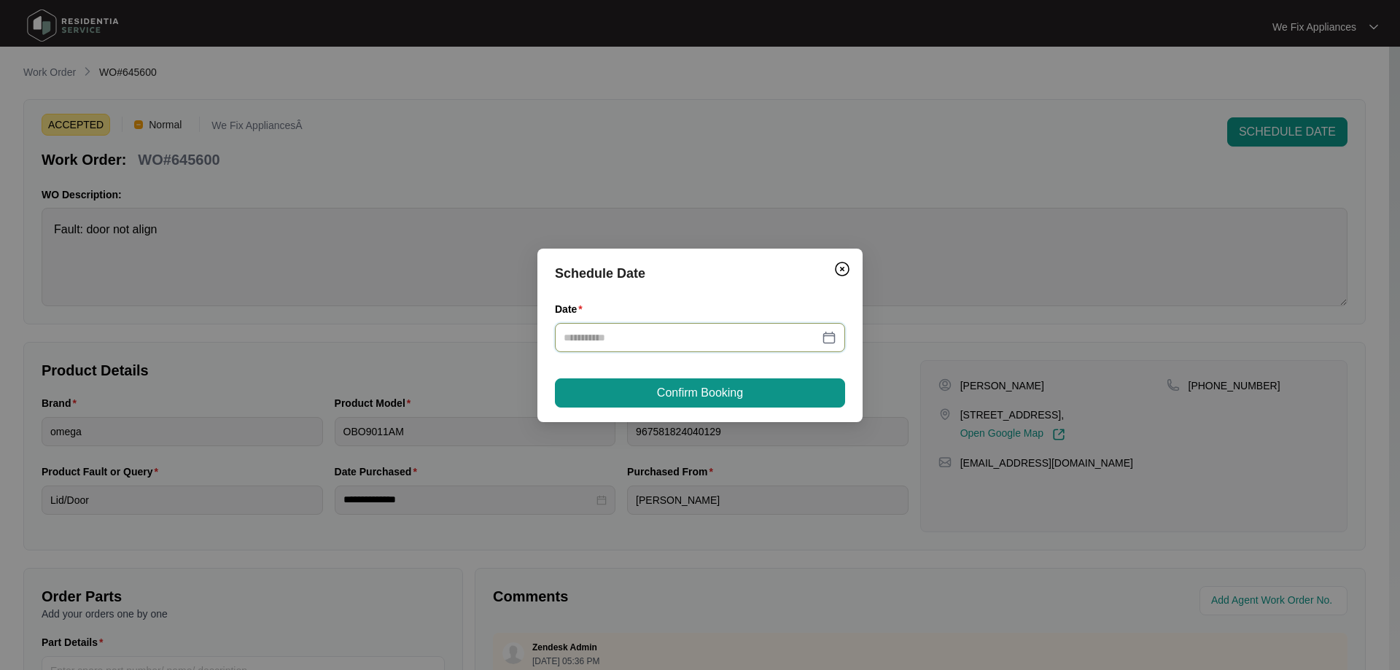
click at [684, 340] on input "Date" at bounding box center [691, 338] width 255 height 16
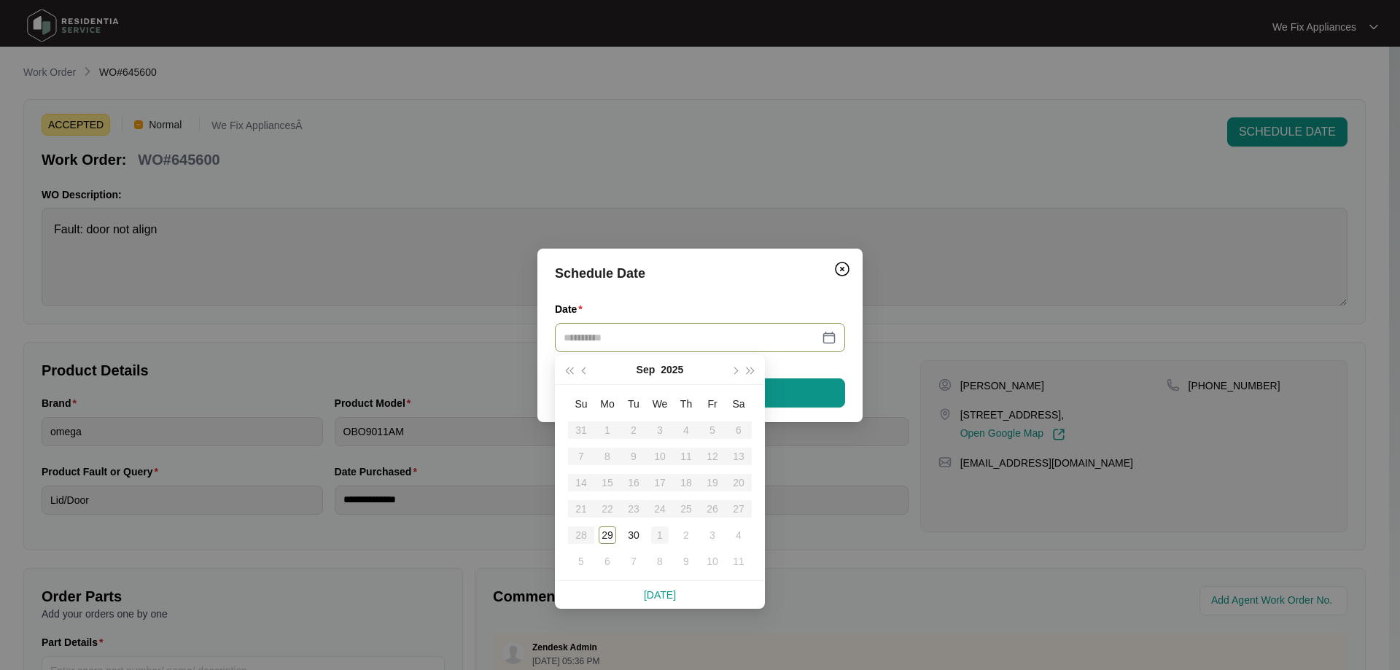
type input "**********"
click at [655, 532] on div "1" at bounding box center [660, 536] width 18 height 18
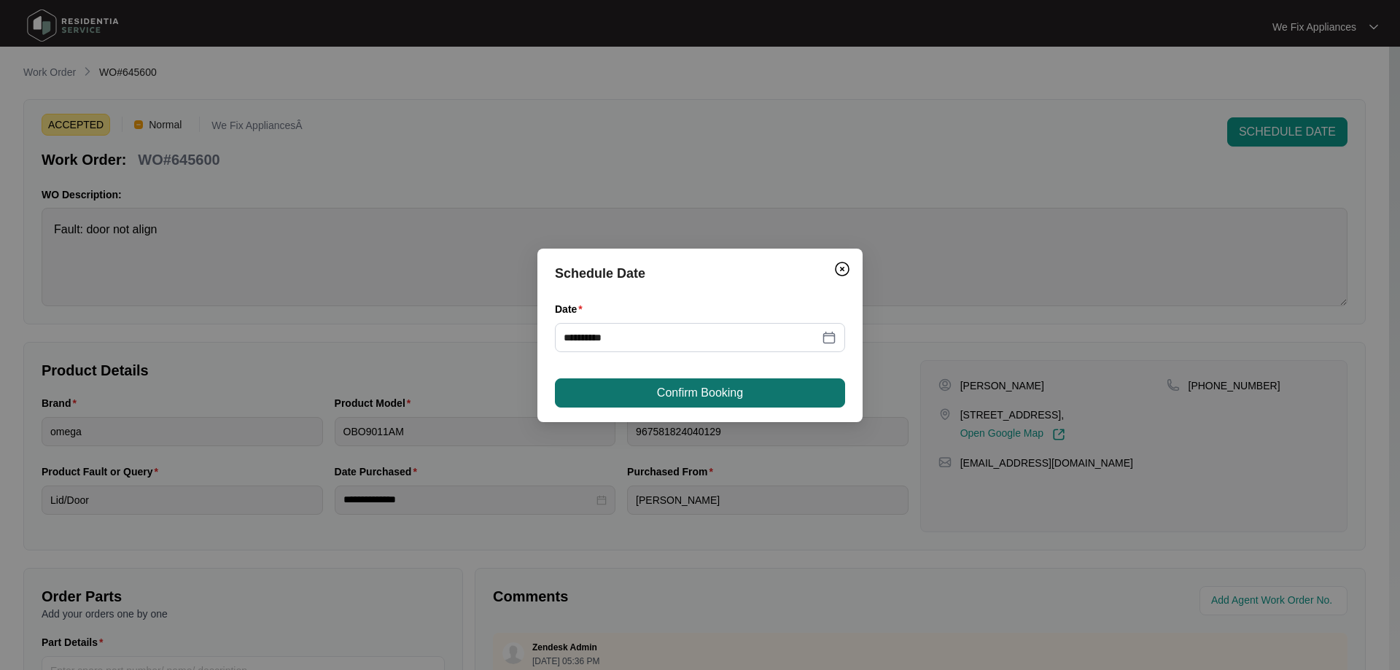
click at [700, 404] on button "Confirm Booking" at bounding box center [700, 393] width 290 height 29
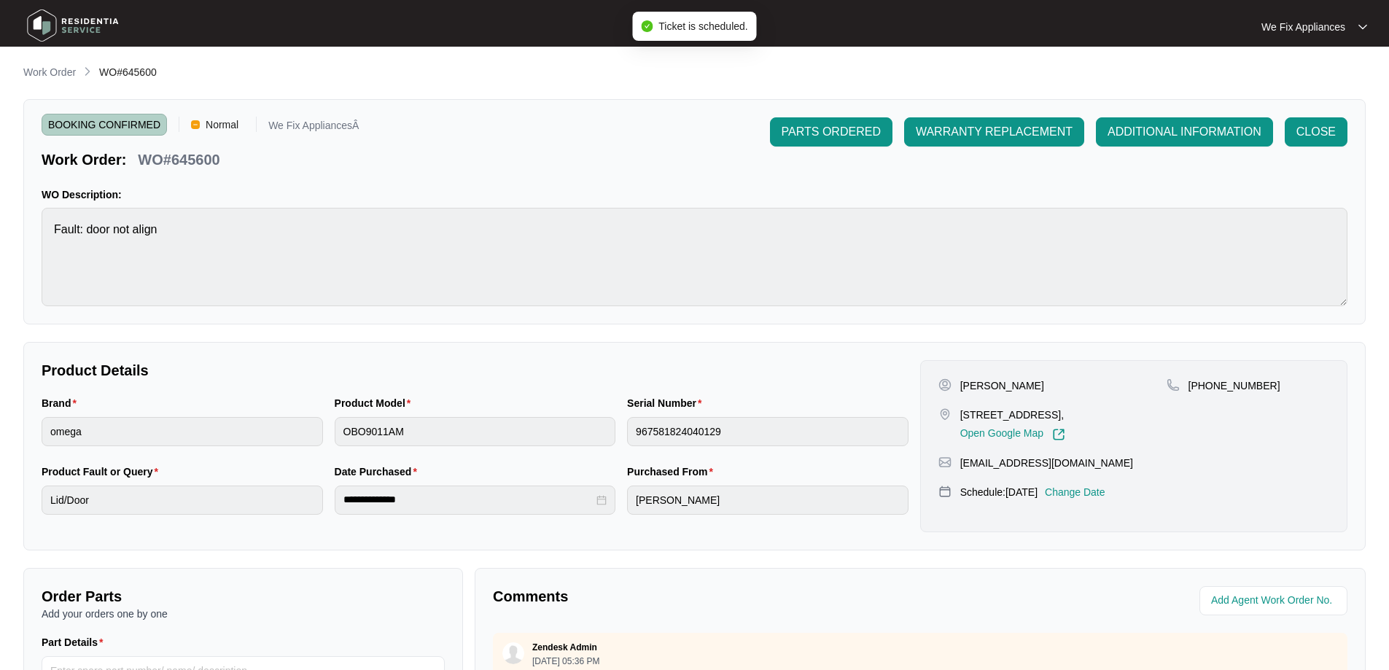
click at [80, 19] on img at bounding box center [73, 26] width 102 height 44
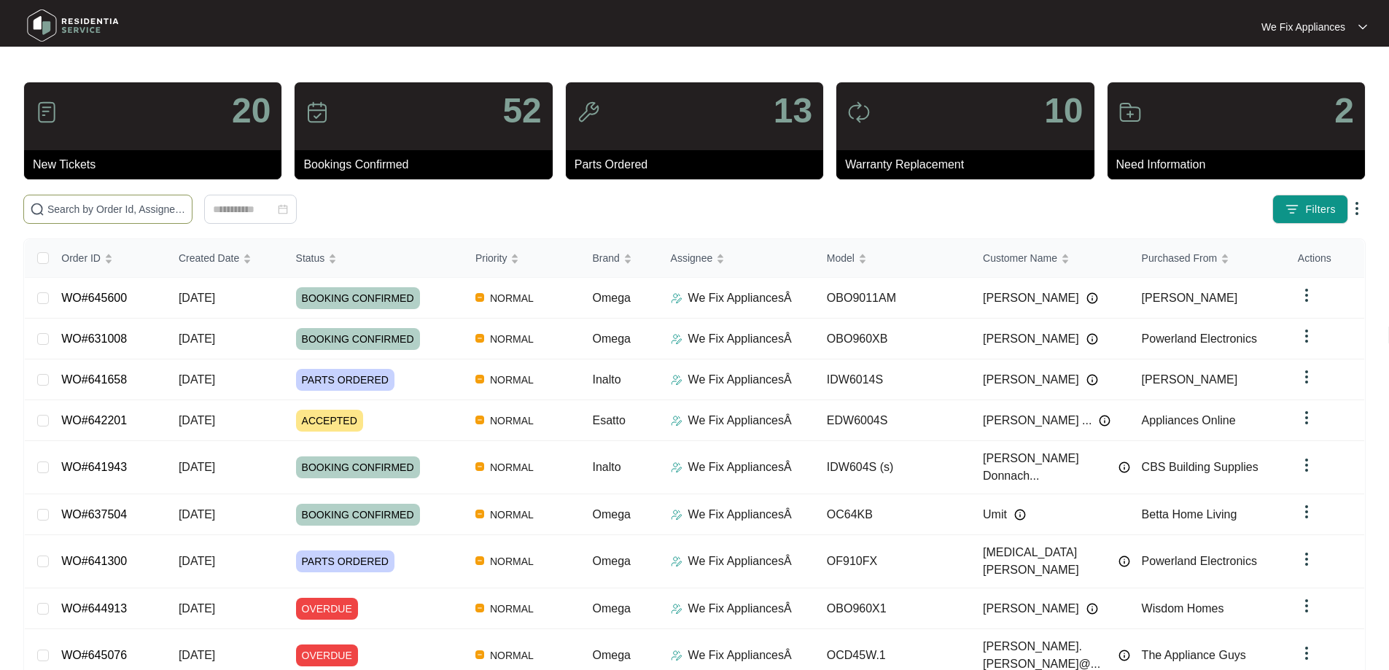
paste input "636921"
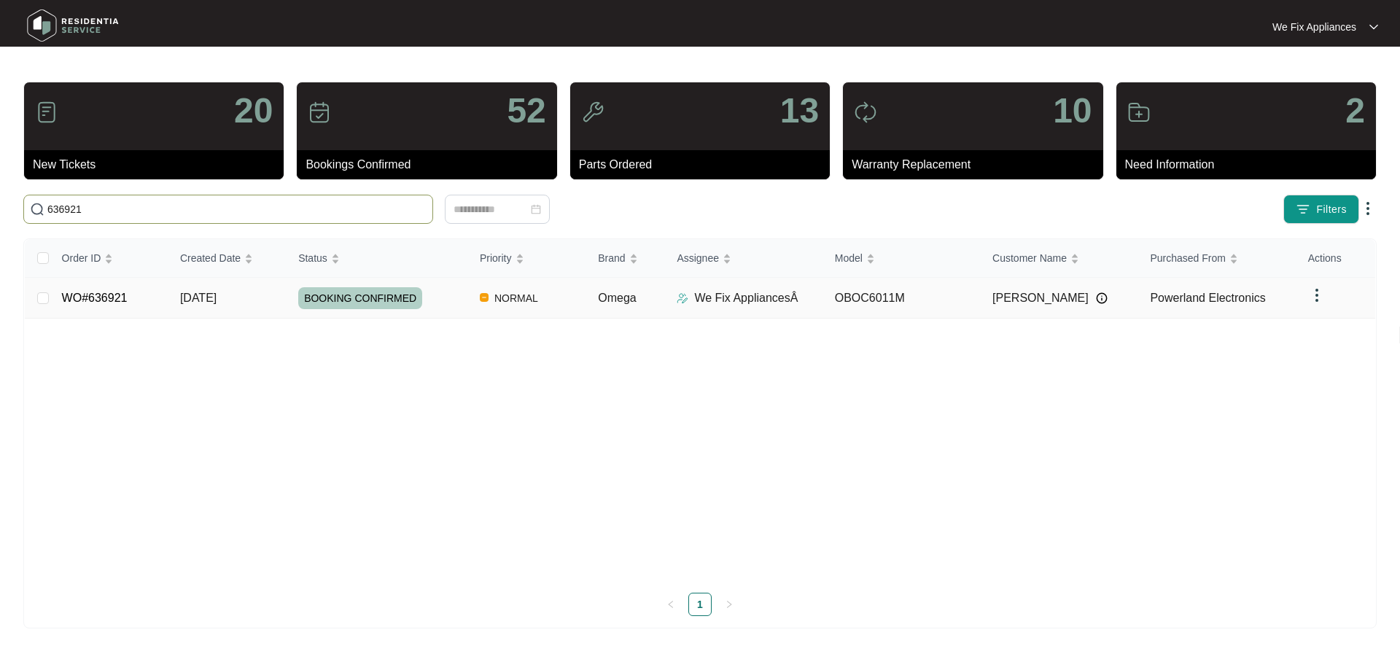
type input "636921"
click at [109, 292] on link "WO#636921" at bounding box center [95, 298] width 66 height 12
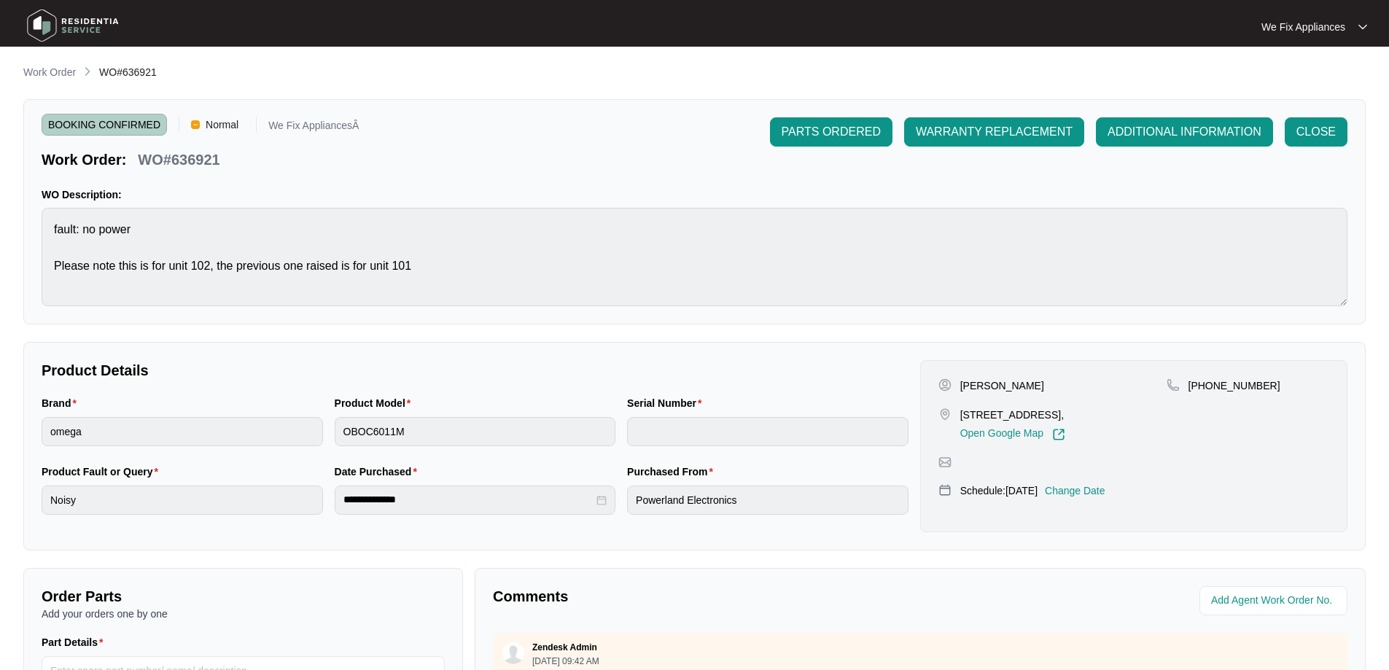
scroll to position [298, 0]
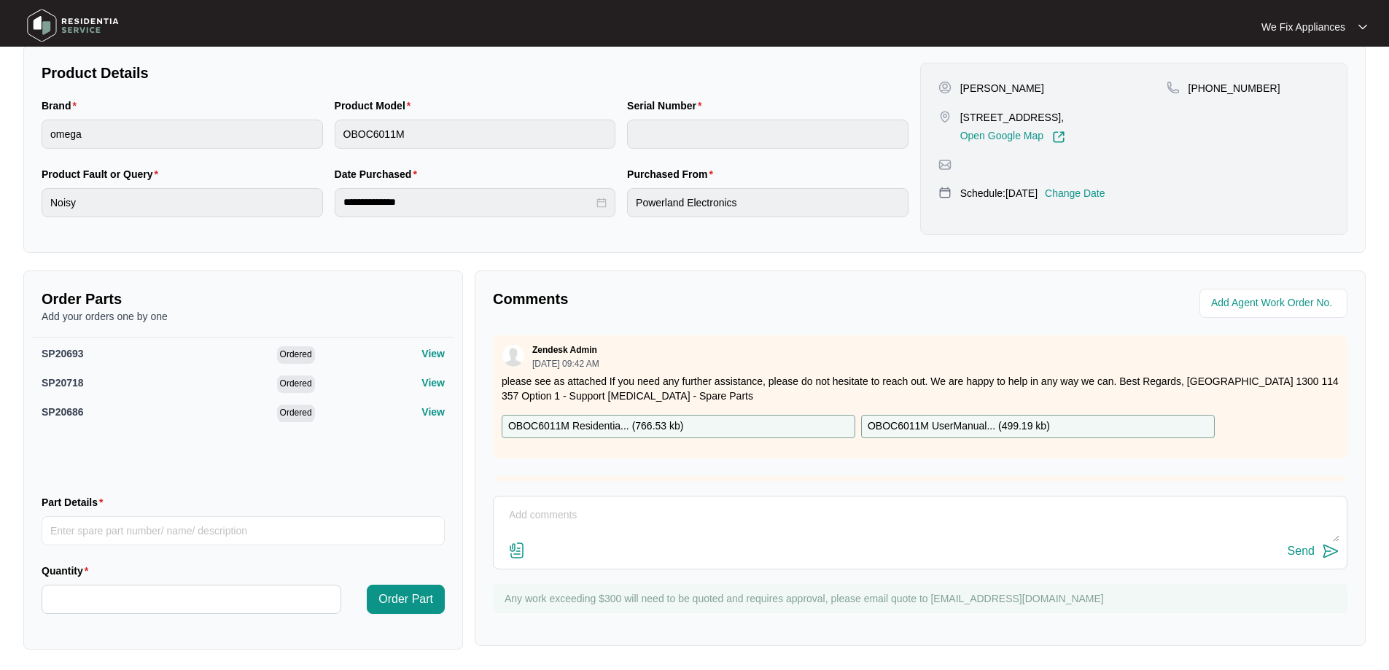
click at [1110, 197] on div "[PERSON_NAME] [STREET_ADDRESS], Open Google Map [PHONE_NUMBER] Schedule: [DATE]…" at bounding box center [1133, 149] width 427 height 172
click at [1109, 199] on div "[PERSON_NAME] [STREET_ADDRESS], Open Google Map [PHONE_NUMBER] Schedule: [DATE]…" at bounding box center [1133, 149] width 427 height 172
click at [1106, 201] on p "Change Date" at bounding box center [1075, 193] width 61 height 15
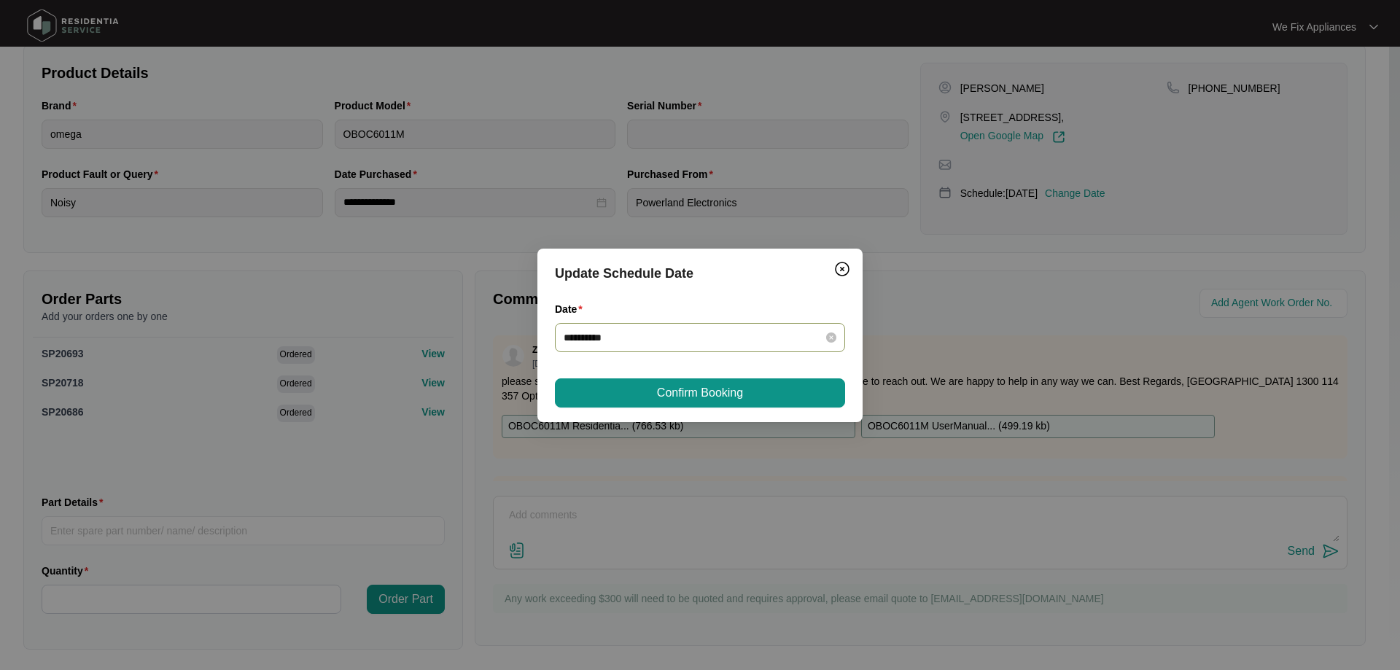
click at [664, 343] on input "**********" at bounding box center [691, 338] width 255 height 16
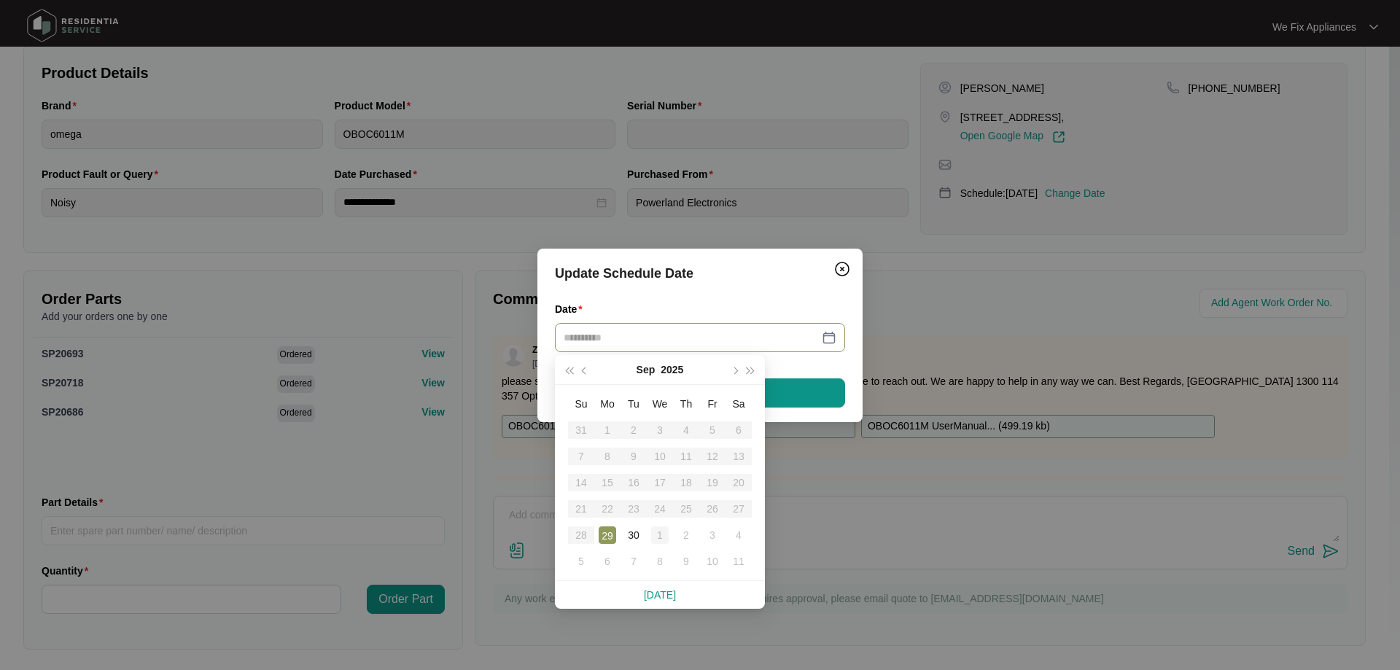
type input "**********"
click at [656, 537] on div "1" at bounding box center [660, 536] width 18 height 18
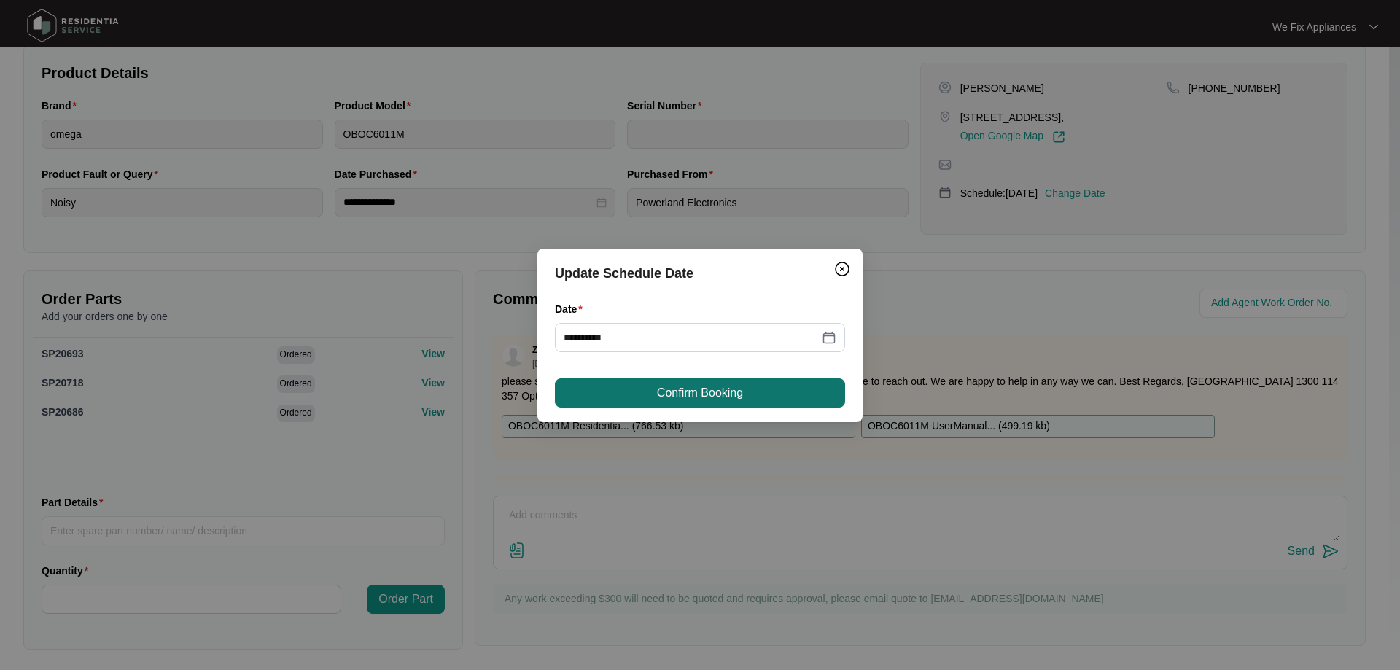
click at [683, 388] on span "Confirm Booking" at bounding box center [700, 393] width 86 height 18
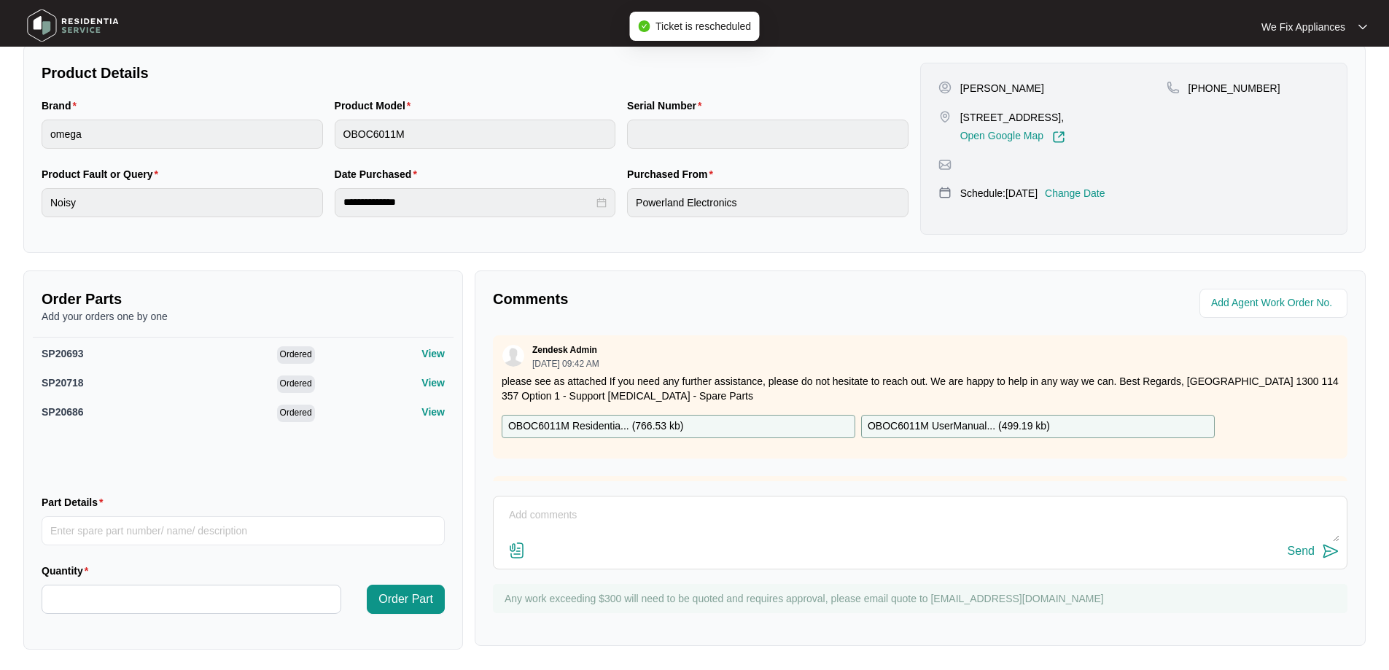
click at [90, 20] on img at bounding box center [73, 26] width 102 height 44
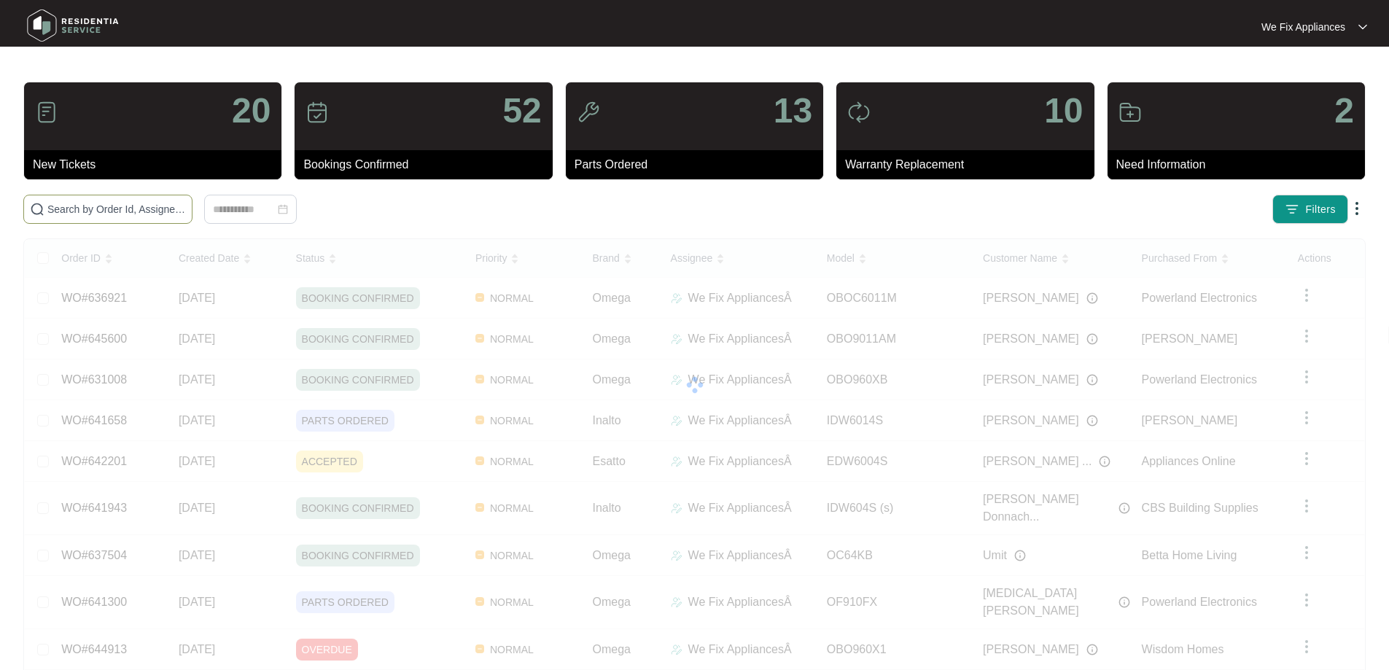
paste input "645076"
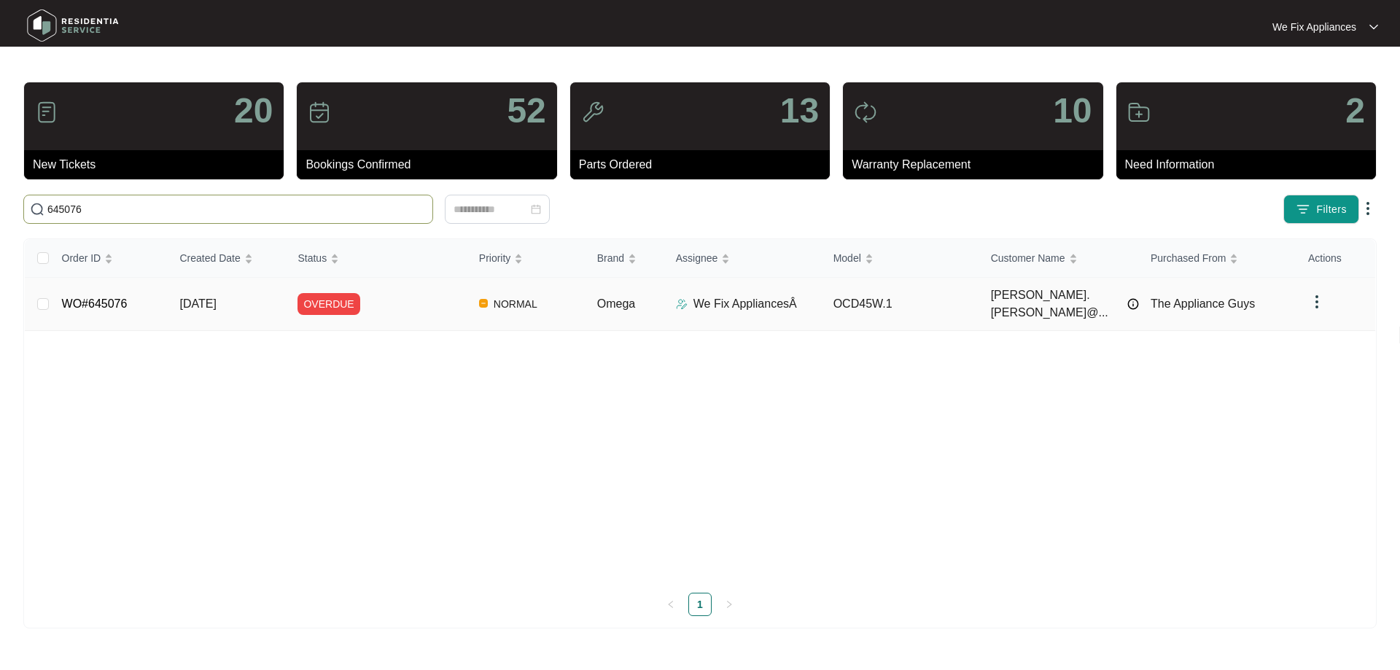
type input "645076"
click at [91, 305] on td "WO#645076" at bounding box center [109, 304] width 118 height 53
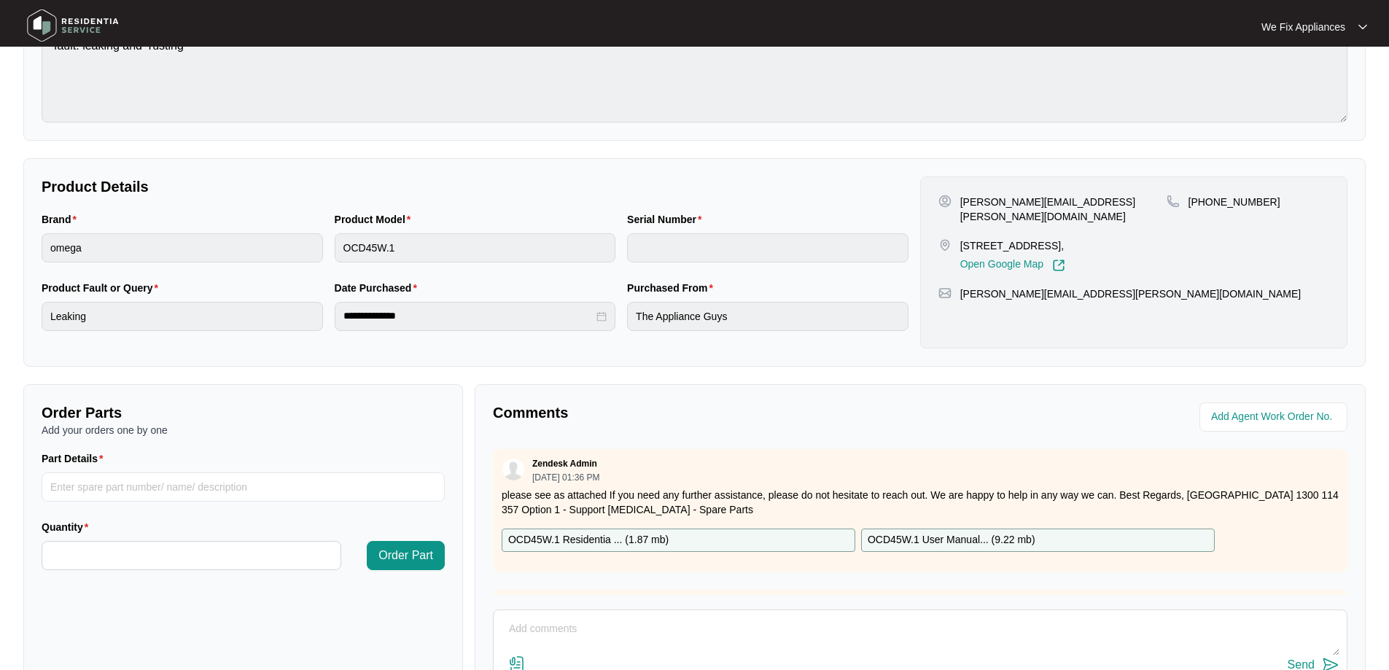
scroll to position [298, 0]
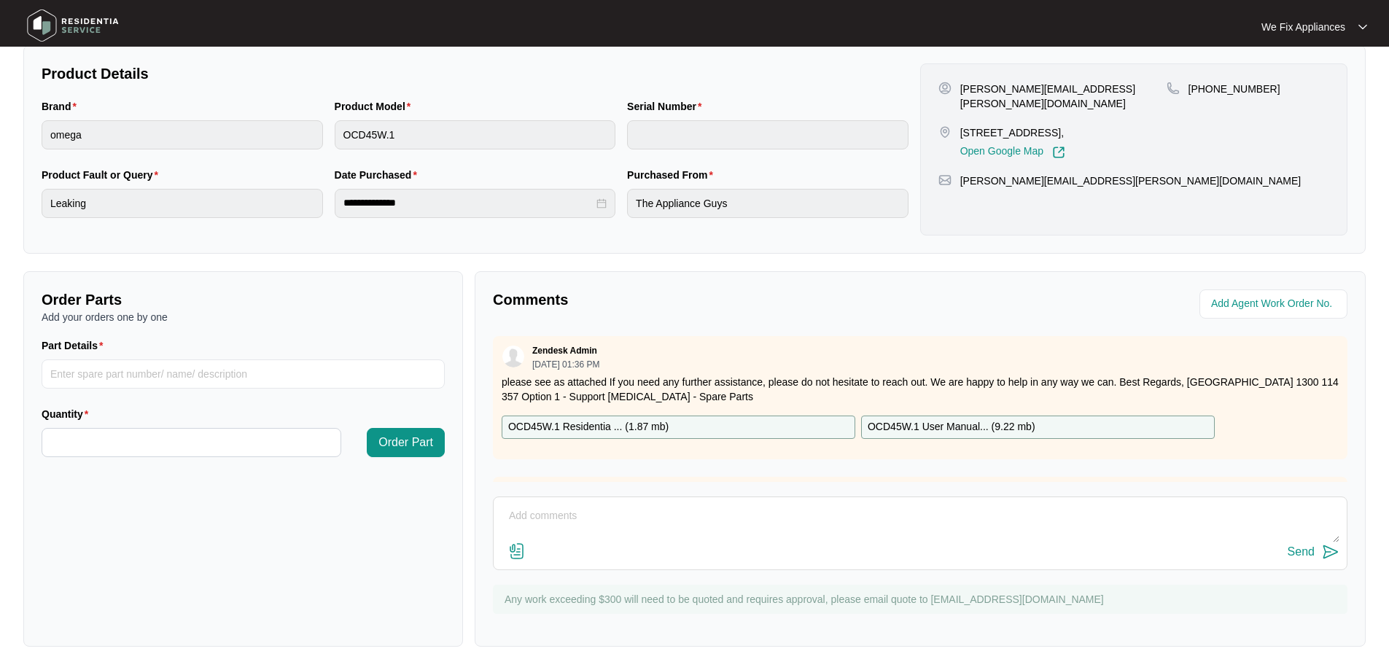
click at [615, 505] on textarea at bounding box center [920, 524] width 839 height 38
type textarea "Hi guys, can you add date for the 9/10 as per customer request please thank you."
click at [1284, 551] on div "Send" at bounding box center [920, 553] width 839 height 20
click at [1315, 551] on button "Send" at bounding box center [1314, 553] width 52 height 20
click at [81, 17] on img at bounding box center [73, 26] width 102 height 44
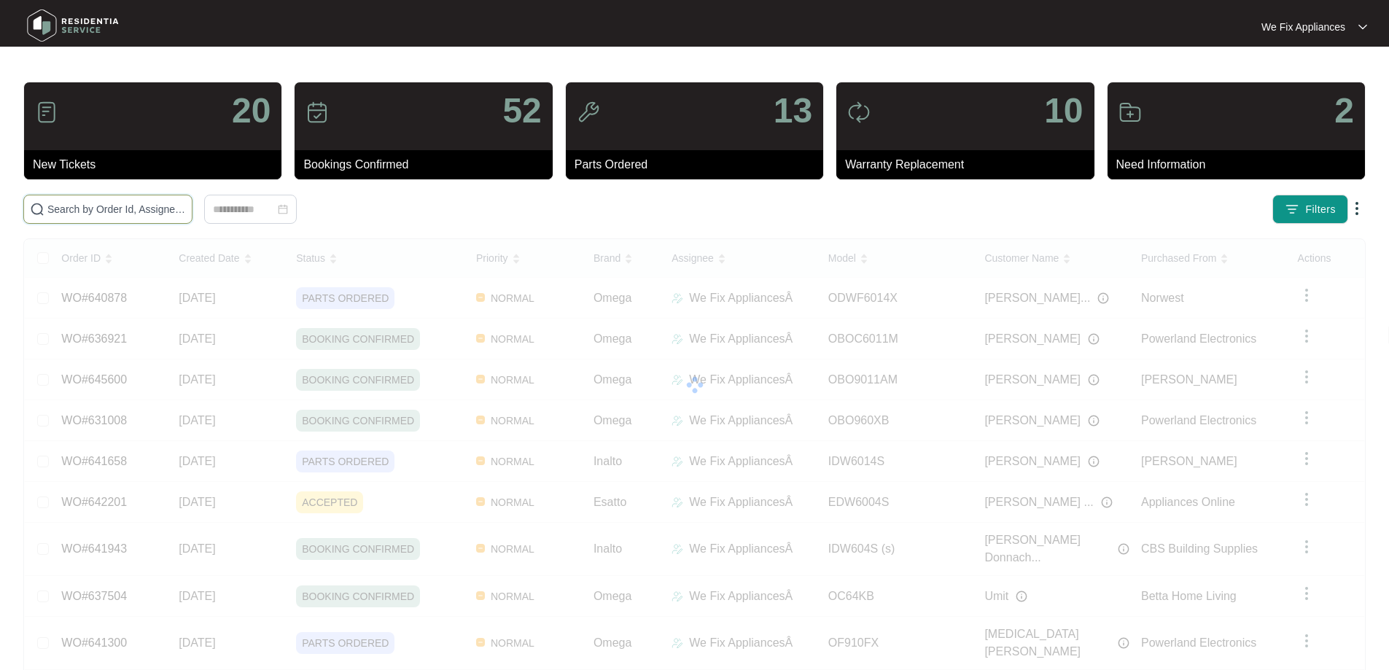
drag, startPoint x: 156, startPoint y: 219, endPoint x: 170, endPoint y: 206, distance: 19.1
paste input "641658"
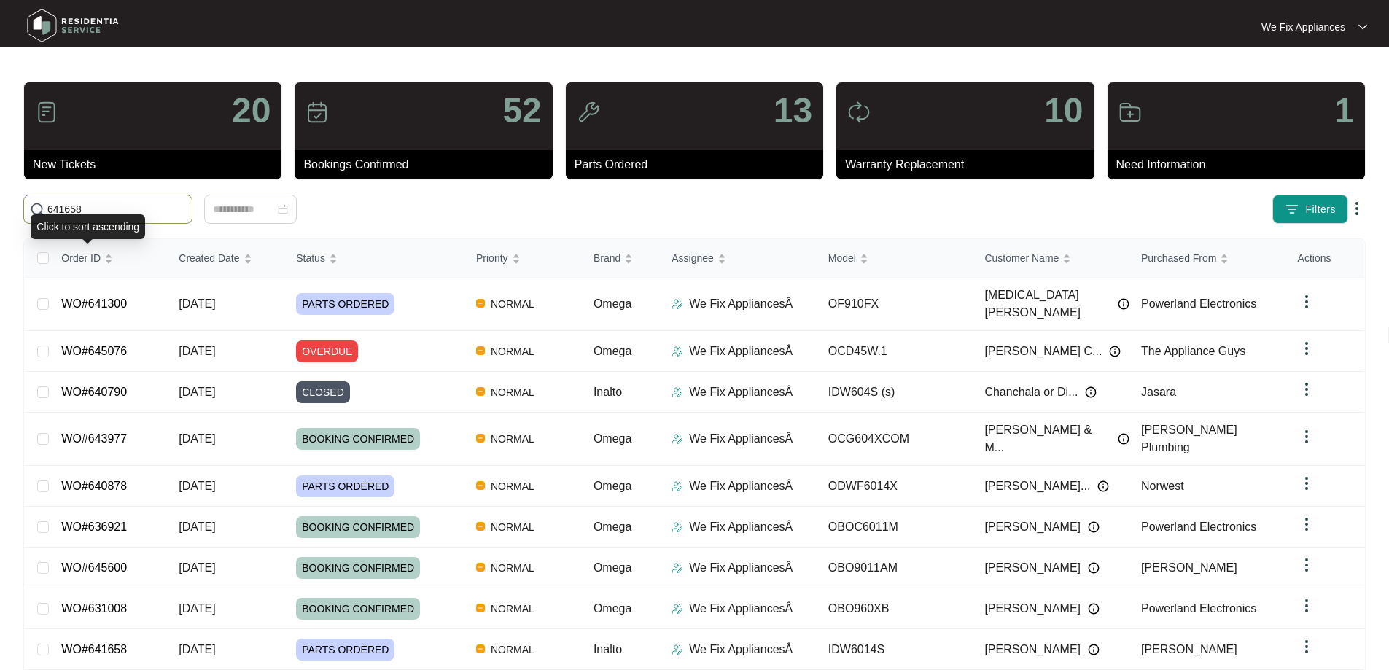
type input "641658"
click at [112, 215] on div "Click to sort ascending" at bounding box center [88, 226] width 115 height 25
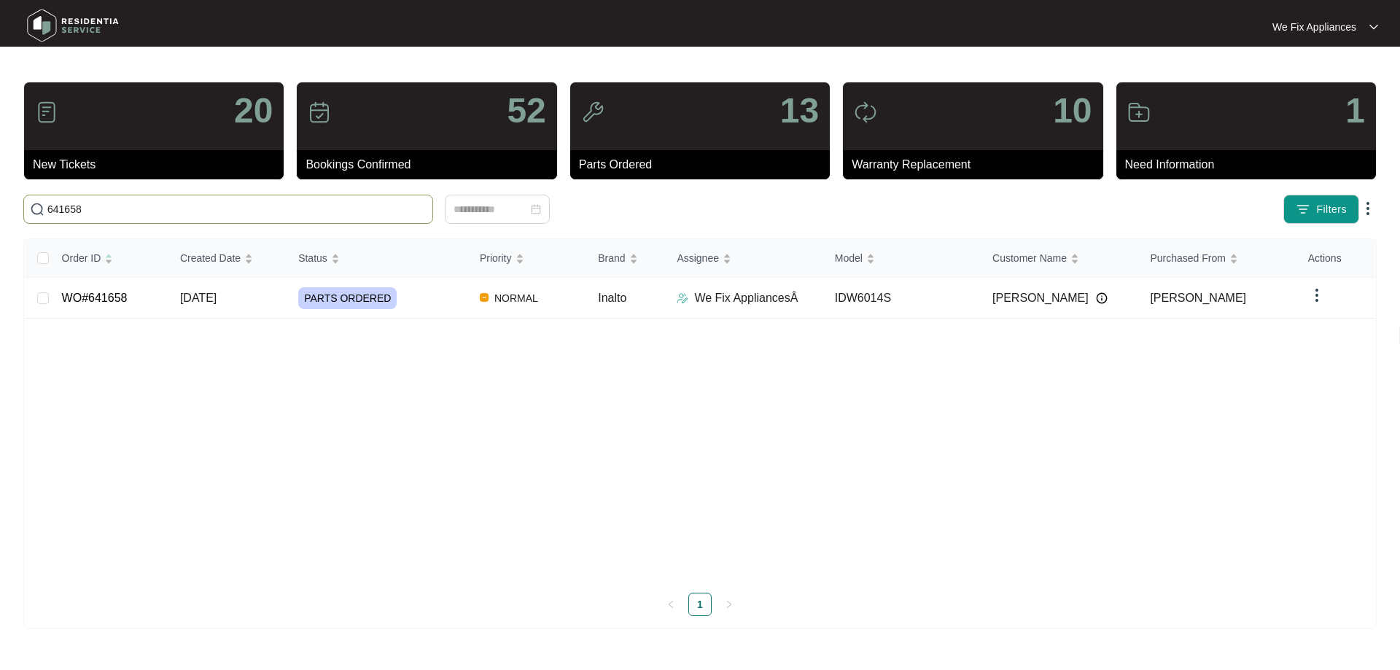
drag, startPoint x: 115, startPoint y: 209, endPoint x: 0, endPoint y: 208, distance: 115.2
click at [0, 208] on main "20 New Tickets 52 Bookings Confirmed 13 Parts Ordered 10 Warranty Replacement 1…" at bounding box center [700, 335] width 1400 height 670
click at [98, 286] on td "WO#641658" at bounding box center [109, 298] width 118 height 41
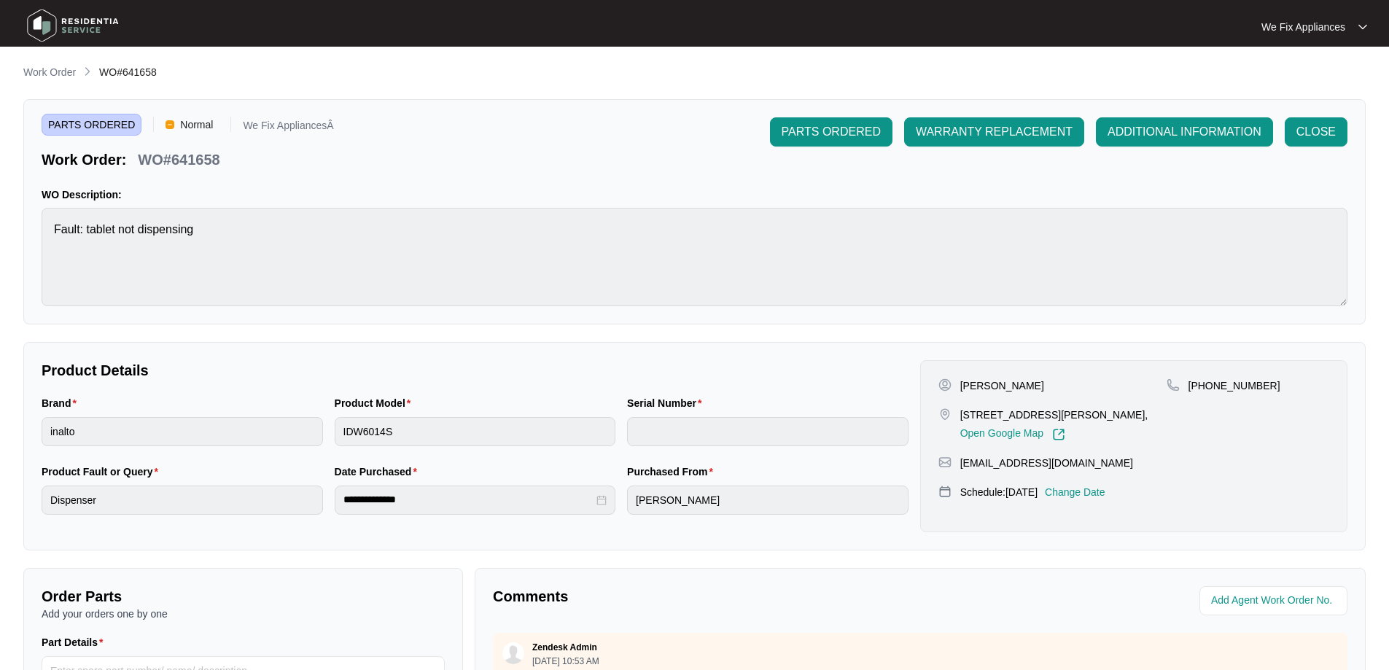
click at [1106, 490] on p "Change Date" at bounding box center [1075, 492] width 61 height 15
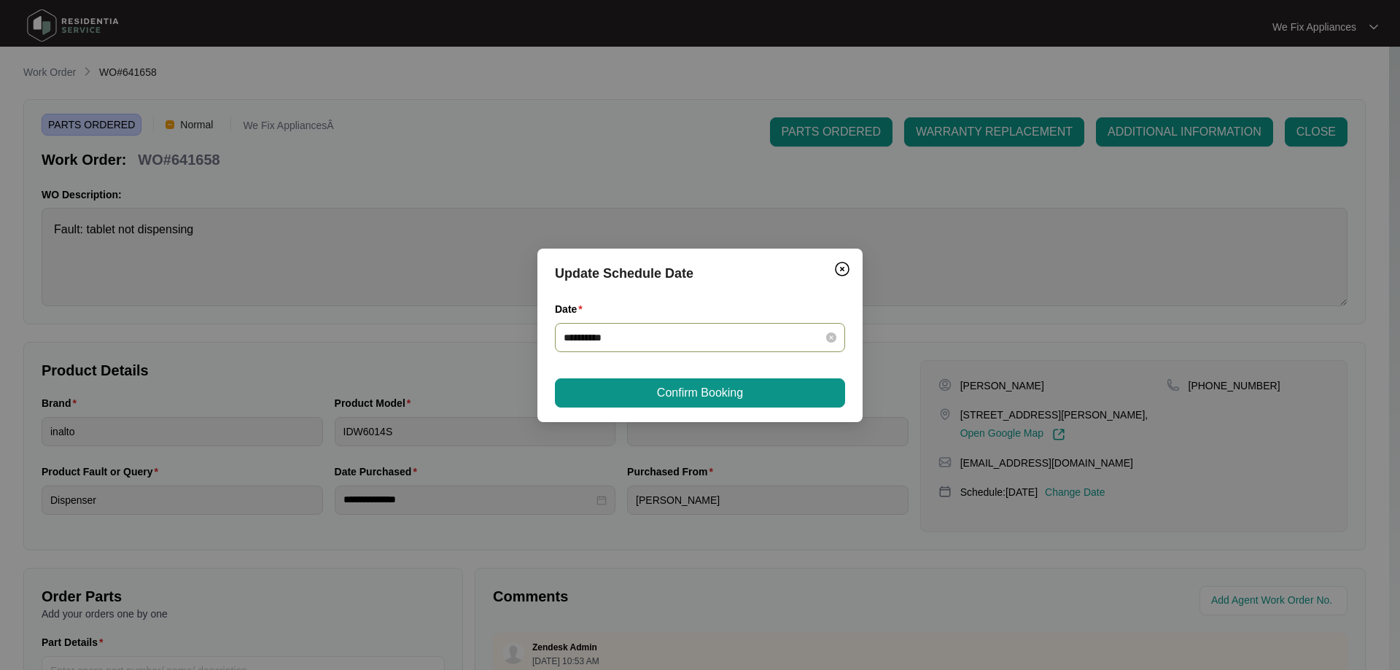
click at [679, 325] on div "**********" at bounding box center [700, 337] width 290 height 29
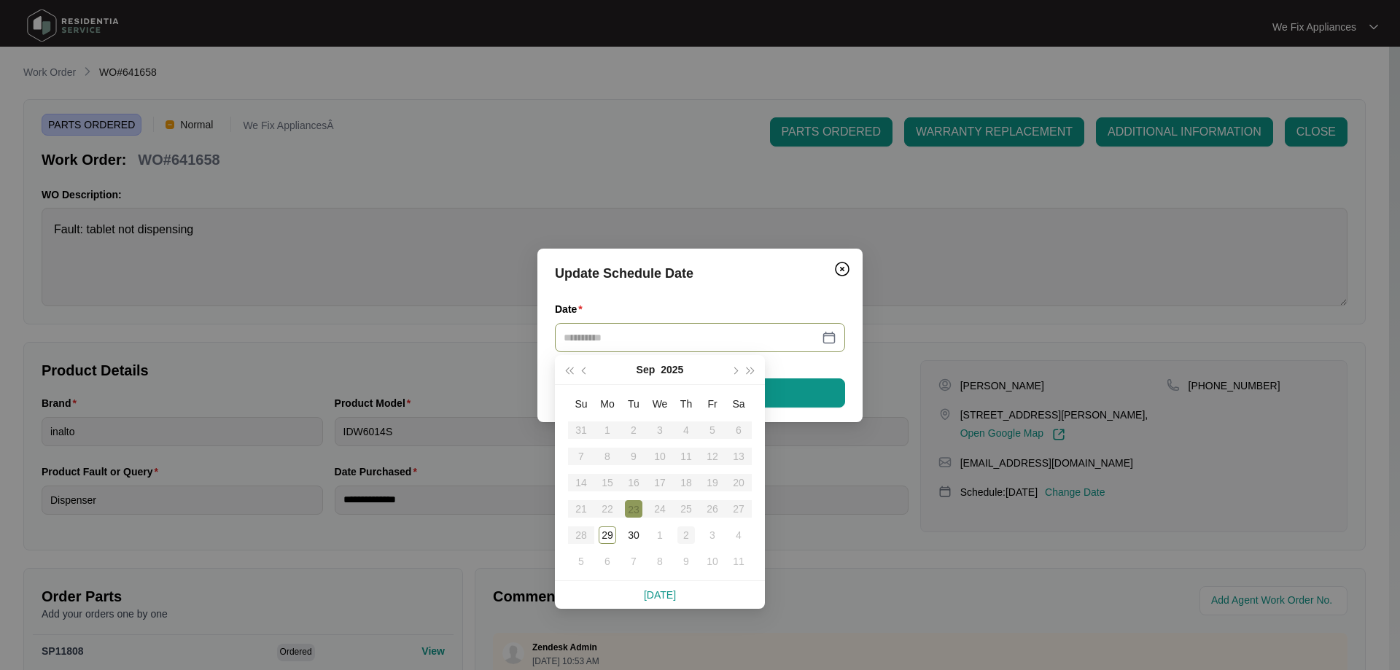
click at [692, 531] on div "2" at bounding box center [687, 536] width 18 height 18
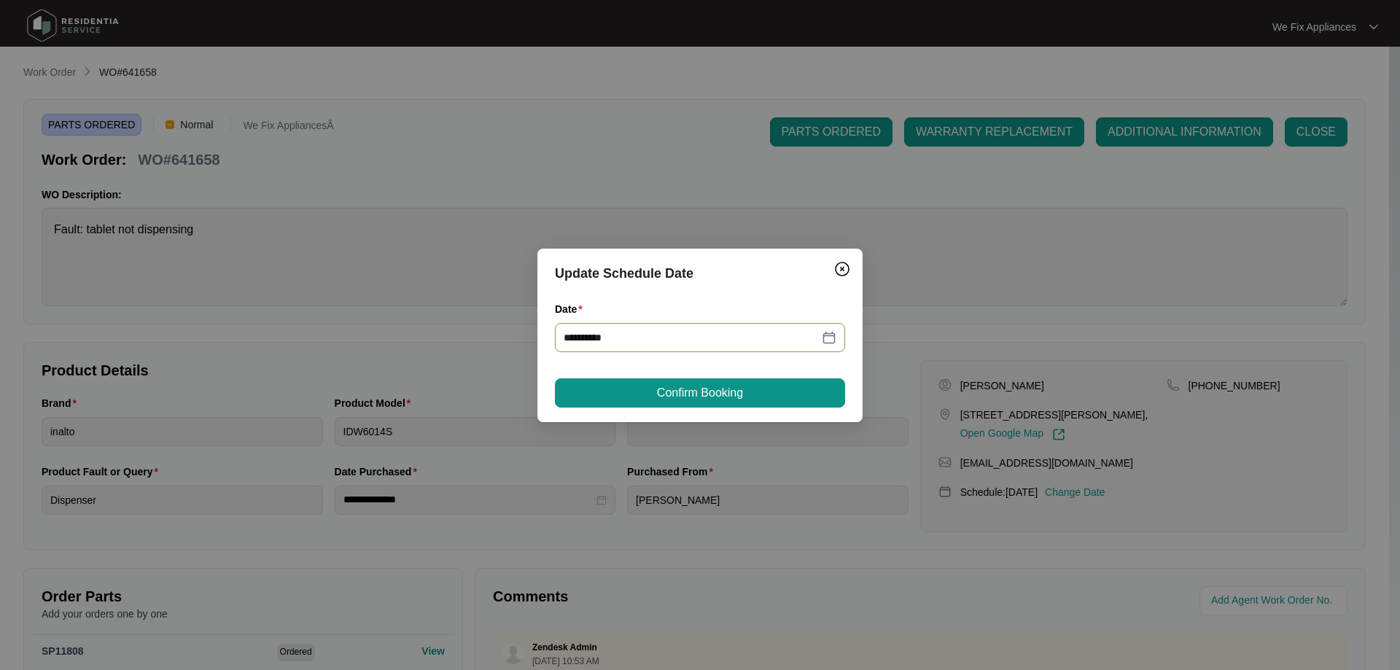
type input "**********"
click at [714, 389] on span "Confirm Booking" at bounding box center [700, 393] width 86 height 18
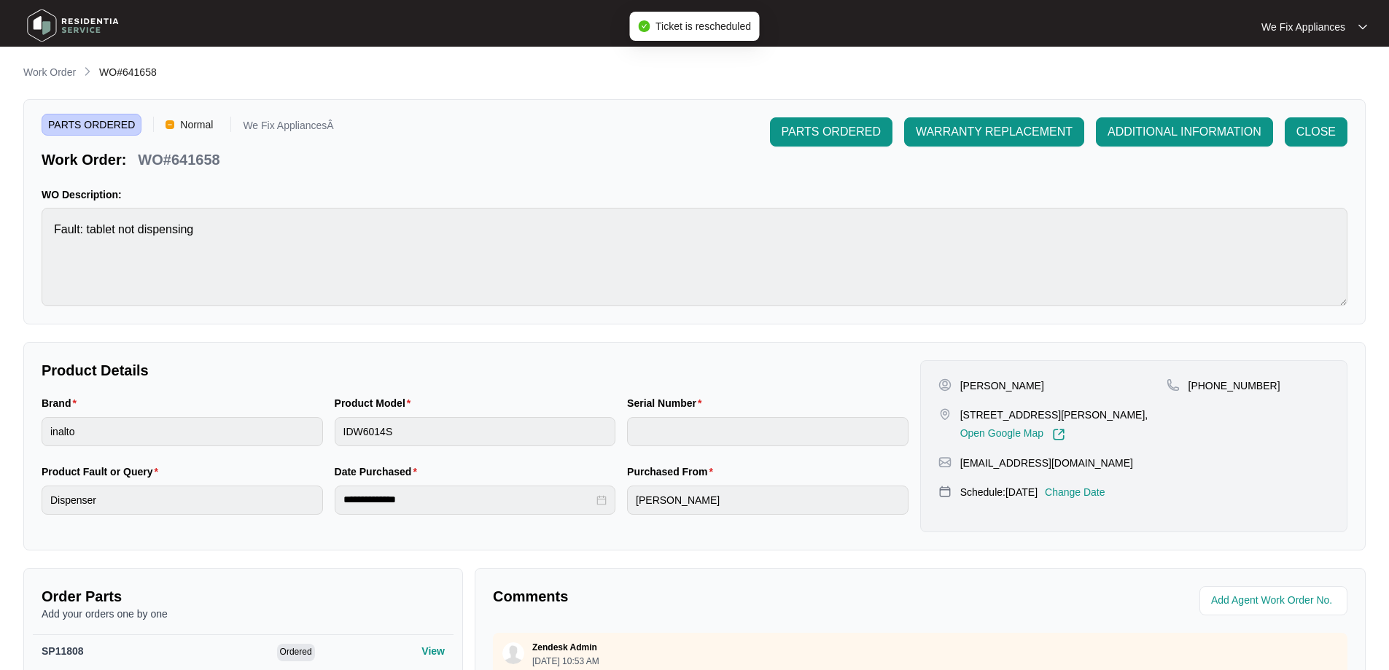
click at [88, 22] on img at bounding box center [73, 26] width 102 height 44
